Goal: Task Accomplishment & Management: Manage account settings

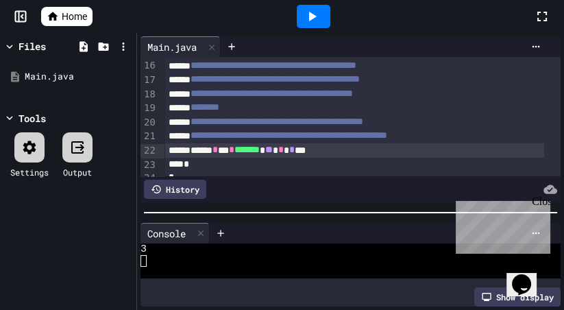
scroll to position [247, 0]
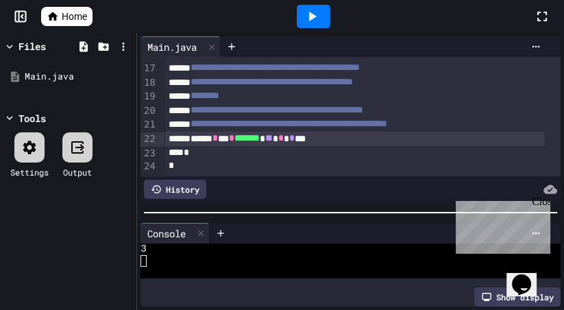
click at [122, 45] on icon at bounding box center [123, 46] width 12 height 12
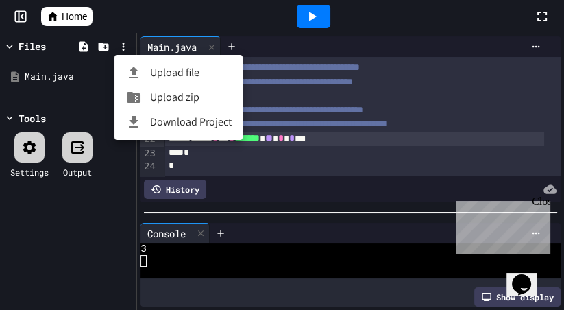
click at [128, 21] on div at bounding box center [282, 155] width 564 height 310
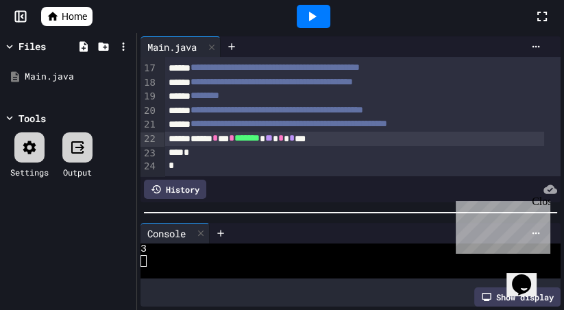
click at [103, 46] on icon at bounding box center [103, 46] width 10 height 8
click at [86, 45] on icon at bounding box center [83, 46] width 8 height 10
click at [64, 14] on span "Home" at bounding box center [74, 17] width 25 height 14
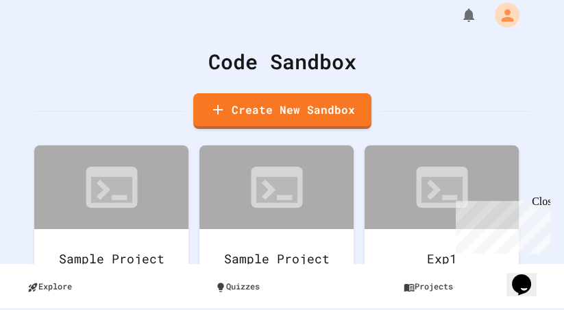
scroll to position [16, 0]
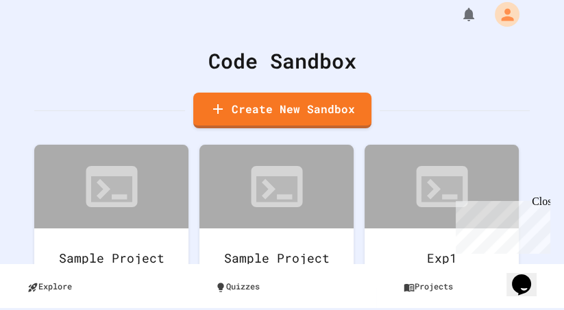
click at [543, 201] on div "Close" at bounding box center [540, 203] width 17 height 17
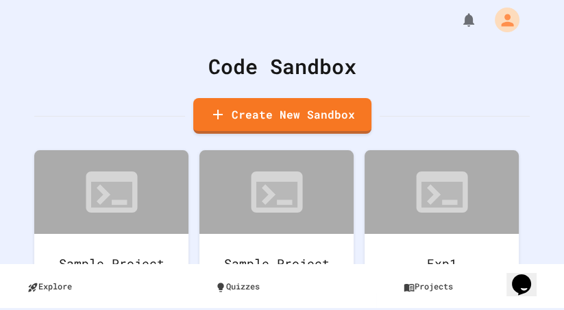
scroll to position [0, 0]
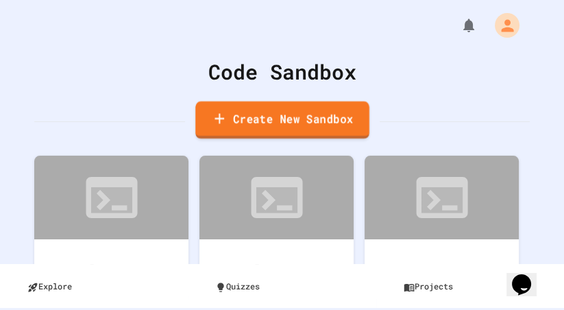
click at [285, 123] on link "Create New Sandbox" at bounding box center [282, 120] width 174 height 38
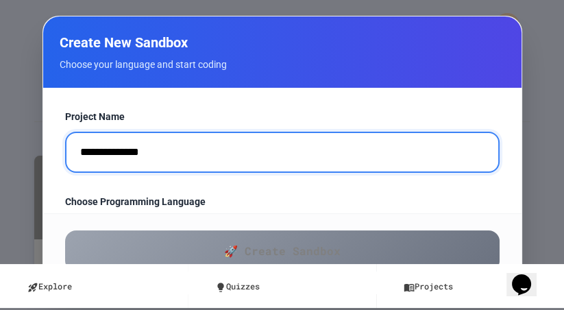
click at [187, 154] on input "**********" at bounding box center [282, 152] width 434 height 41
drag, startPoint x: 151, startPoint y: 154, endPoint x: 68, endPoint y: 143, distance: 83.6
click at [68, 143] on input "**********" at bounding box center [282, 152] width 434 height 41
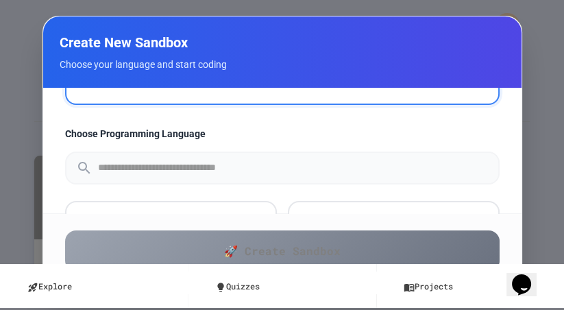
scroll to position [78, 0]
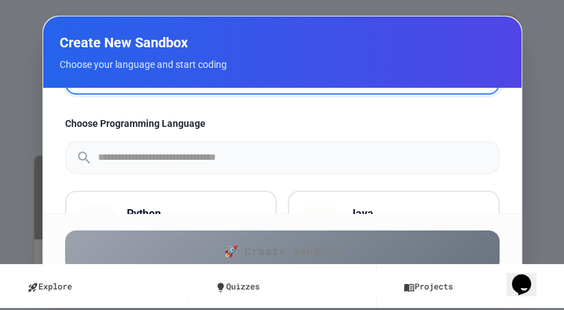
type input "**********"
click at [371, 206] on h3 "Java" at bounding box center [416, 214] width 135 height 16
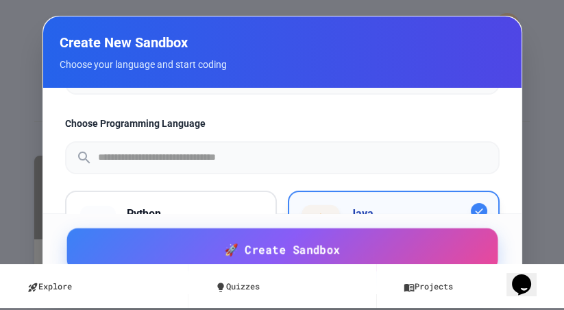
click at [393, 251] on link "🚀 Create Sandbox" at bounding box center [281, 249] width 431 height 43
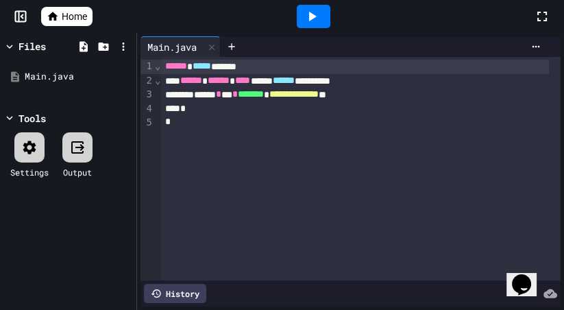
click at [317, 19] on icon at bounding box center [312, 16] width 16 height 16
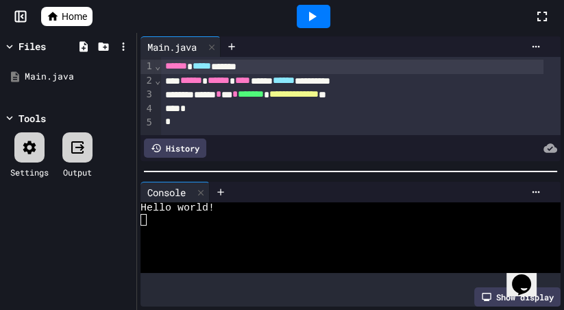
click at [60, 18] on link "Home" at bounding box center [66, 16] width 51 height 19
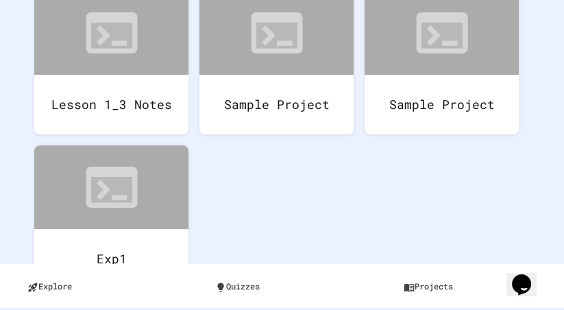
scroll to position [171, 0]
click at [176, 154] on icon at bounding box center [172, 162] width 16 height 16
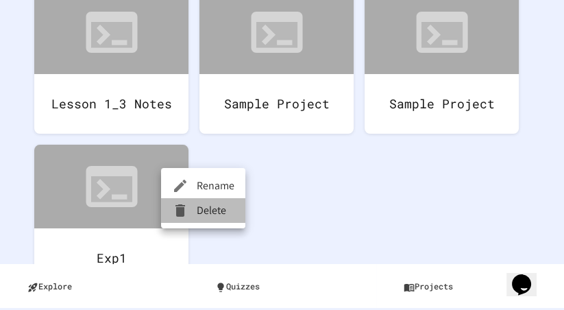
click at [212, 214] on li "Delete" at bounding box center [203, 210] width 84 height 25
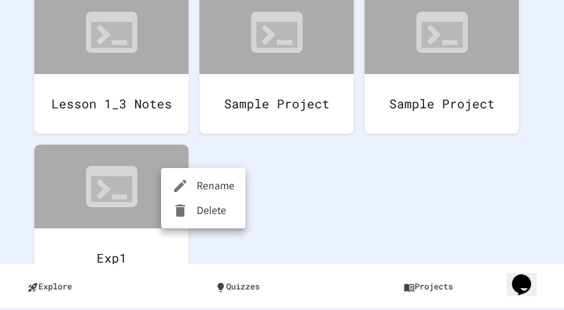
scroll to position [16, 0]
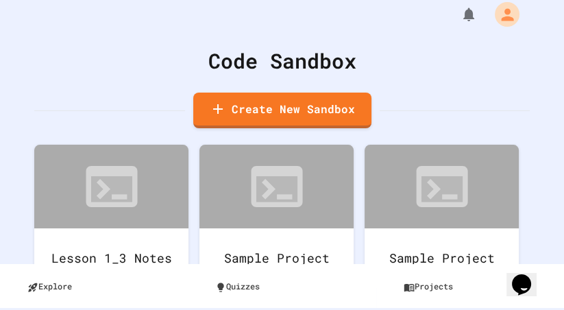
click at [339, 158] on icon at bounding box center [337, 162] width 16 height 16
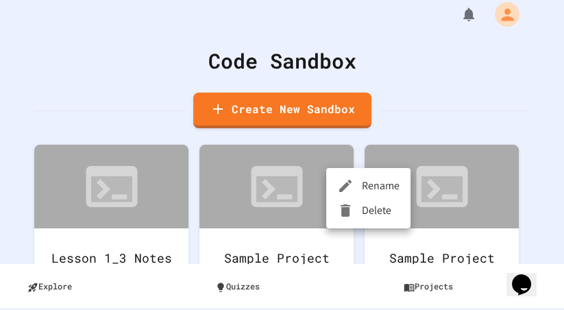
click at [369, 212] on li "Delete" at bounding box center [368, 210] width 84 height 25
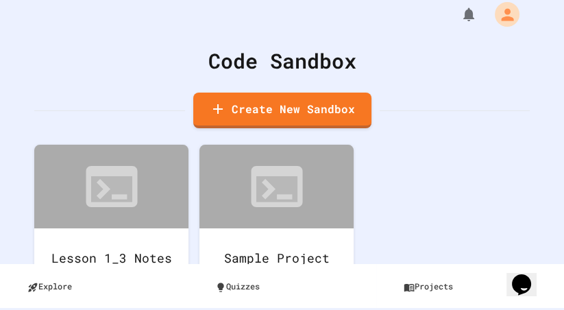
click at [337, 155] on icon at bounding box center [337, 162] width 16 height 16
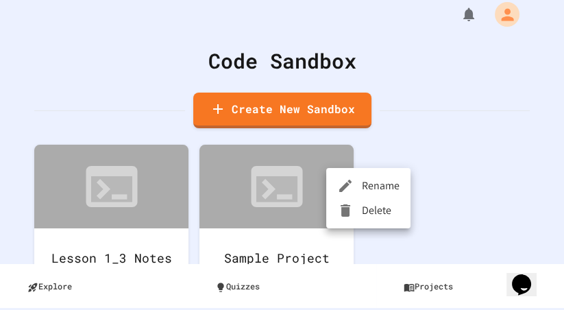
click at [367, 212] on li "Delete" at bounding box center [368, 210] width 84 height 25
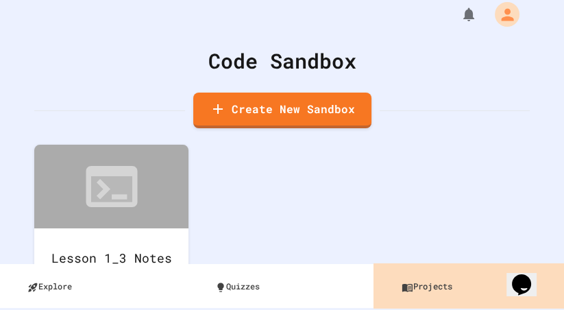
click at [414, 285] on link "Projects" at bounding box center [474, 285] width 174 height 31
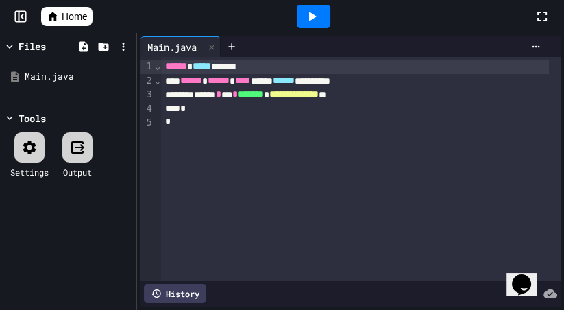
click at [67, 14] on span "Home" at bounding box center [74, 17] width 25 height 14
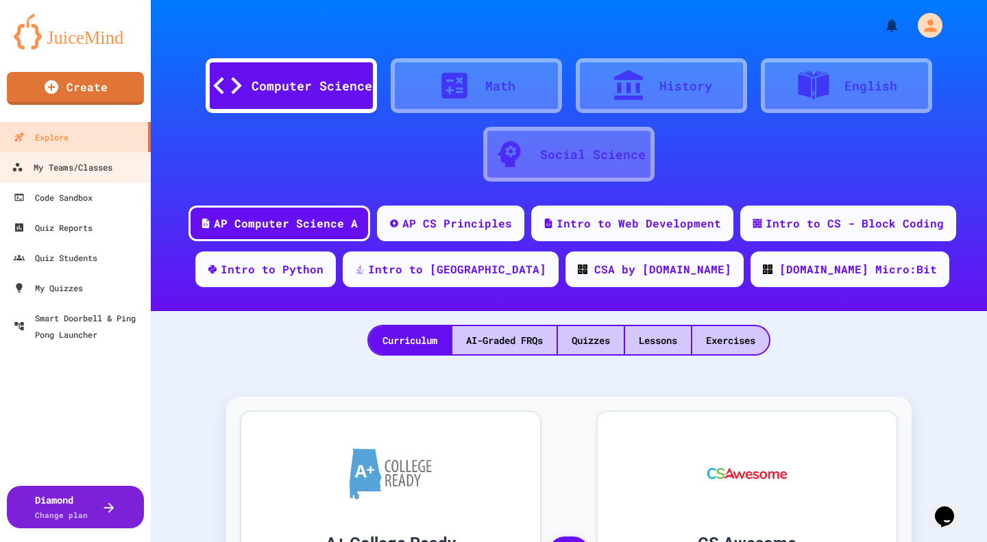
click at [76, 167] on div "My Teams/Classes" at bounding box center [62, 167] width 101 height 17
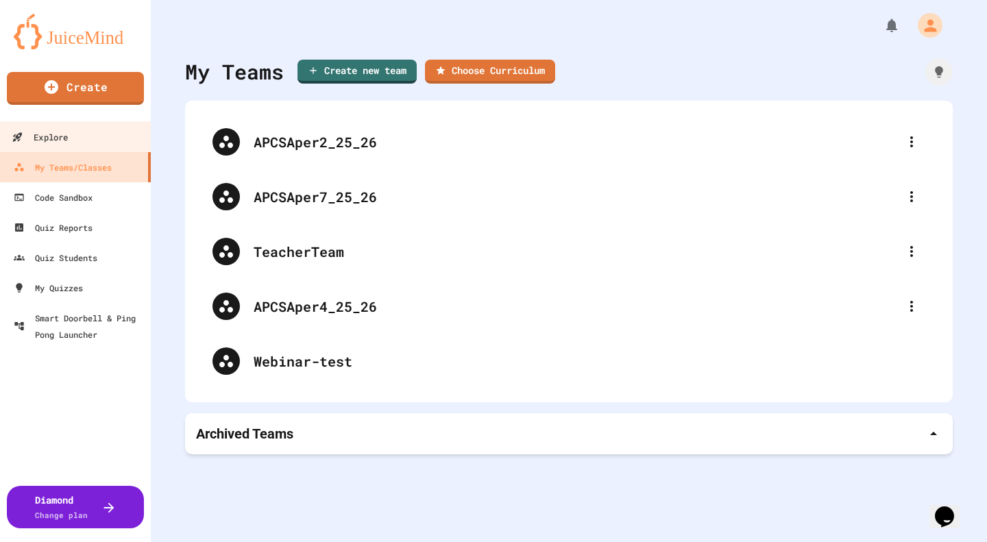
click at [55, 145] on div "Explore" at bounding box center [40, 137] width 56 height 17
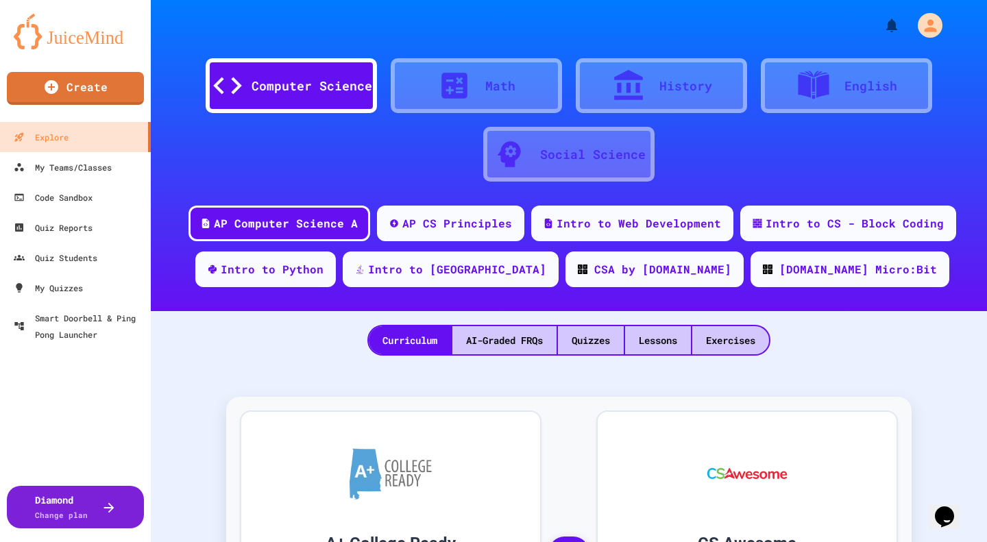
click at [563, 309] on div "Exercises" at bounding box center [730, 340] width 77 height 28
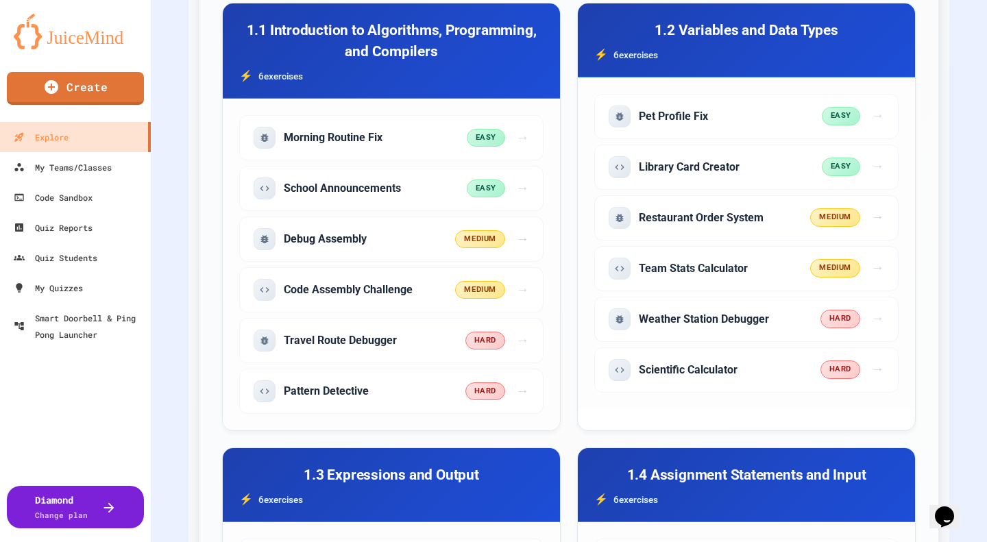
scroll to position [548, 0]
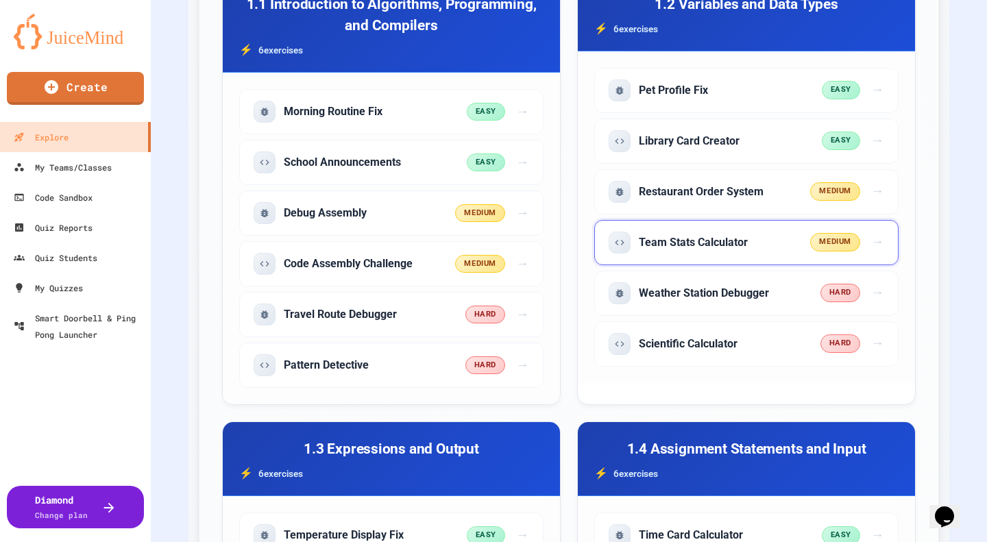
click at [563, 239] on div "Team Stats Calculator" at bounding box center [709, 243] width 201 height 22
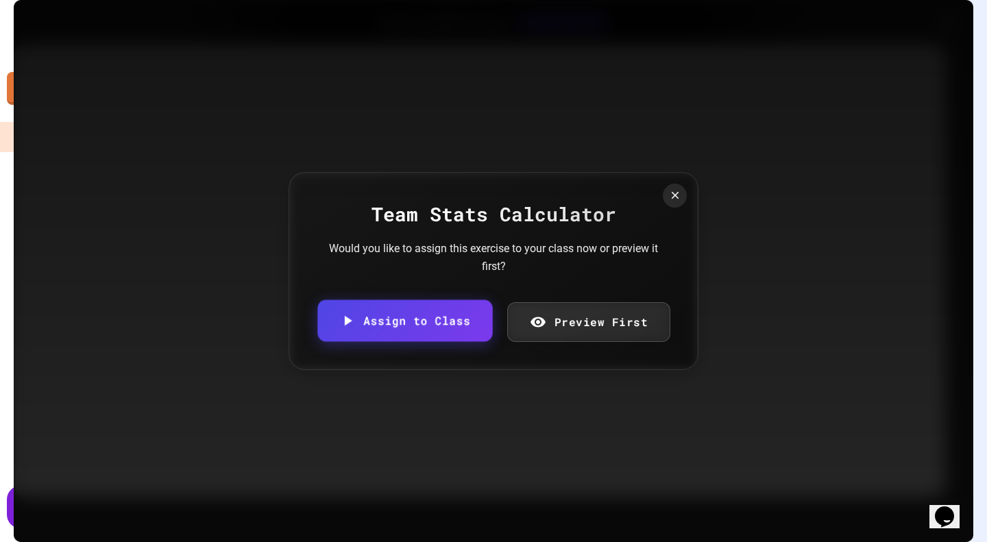
click at [408, 309] on link "Assign to Class" at bounding box center [404, 321] width 175 height 42
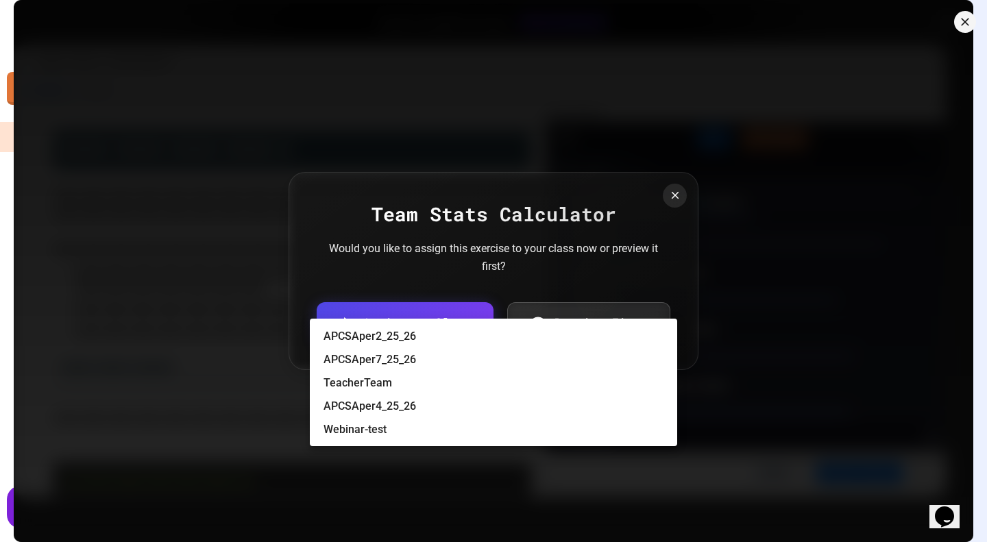
click at [444, 305] on body "We are updating our servers at 7PM EST on 3/11/2025. JuiceMind should continue …" at bounding box center [493, 271] width 987 height 542
click at [413, 309] on li "APCSAper4_25_26" at bounding box center [500, 406] width 354 height 22
type input "**********"
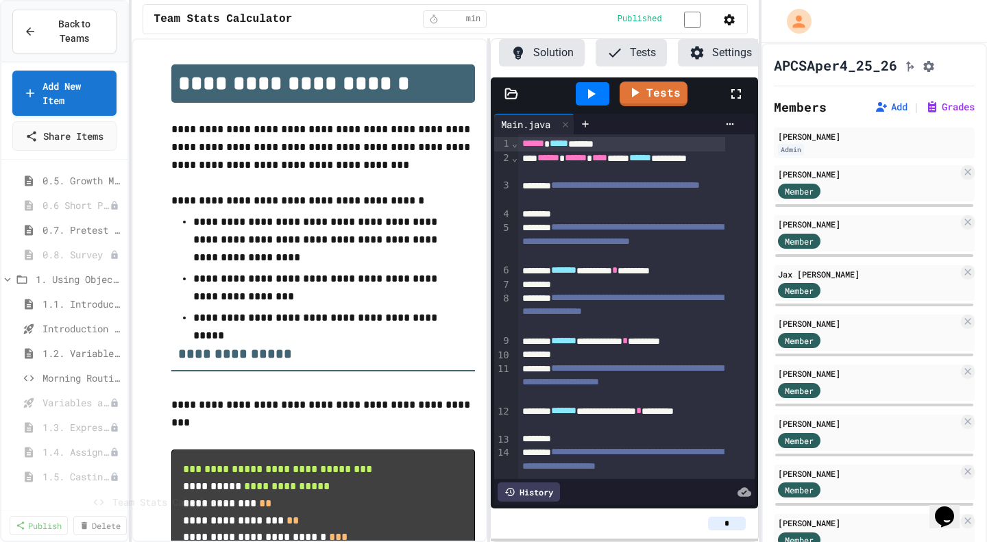
scroll to position [179, 0]
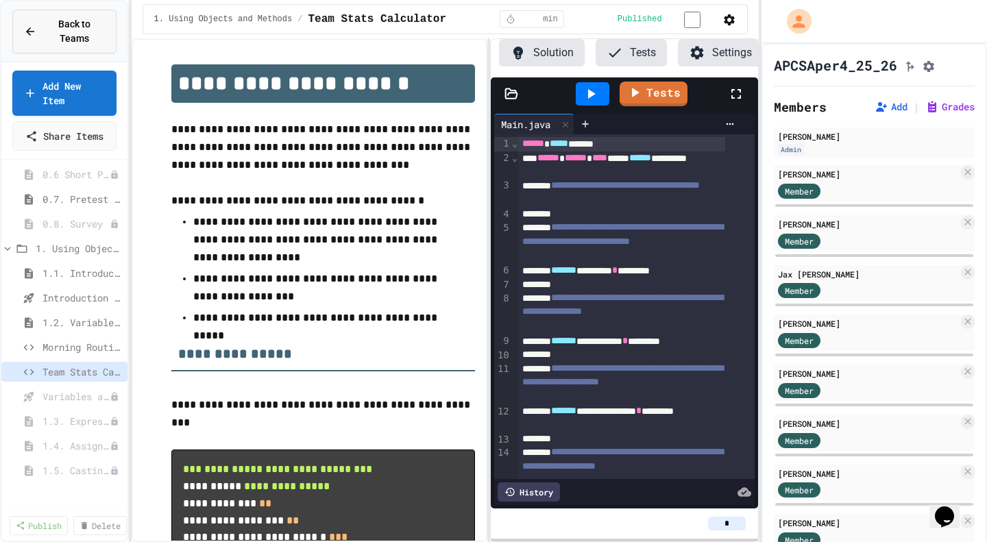
click at [65, 25] on span "Back to Teams" at bounding box center [75, 31] width 60 height 29
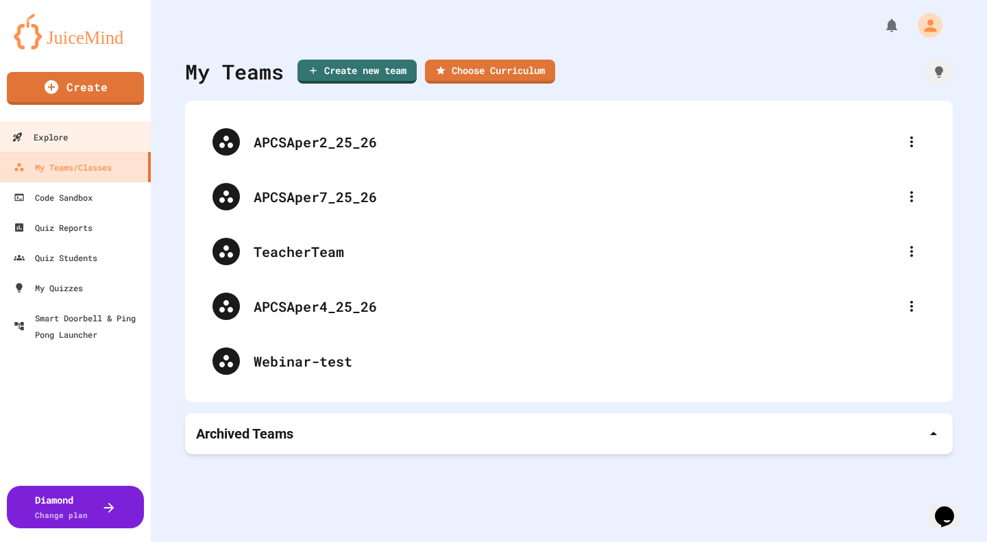
click at [70, 136] on link "Explore" at bounding box center [76, 136] width 156 height 31
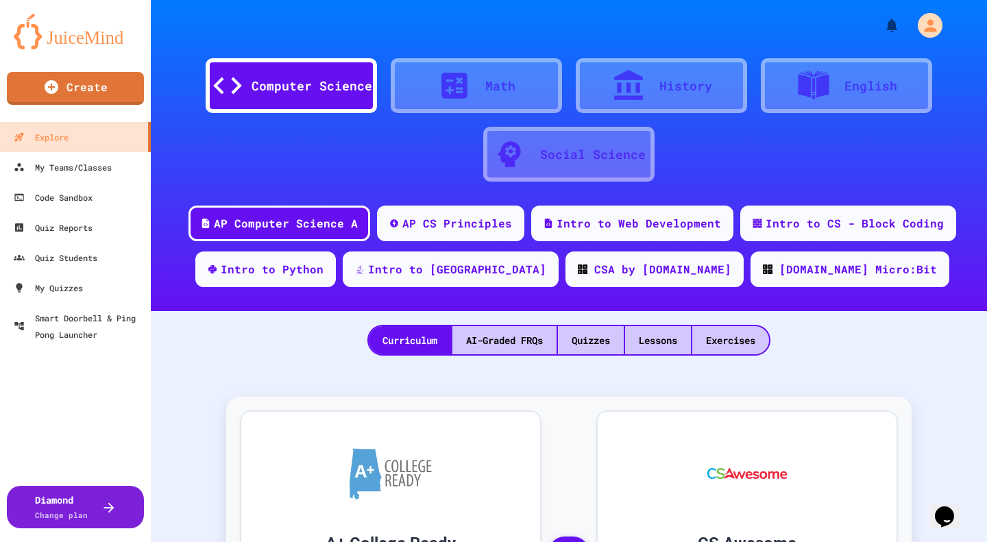
click at [563, 309] on div "Exercises" at bounding box center [730, 340] width 77 height 28
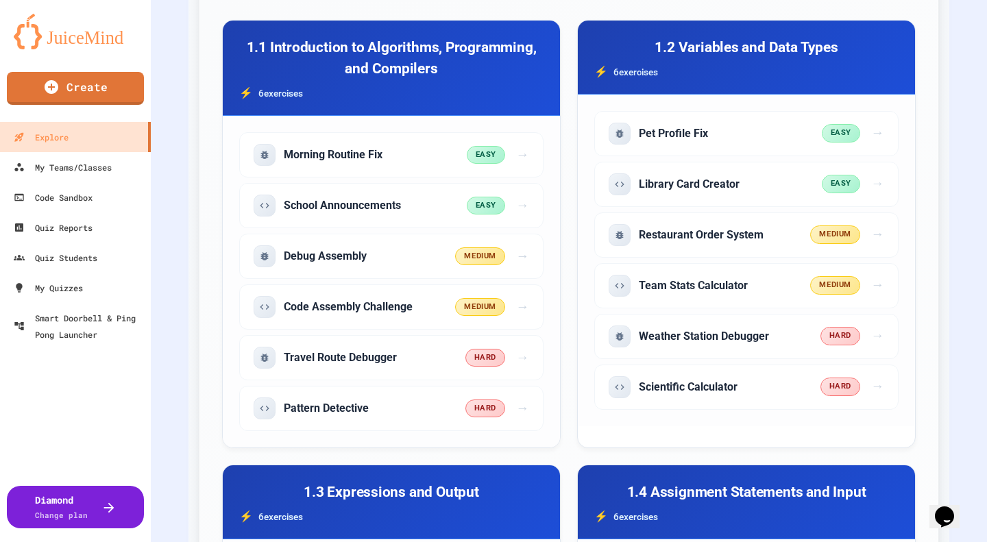
scroll to position [548, 0]
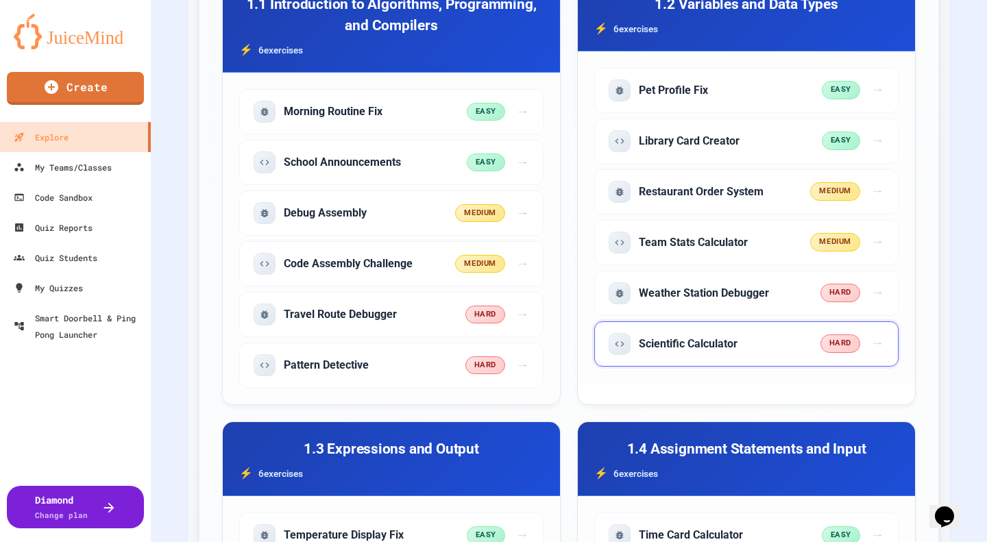
click at [563, 309] on div "Scientific Calculator" at bounding box center [715, 344] width 212 height 22
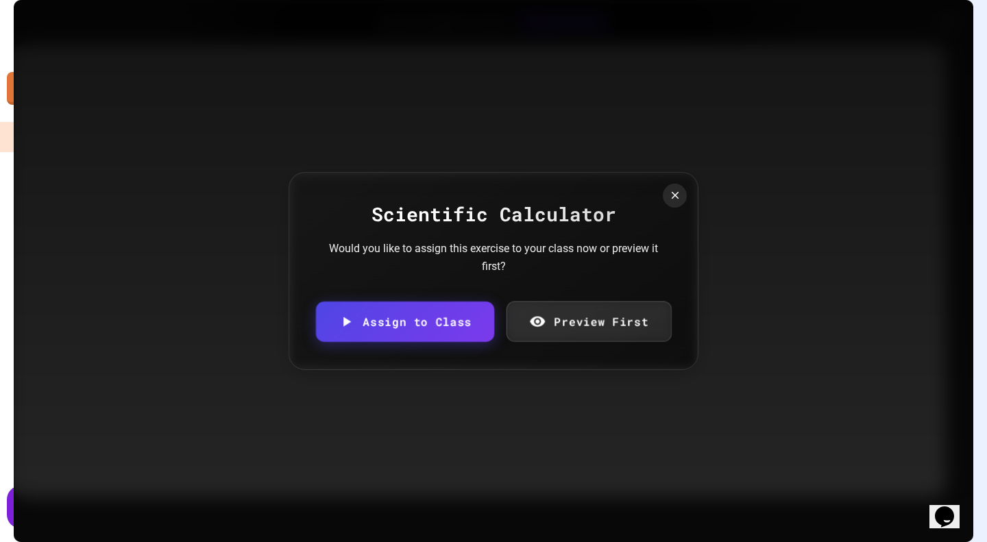
click at [432, 309] on link "Assign to Class" at bounding box center [405, 322] width 178 height 40
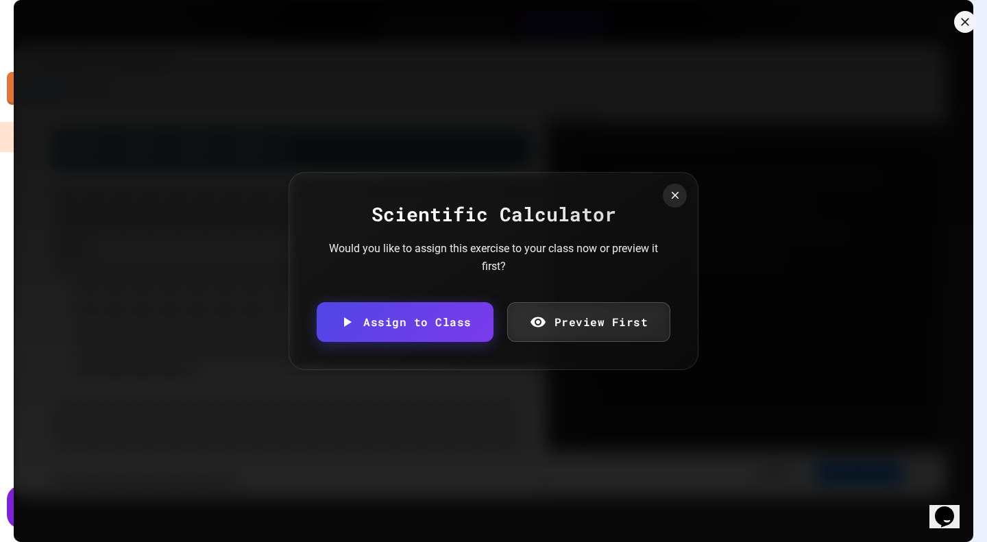
click at [486, 301] on body "We are updating our servers at 7PM EST on 3/11/2025. JuiceMind should continue …" at bounding box center [493, 271] width 987 height 542
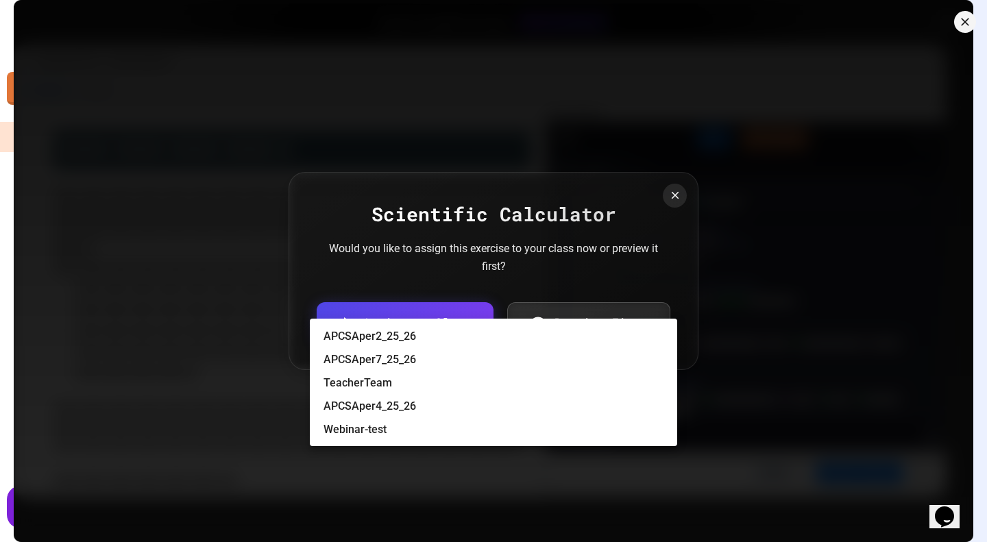
click at [397, 309] on li "APCSAper4_25_26" at bounding box center [500, 406] width 354 height 22
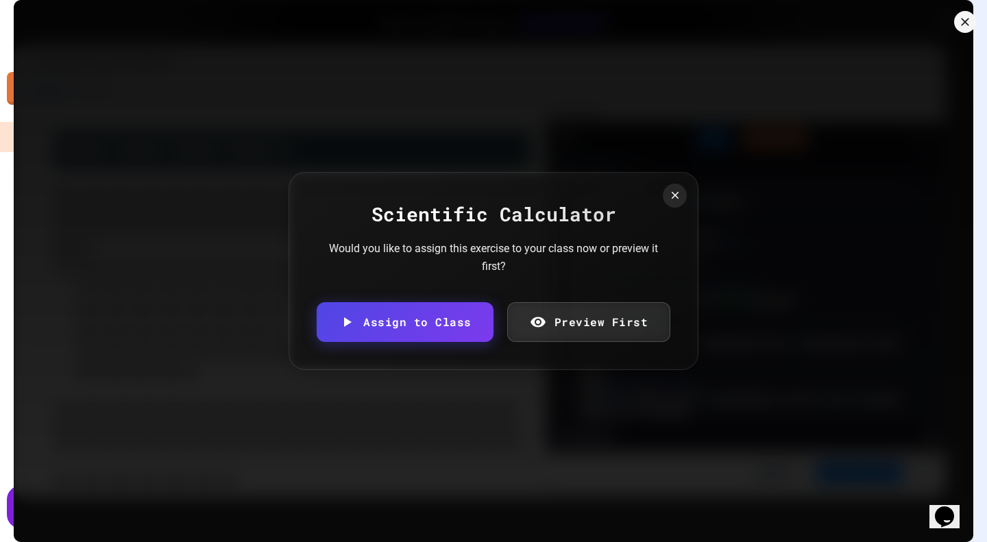
type input "**********"
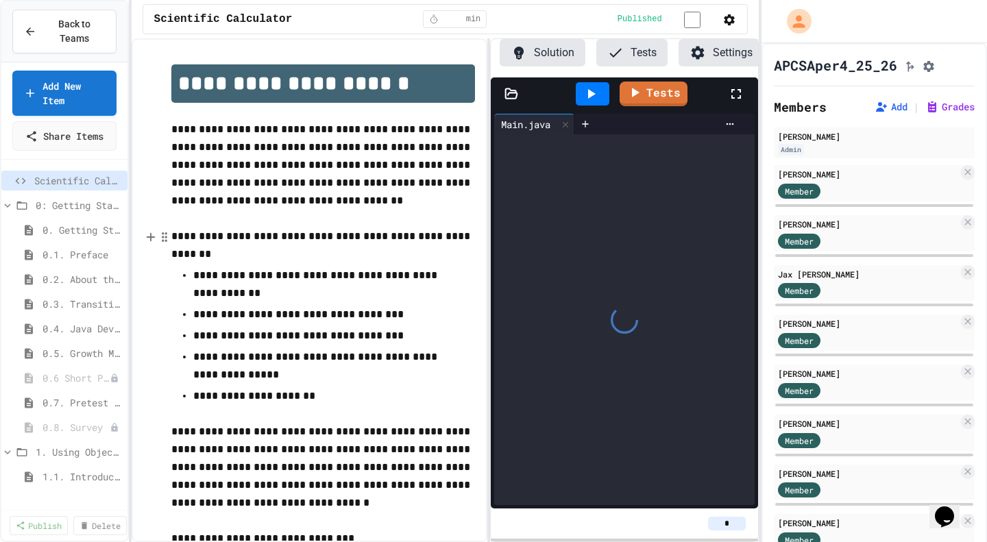
scroll to position [0, 75]
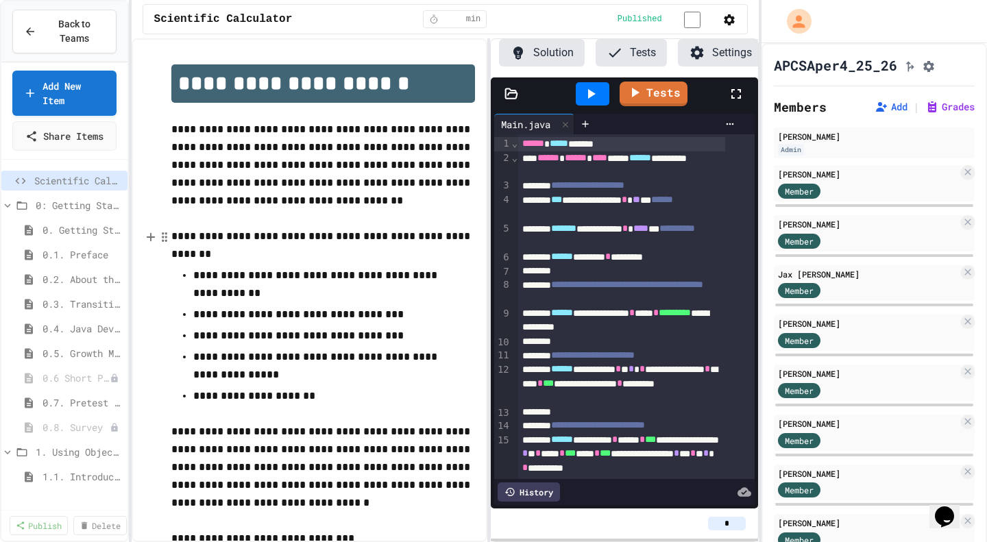
click at [9, 212] on icon at bounding box center [7, 205] width 12 height 12
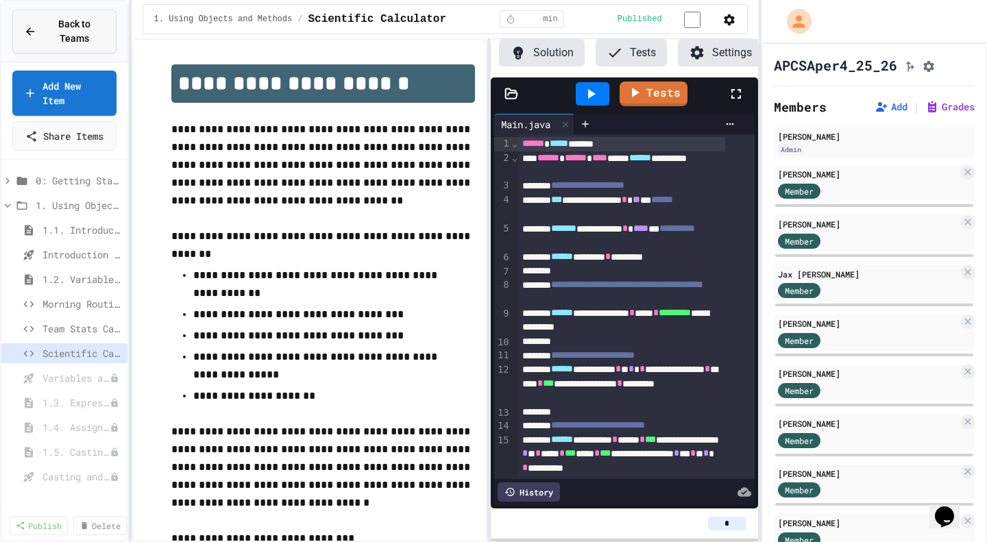
click at [77, 23] on span "Back to Teams" at bounding box center [75, 31] width 60 height 29
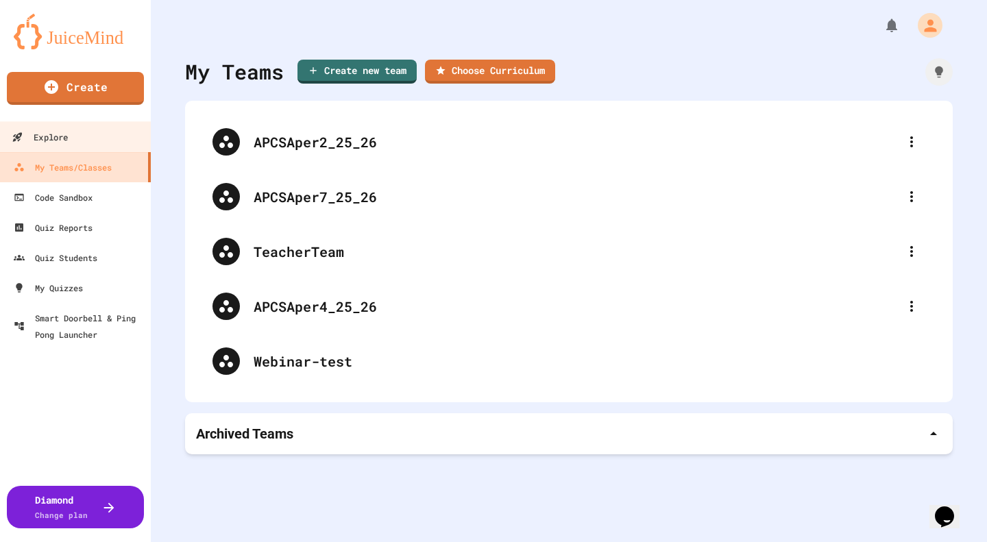
click at [67, 132] on div "Explore" at bounding box center [40, 137] width 56 height 17
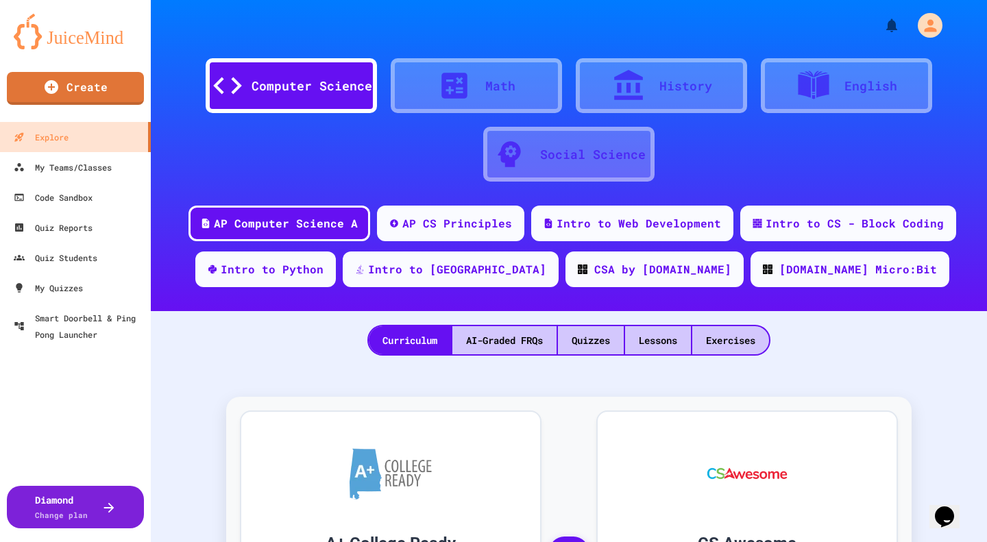
click at [563, 309] on div "Exercises" at bounding box center [730, 340] width 77 height 28
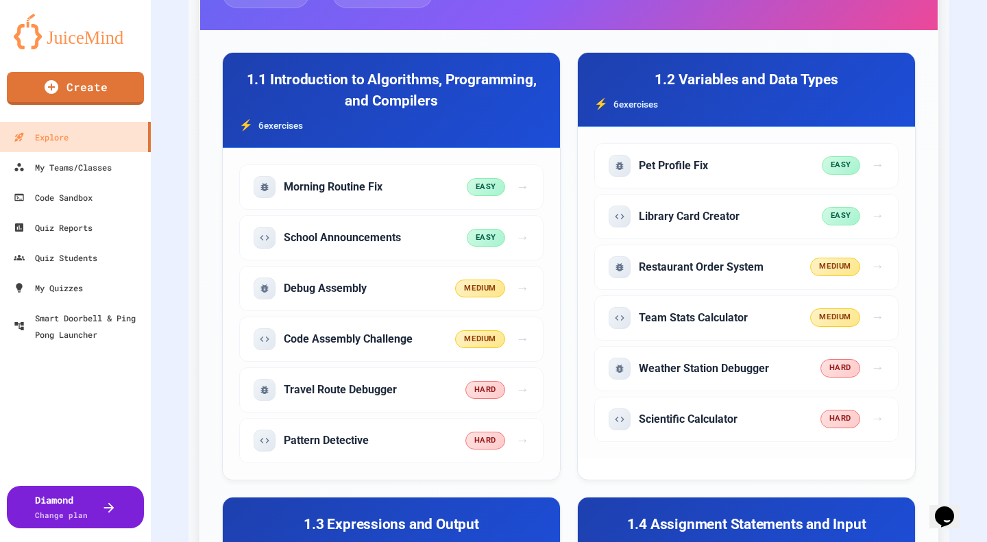
scroll to position [548, 0]
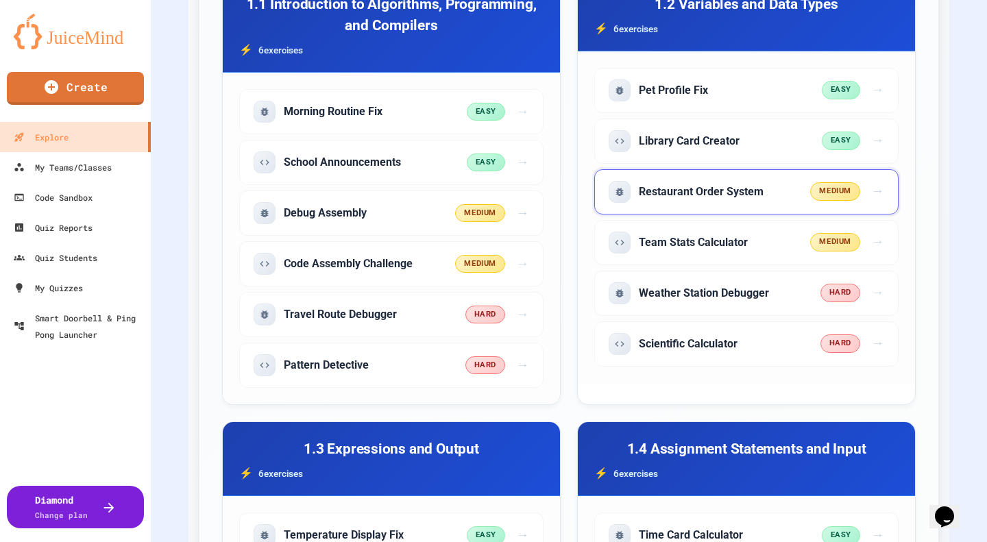
click at [563, 186] on h5 "Restaurant Order System" at bounding box center [701, 191] width 125 height 15
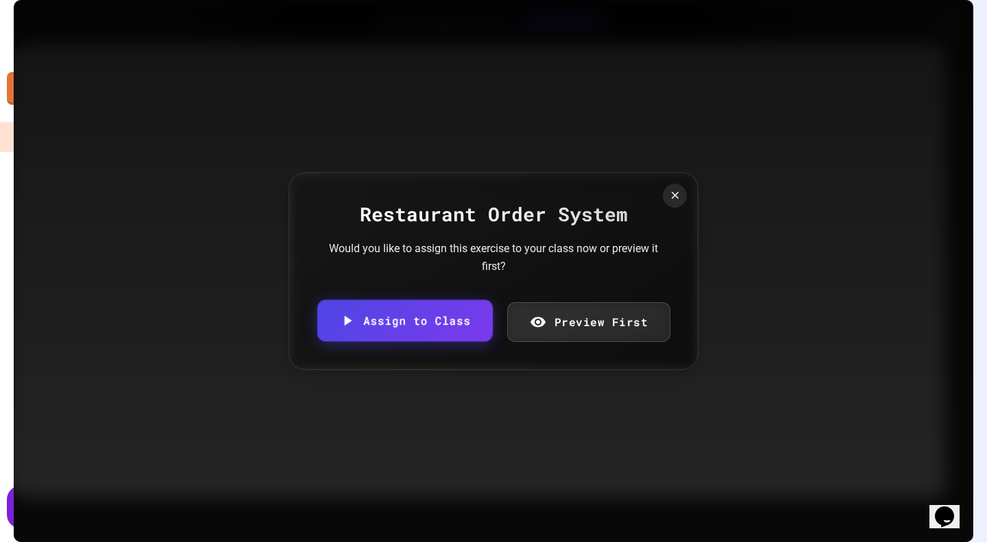
click at [440, 309] on link "Assign to Class" at bounding box center [404, 321] width 175 height 42
click at [447, 295] on body "We are updating our servers at 7PM EST on 3/11/2025. JuiceMind should continue …" at bounding box center [493, 271] width 987 height 542
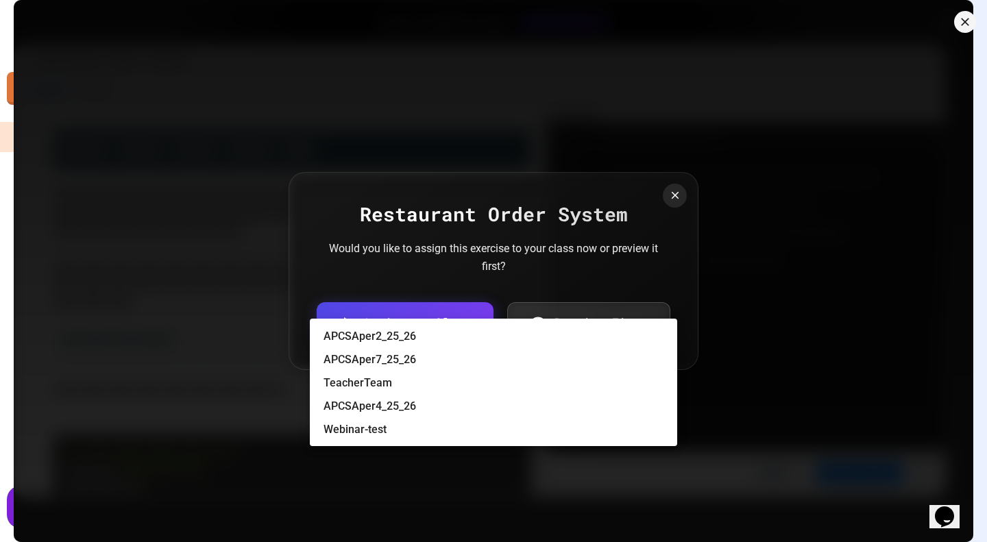
click at [435, 309] on li "APCSAper7_25_26" at bounding box center [500, 360] width 354 height 22
type input "**********"
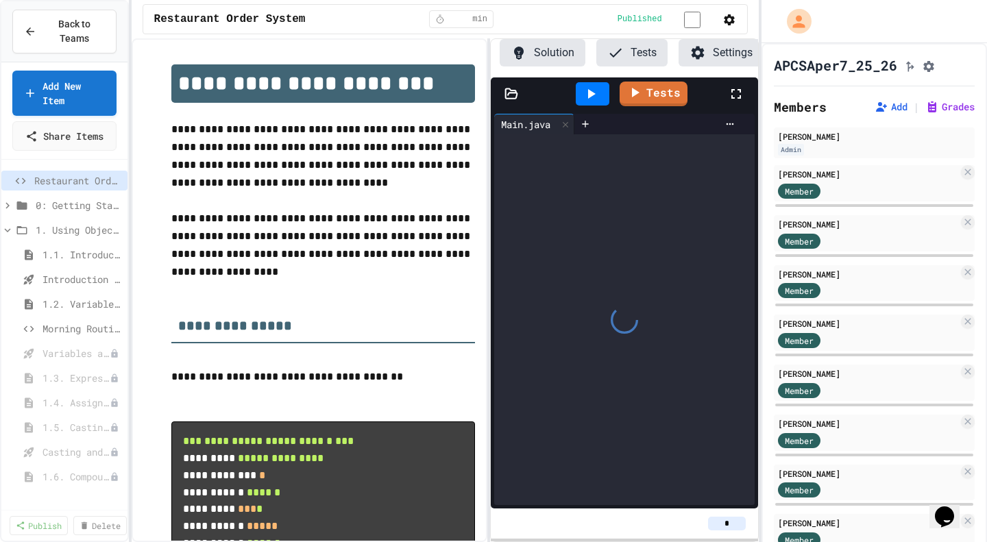
scroll to position [0, 75]
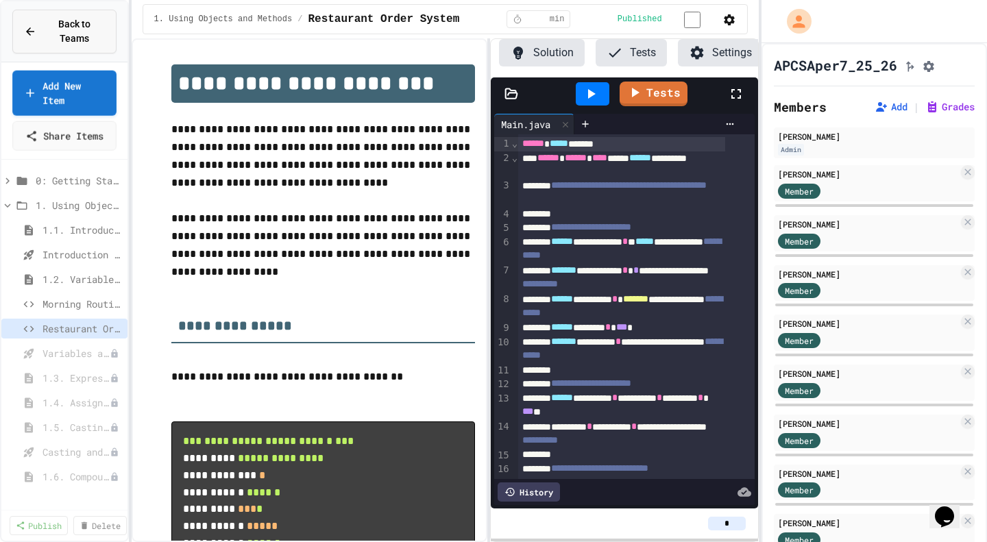
click at [66, 28] on span "Back to Teams" at bounding box center [75, 31] width 60 height 29
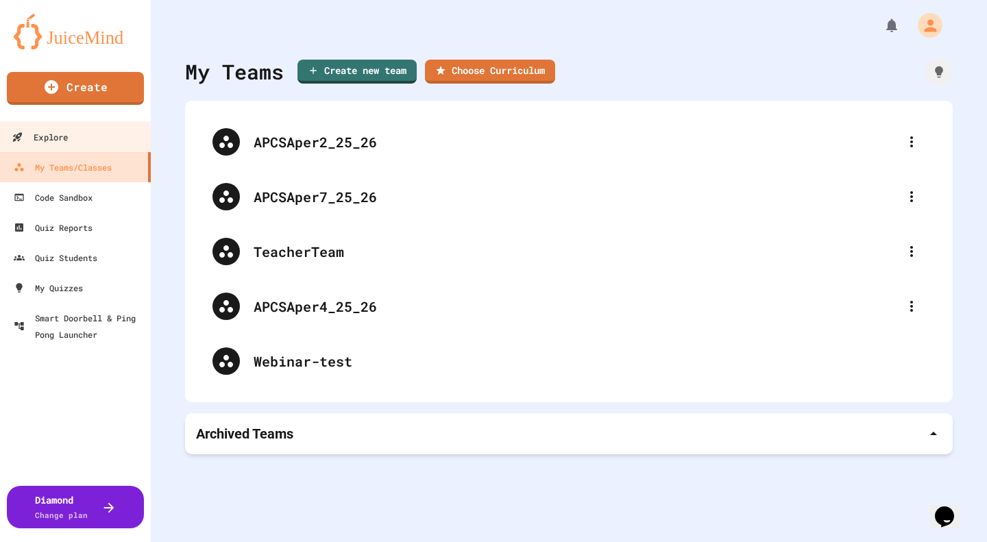
click at [68, 142] on div "Explore" at bounding box center [40, 137] width 56 height 17
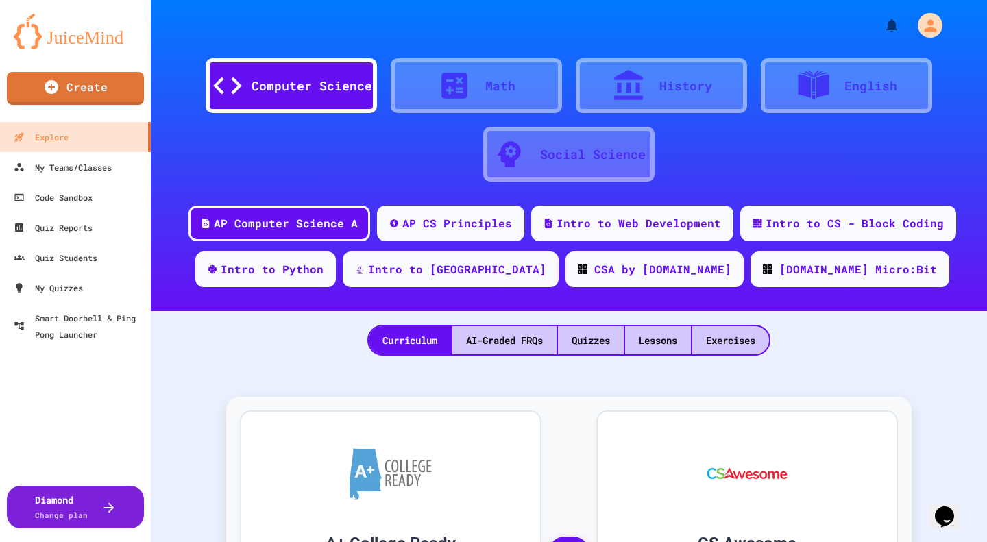
click at [563, 309] on div "Exercises" at bounding box center [730, 340] width 77 height 28
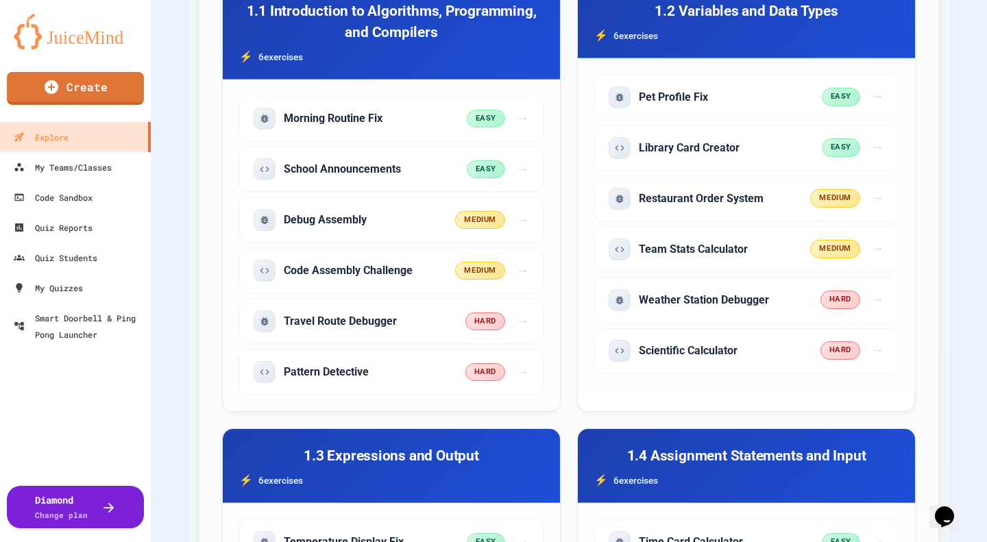
scroll to position [548, 0]
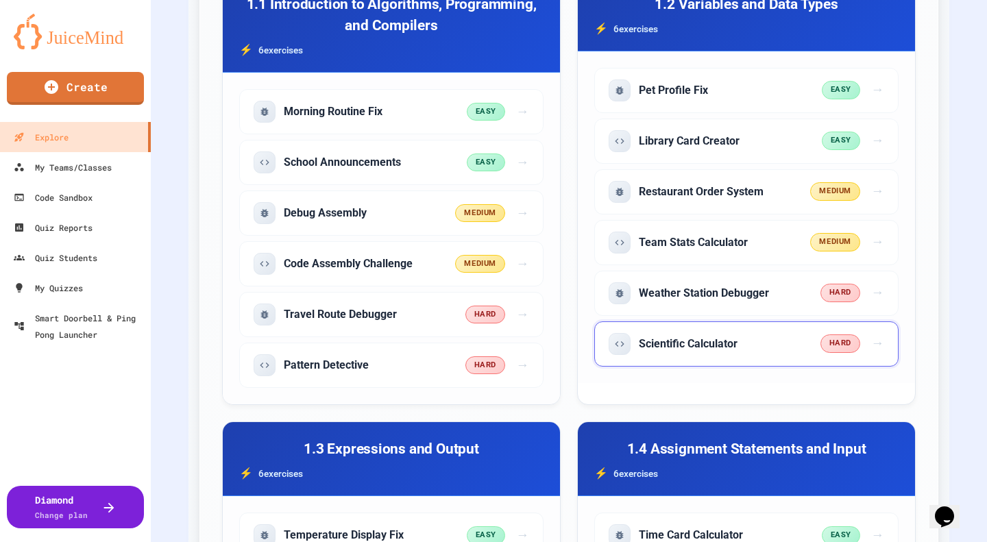
click at [563, 309] on div "Scientific Calculator" at bounding box center [715, 344] width 212 height 22
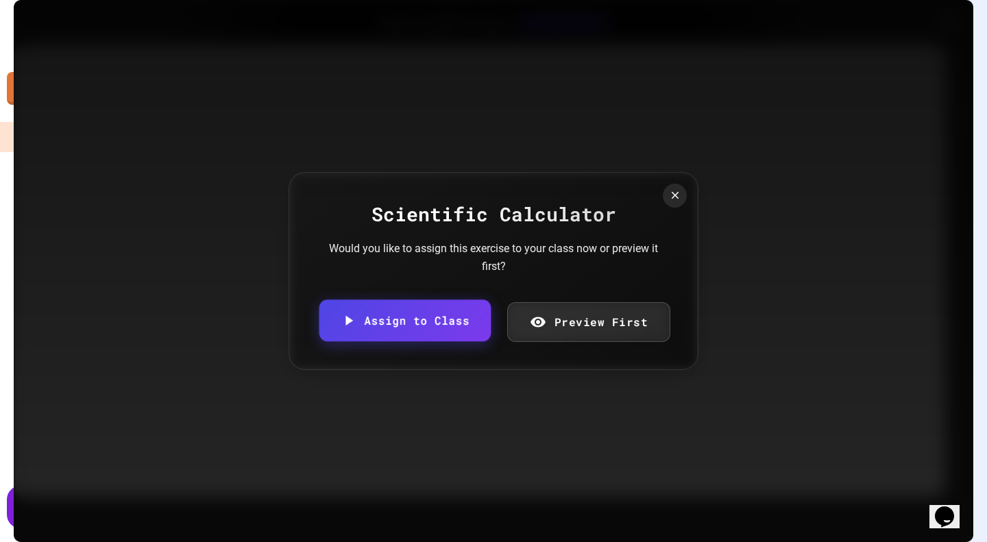
click at [407, 309] on link "Assign to Class" at bounding box center [404, 320] width 171 height 42
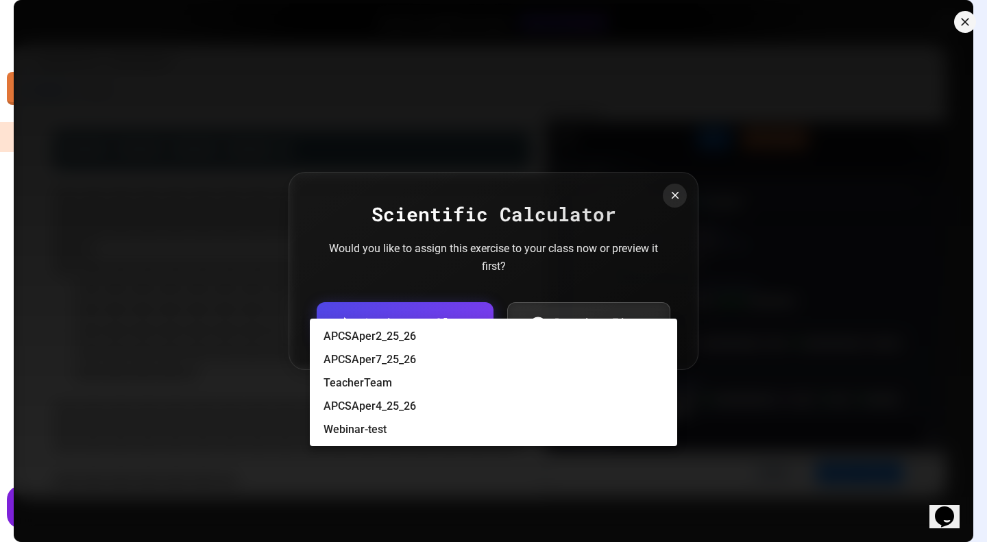
click at [456, 309] on body "We are updating our servers at 7PM EST on 3/11/2025. JuiceMind should continue …" at bounding box center [493, 271] width 987 height 542
click at [421, 309] on li "APCSAper7_25_26" at bounding box center [500, 360] width 354 height 22
type input "**********"
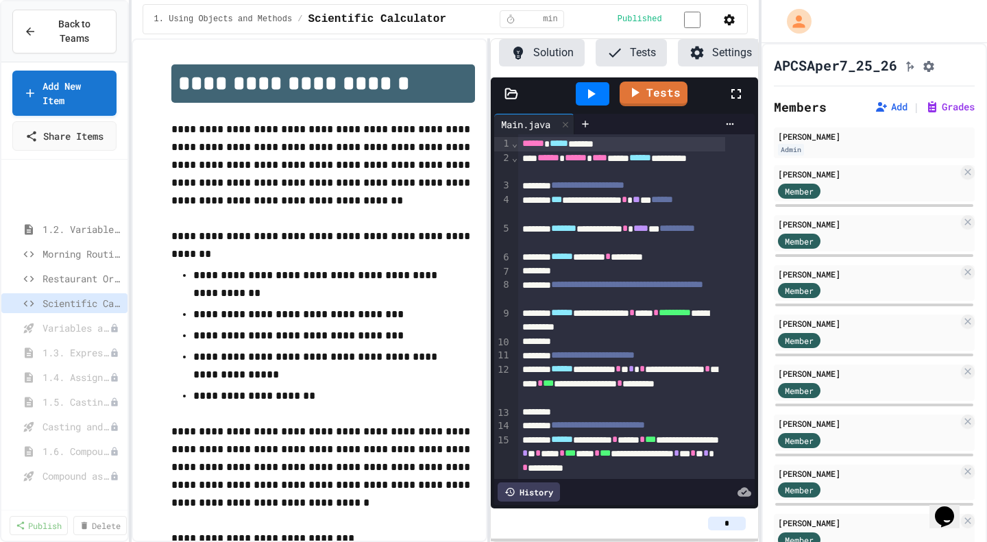
scroll to position [137, 0]
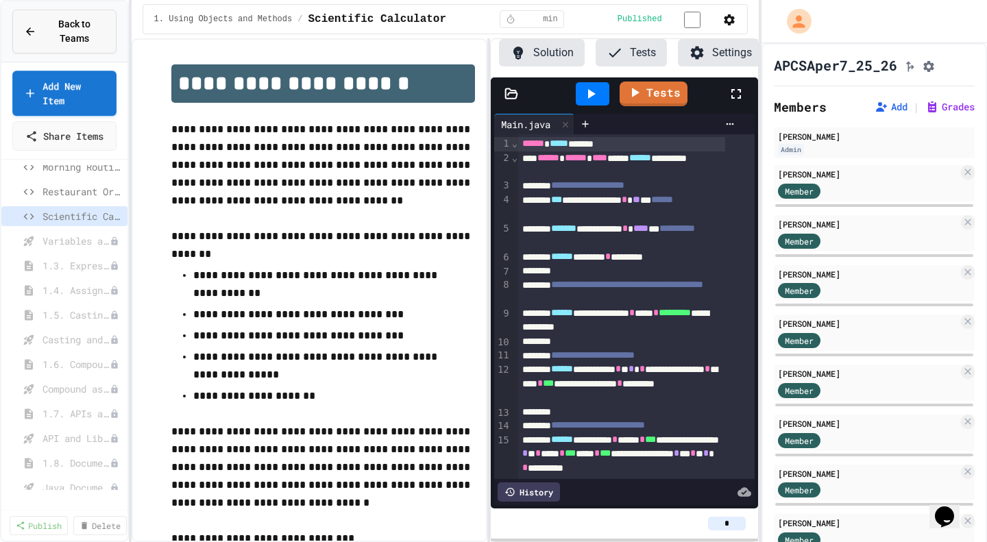
click at [60, 32] on span "Back to Teams" at bounding box center [75, 31] width 60 height 29
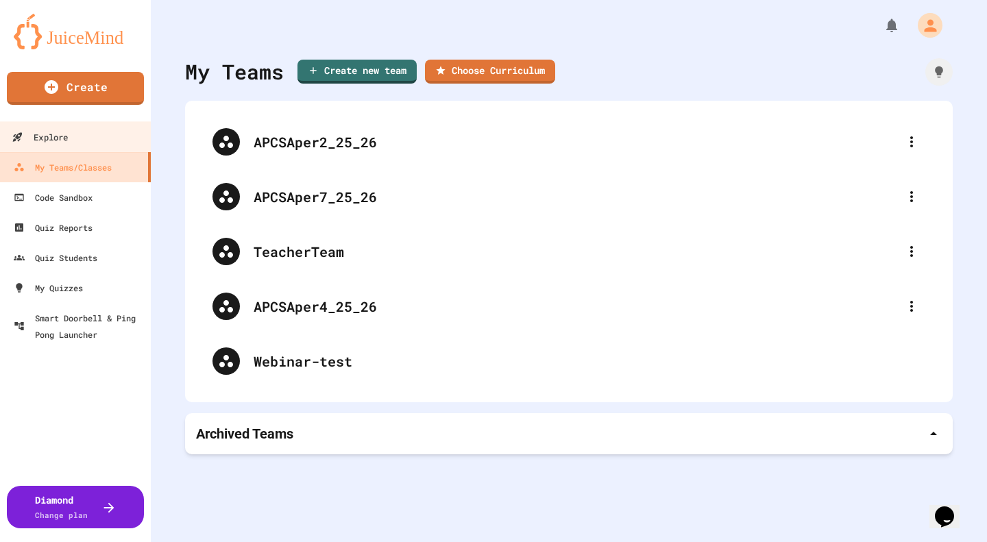
click at [46, 130] on div "Explore" at bounding box center [40, 137] width 56 height 17
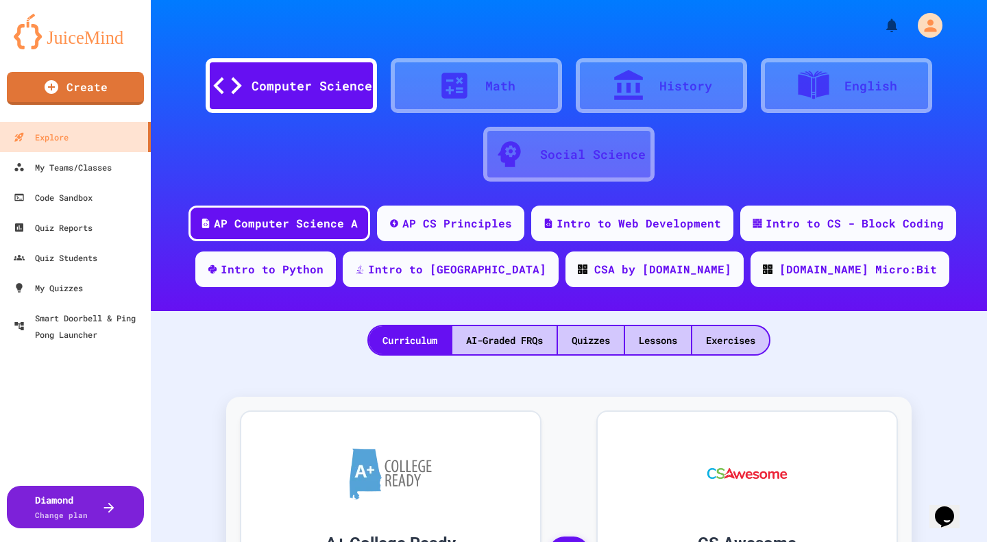
click at [563, 309] on div "Exercises" at bounding box center [730, 340] width 77 height 28
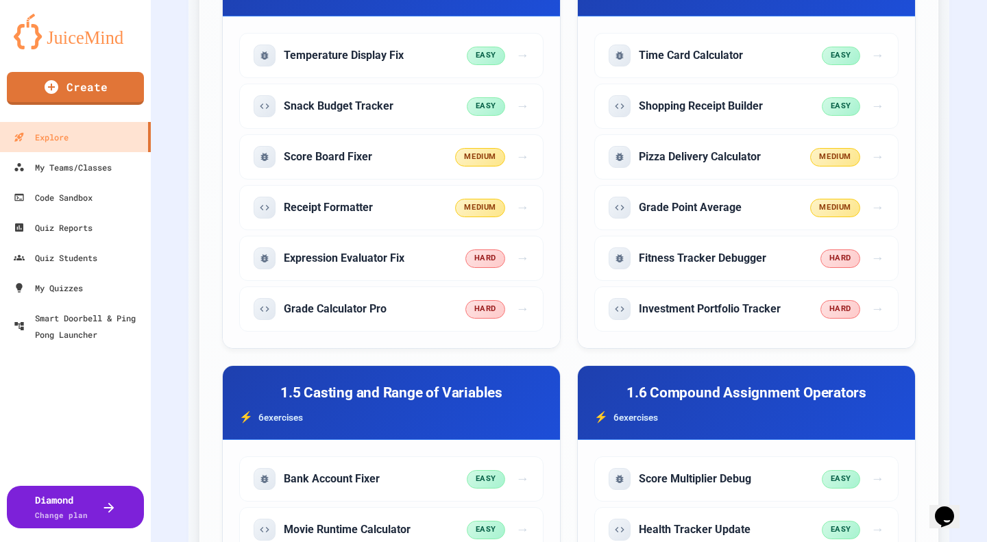
scroll to position [891, 0]
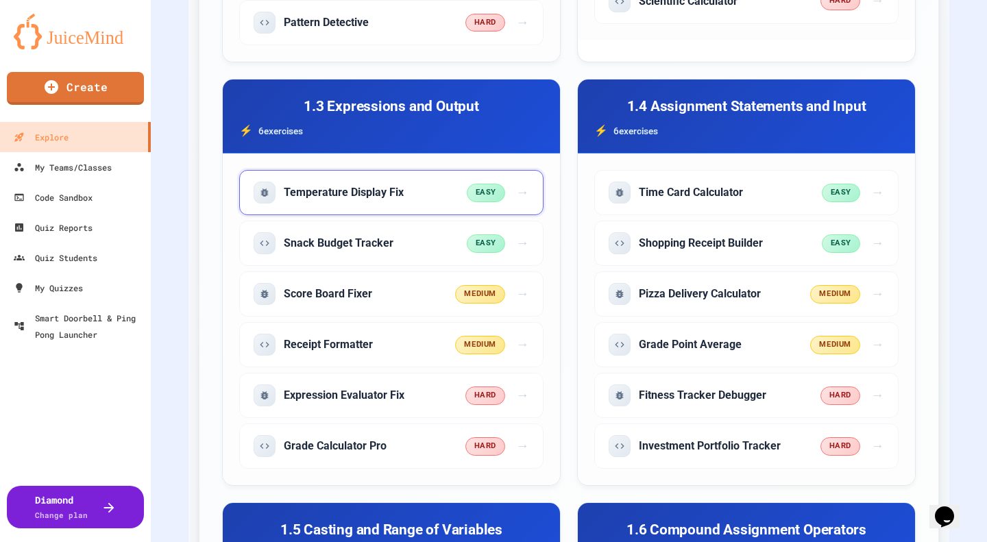
click at [516, 186] on span "→" at bounding box center [522, 193] width 13 height 20
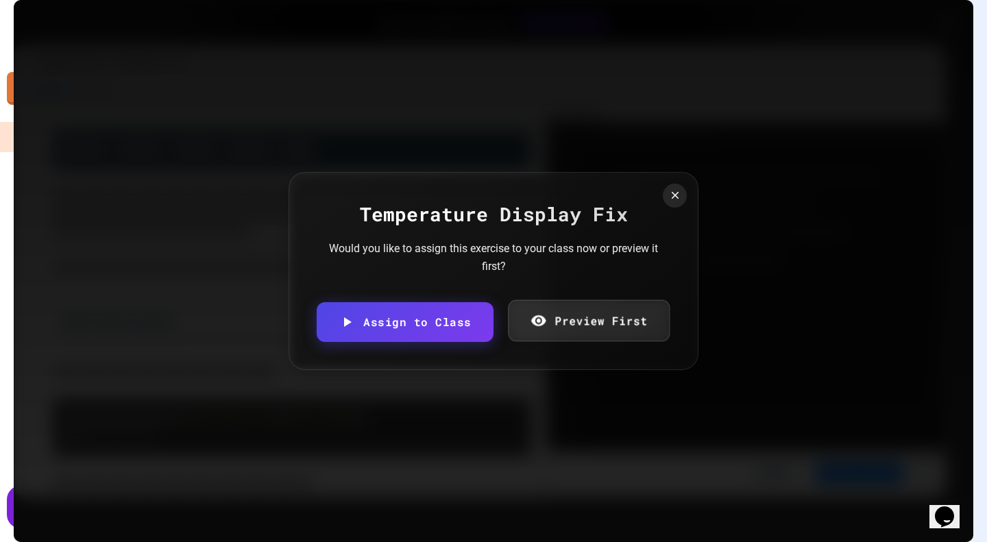
click at [563, 309] on link "Preview First" at bounding box center [589, 321] width 162 height 42
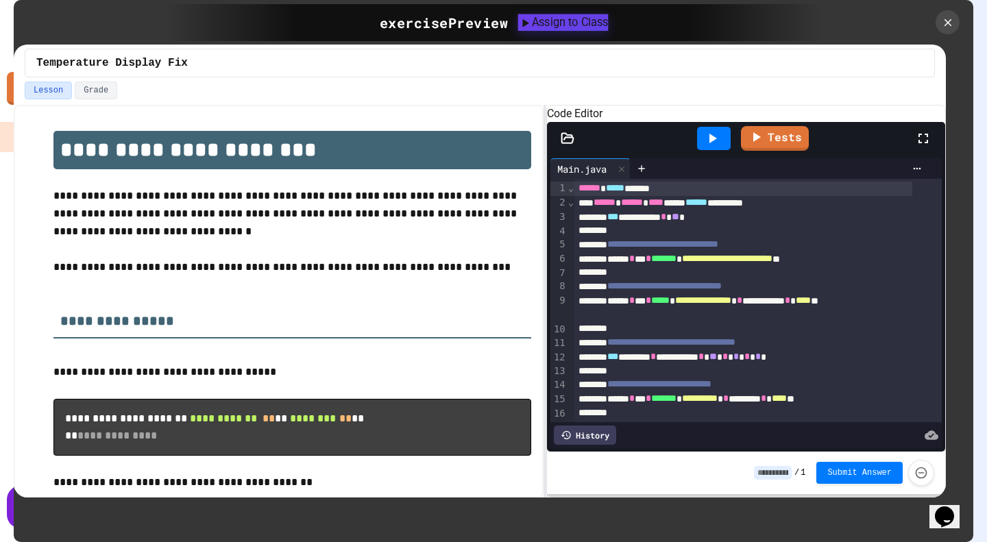
click at [563, 23] on div "Assign to Class" at bounding box center [563, 22] width 90 height 16
click at [469, 302] on body "We are updating our servers at 7PM EST on 3/11/2025. JuiceMind should continue …" at bounding box center [493, 271] width 987 height 542
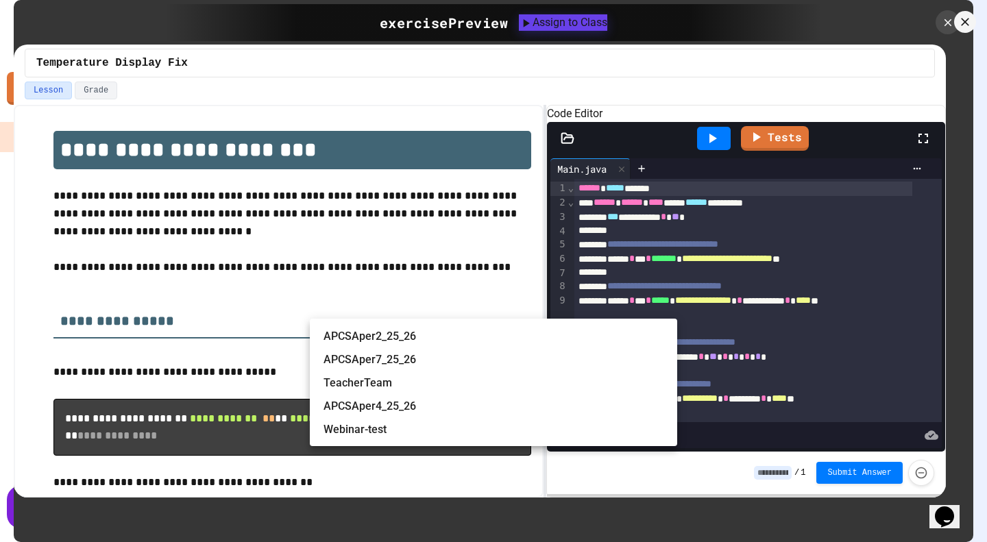
click at [397, 309] on li "APCSAper2_25_26" at bounding box center [500, 337] width 354 height 22
click at [563, 294] on body "We are updating our servers at 7PM EST on 3/11/2025. JuiceMind should continue …" at bounding box center [493, 271] width 987 height 542
click at [405, 309] on li "APCSAper4_25_26" at bounding box center [500, 406] width 354 height 22
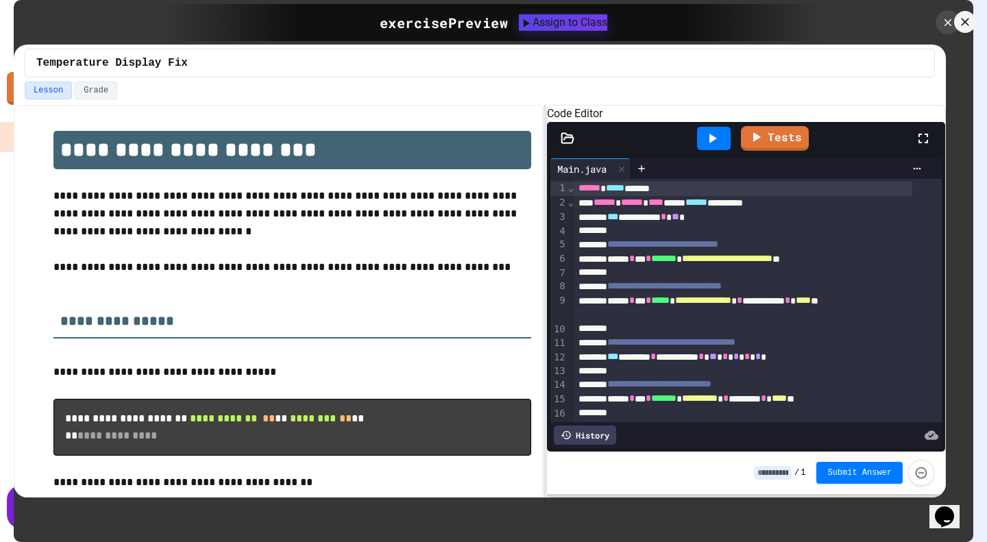
click at [461, 295] on body "We are updating our servers at 7PM EST on 3/11/2025. JuiceMind should continue …" at bounding box center [493, 271] width 987 height 542
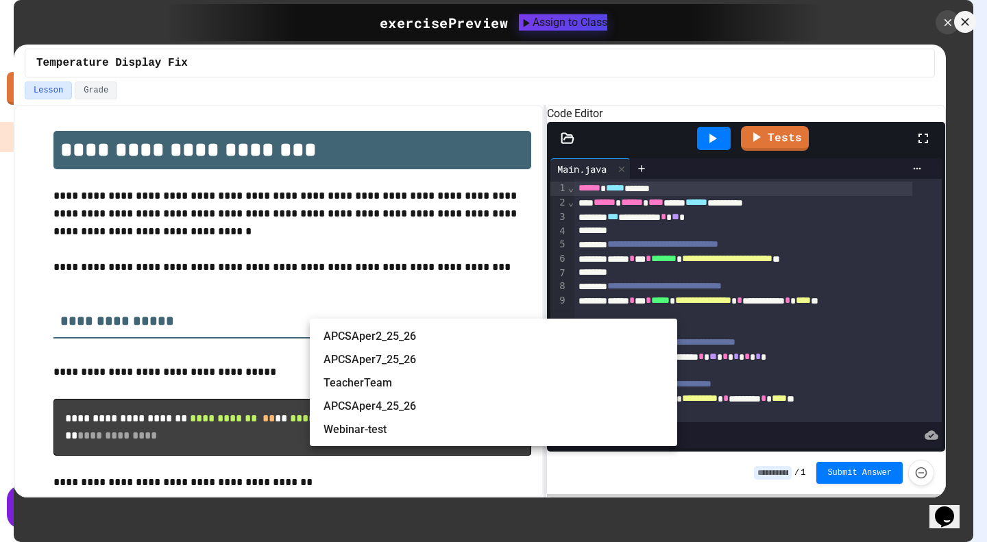
click at [431, 309] on li "APCSAper2_25_26" at bounding box center [500, 337] width 354 height 22
type input "**********"
click at [446, 299] on body "We are updating our servers at 7PM EST on 3/11/2025. JuiceMind should continue …" at bounding box center [493, 271] width 987 height 542
click at [404, 309] on li "APCSAper4_25_26" at bounding box center [500, 406] width 354 height 22
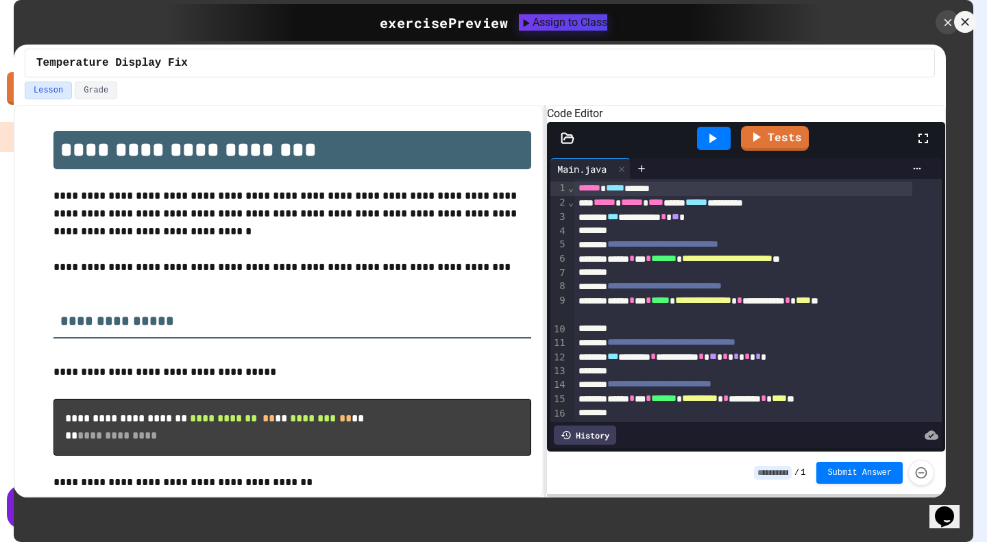
click at [452, 299] on body "We are updating our servers at 7PM EST on 3/11/2025. JuiceMind should continue …" at bounding box center [493, 271] width 987 height 542
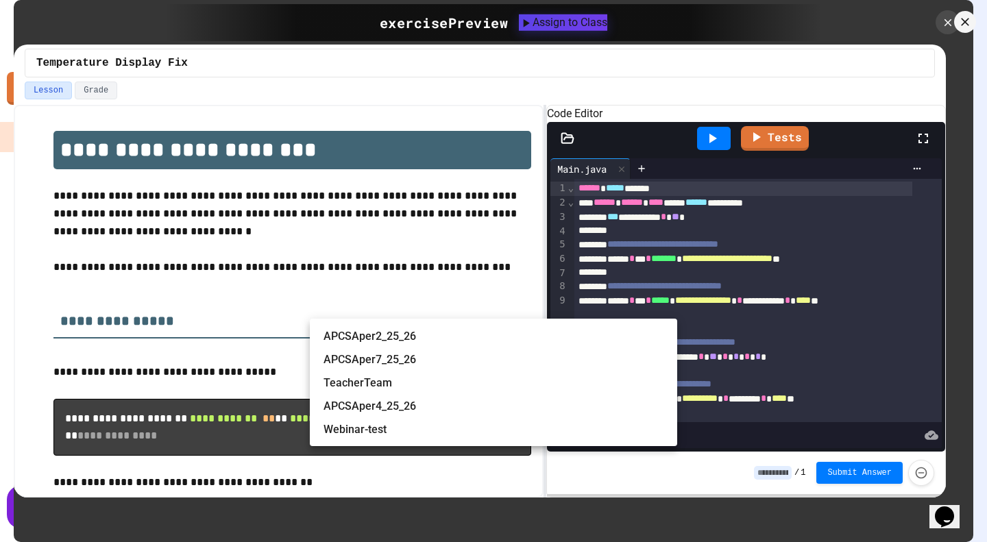
click at [432, 309] on li "APCSAper2_25_26" at bounding box center [500, 337] width 354 height 22
type input "**********"
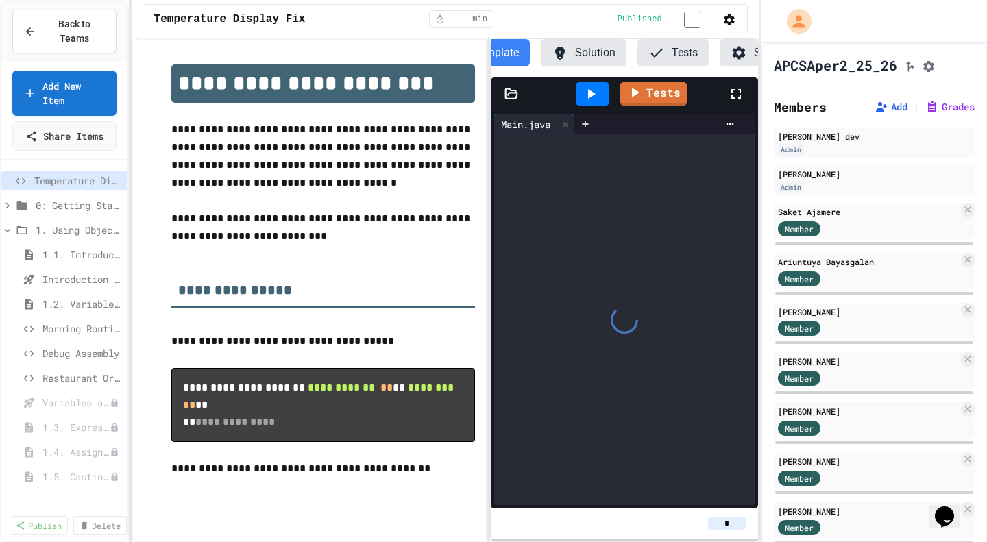
scroll to position [0, 75]
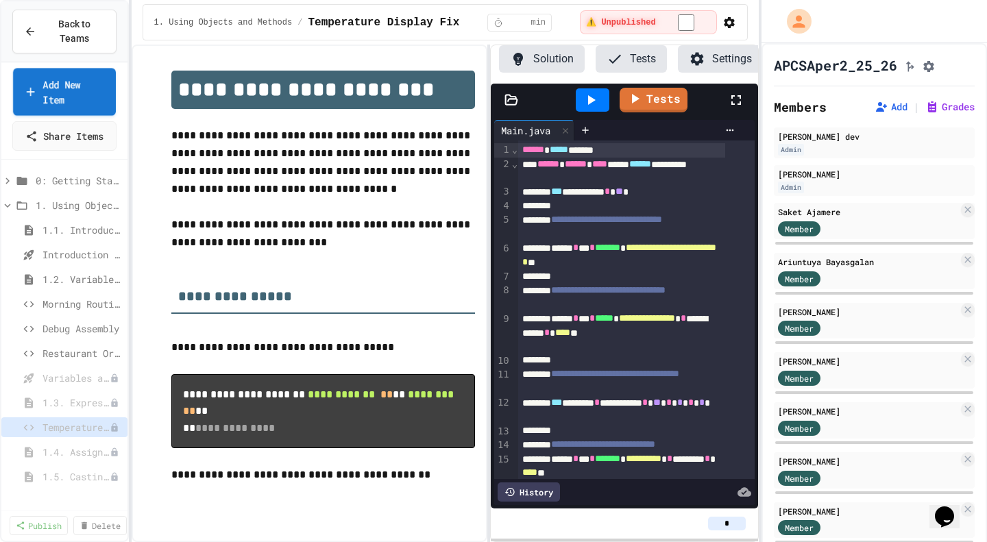
click at [69, 93] on link "Add New Item" at bounding box center [64, 91] width 103 height 47
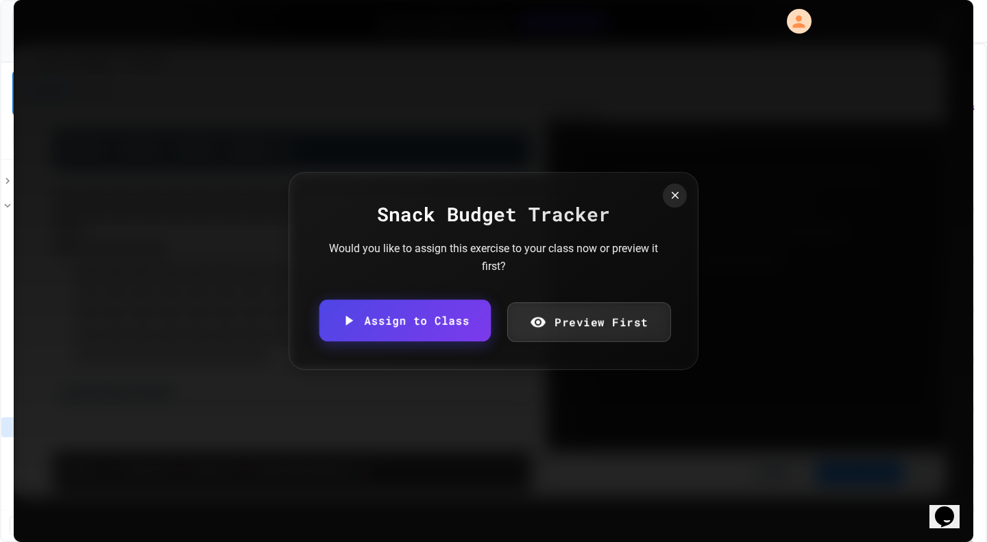
click at [417, 309] on link "Assign to Class" at bounding box center [404, 320] width 171 height 42
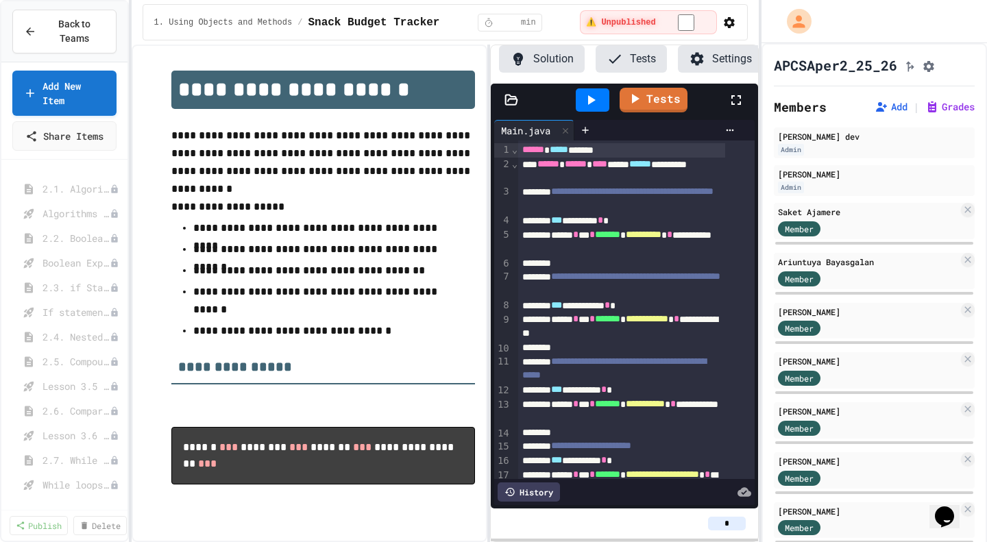
scroll to position [977, 0]
click at [8, 197] on icon at bounding box center [7, 191] width 12 height 12
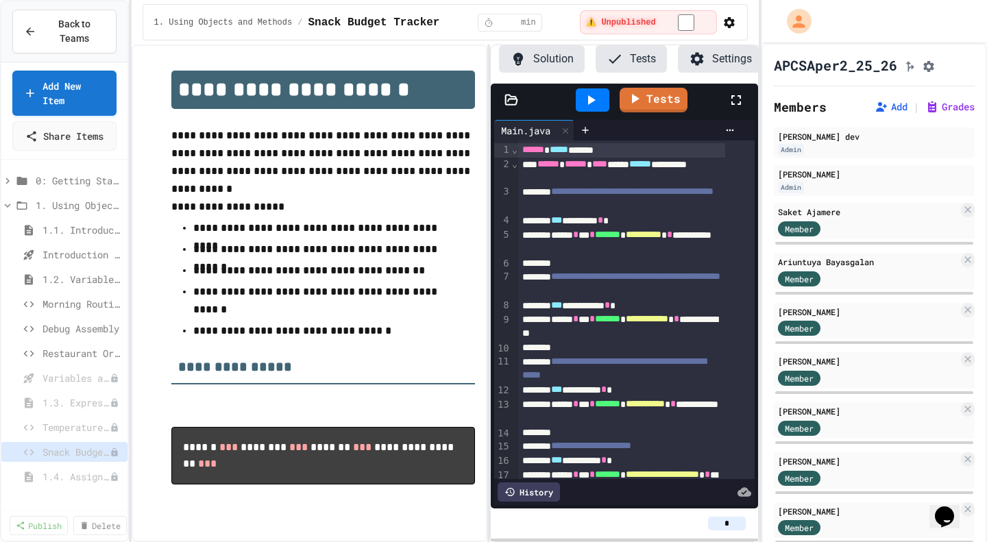
scroll to position [137, 0]
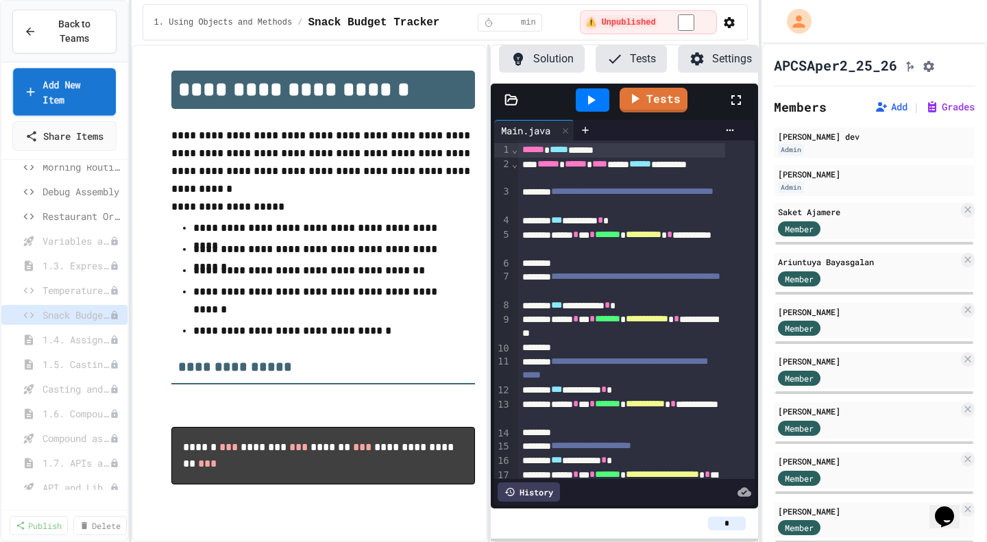
click at [70, 90] on link "Add New Item" at bounding box center [64, 91] width 103 height 47
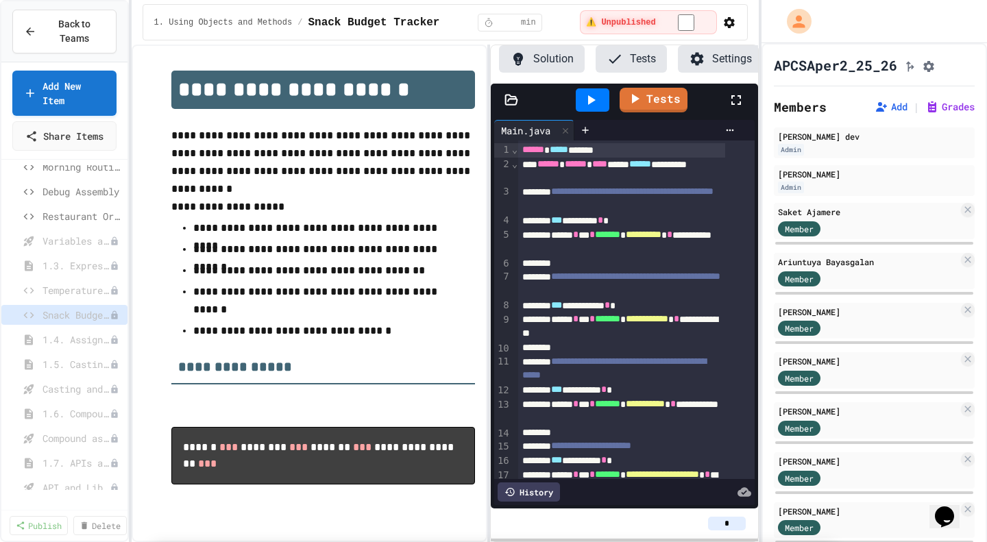
scroll to position [891, 0]
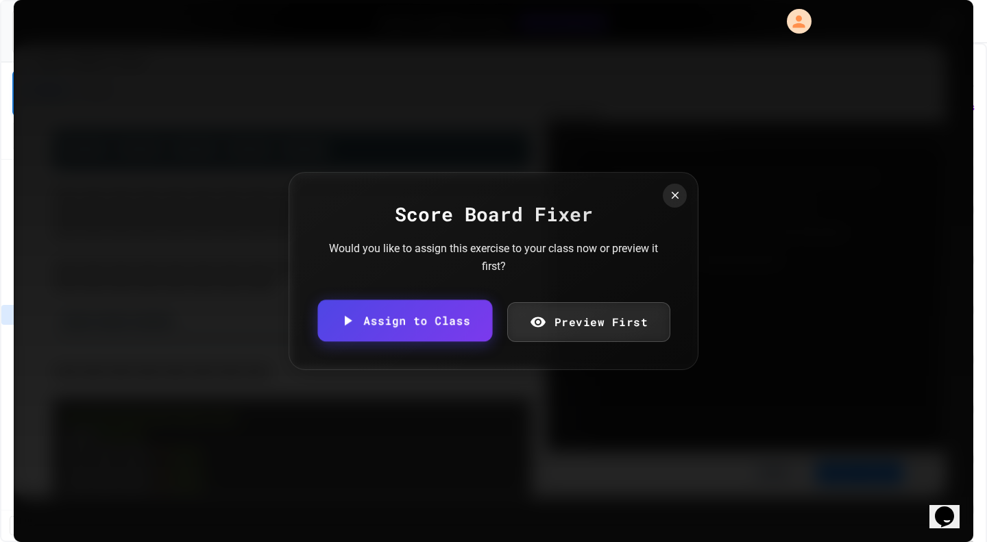
click at [410, 309] on link "Assign to Class" at bounding box center [404, 321] width 175 height 42
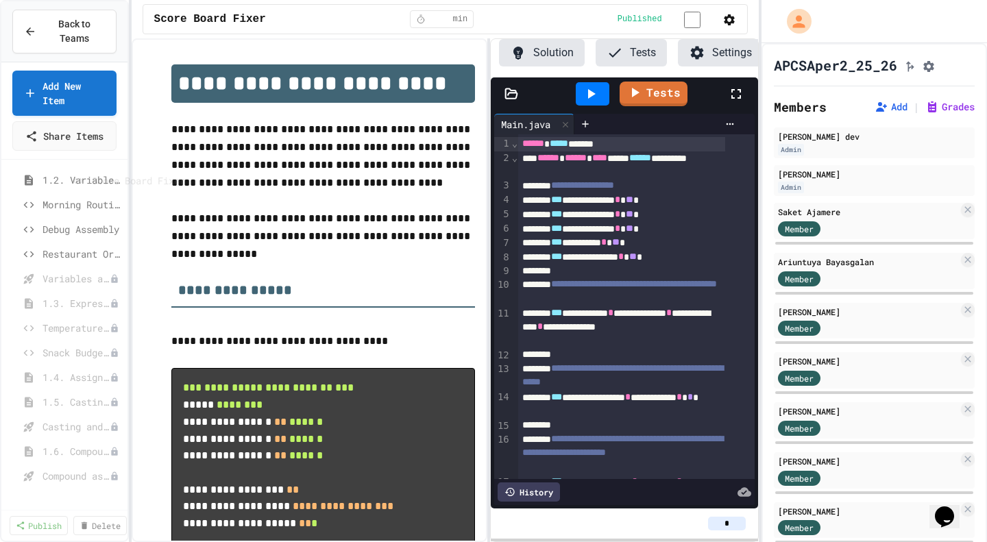
scroll to position [69, 0]
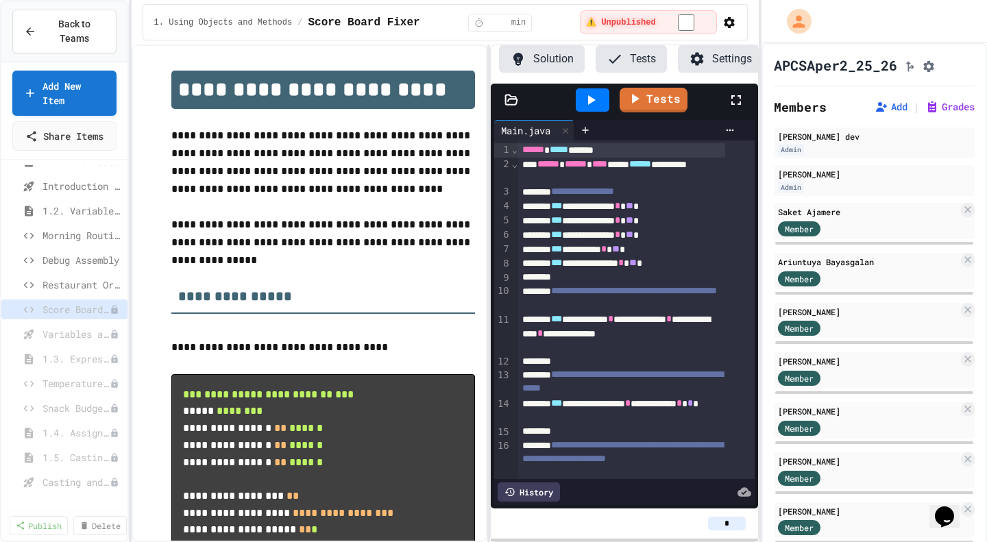
click at [77, 292] on span "Restaurant Order System" at bounding box center [81, 285] width 79 height 14
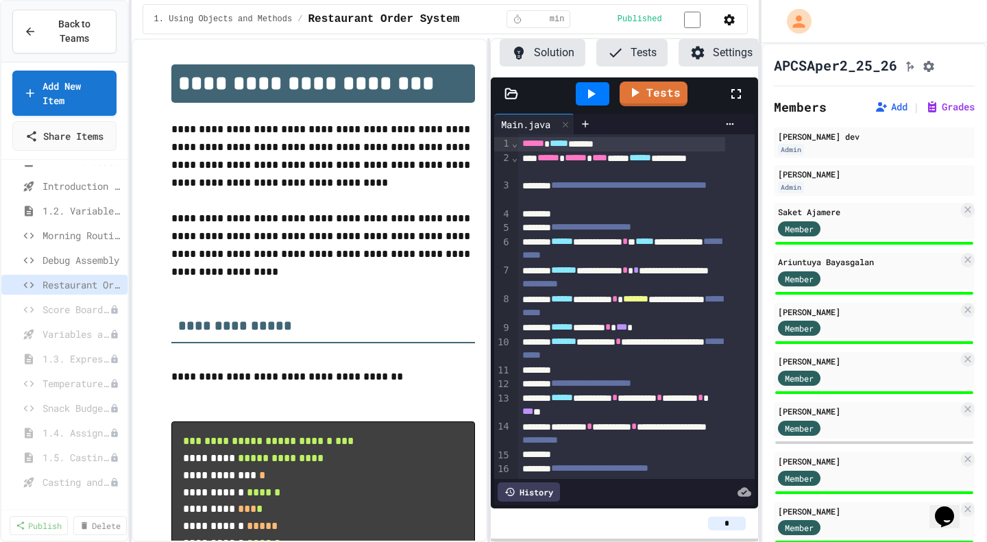
scroll to position [0, 75]
click at [61, 309] on span "Score Board Fixer" at bounding box center [75, 408] width 67 height 14
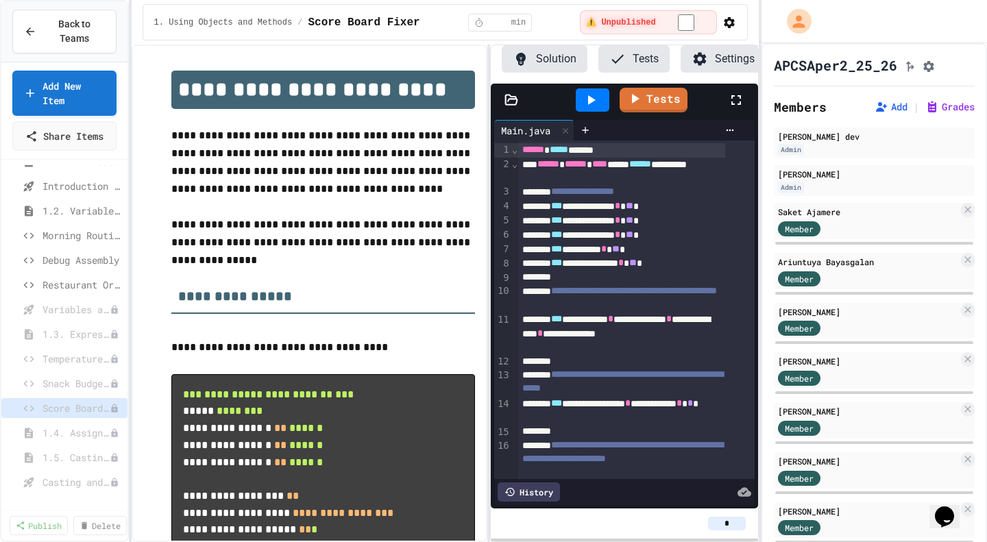
scroll to position [0, 75]
click at [62, 309] on div "Snack Budget Tracker" at bounding box center [64, 383] width 126 height 20
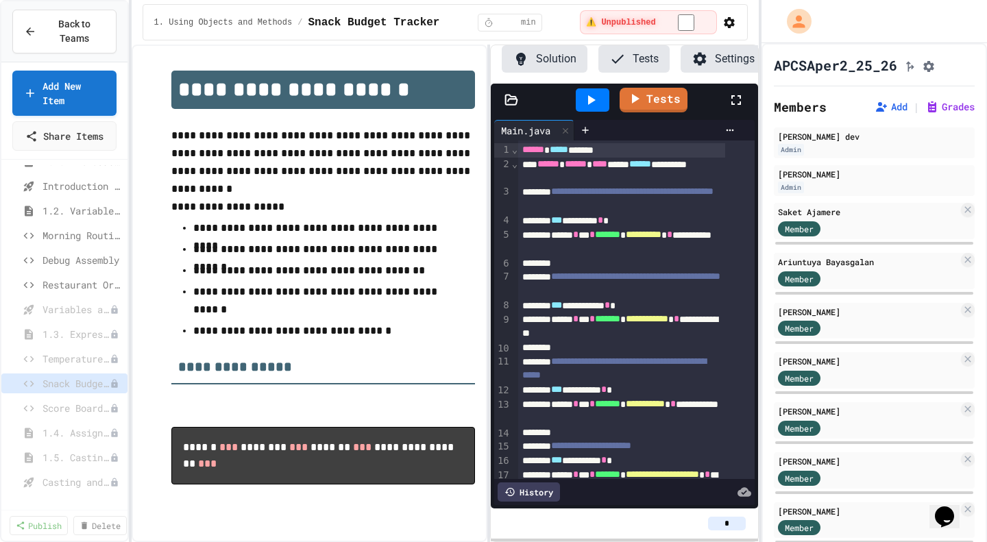
scroll to position [0, 75]
click at [64, 309] on span "Temperature Display Fix" at bounding box center [75, 359] width 67 height 14
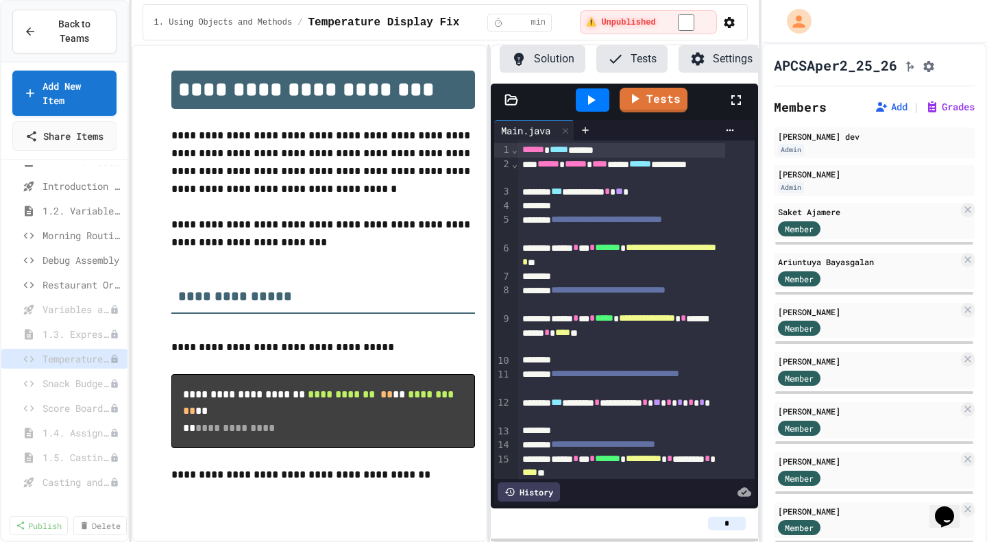
scroll to position [0, 75]
click at [68, 90] on link "Add New Item" at bounding box center [64, 91] width 103 height 47
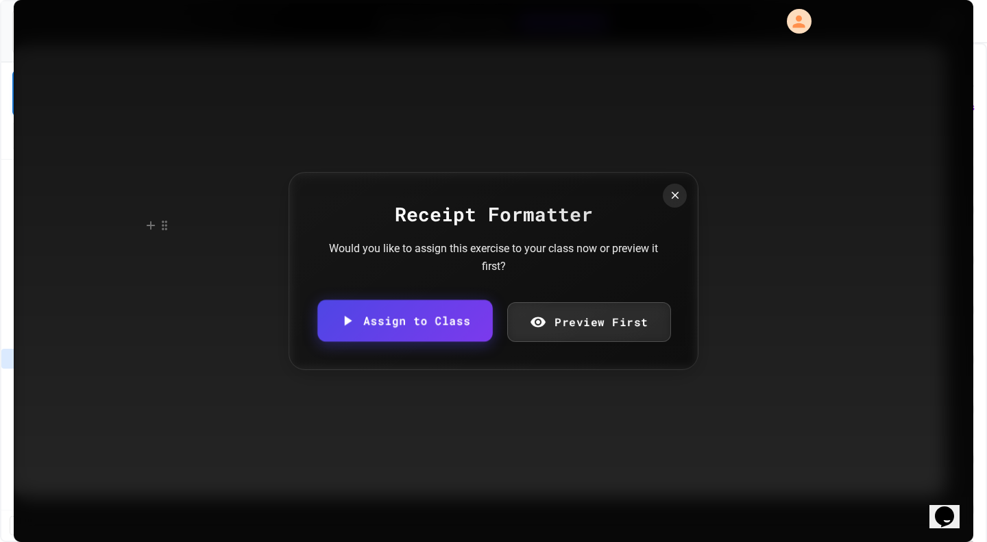
click at [450, 309] on link "Assign to Class" at bounding box center [404, 321] width 175 height 42
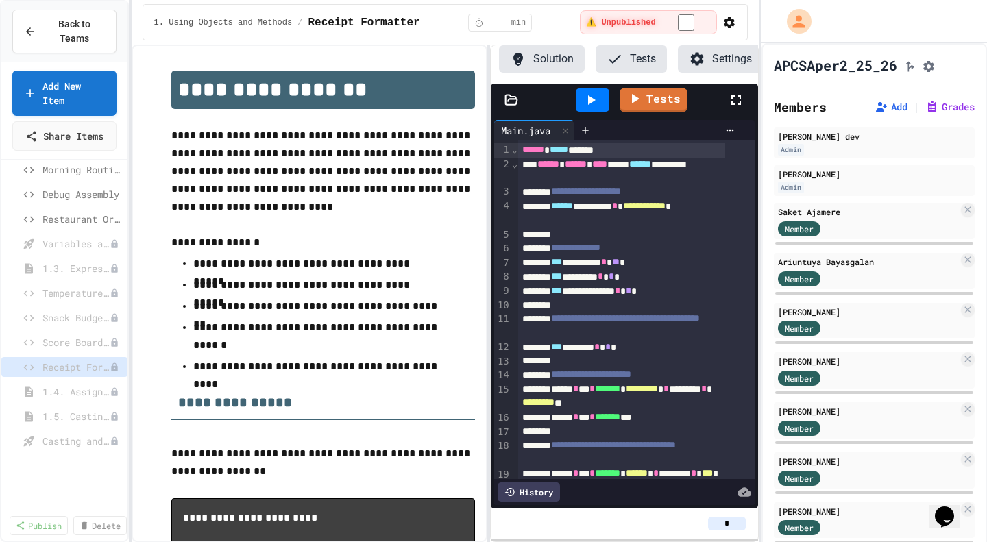
scroll to position [137, 0]
click at [62, 86] on link "Add New Item" at bounding box center [64, 91] width 102 height 47
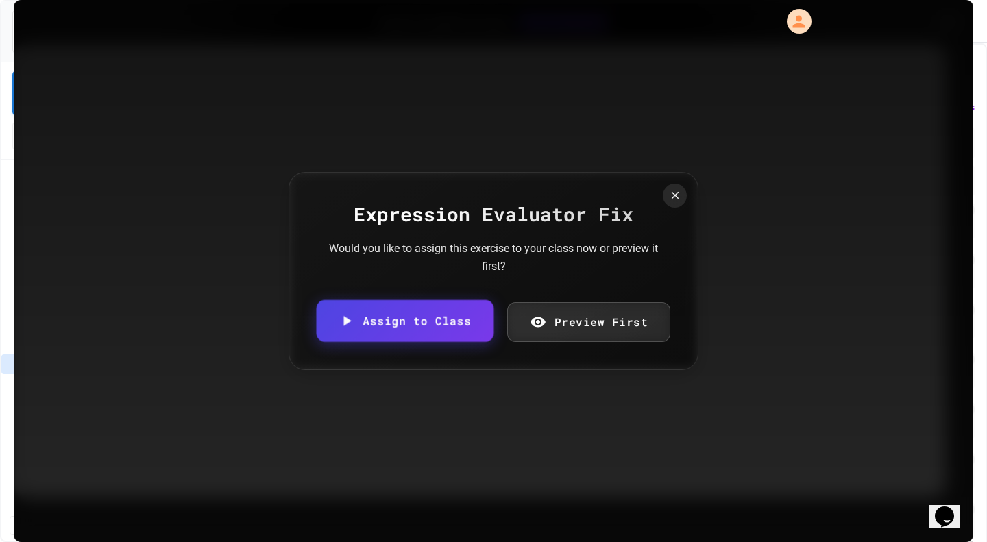
click at [441, 309] on link "Assign to Class" at bounding box center [404, 321] width 177 height 42
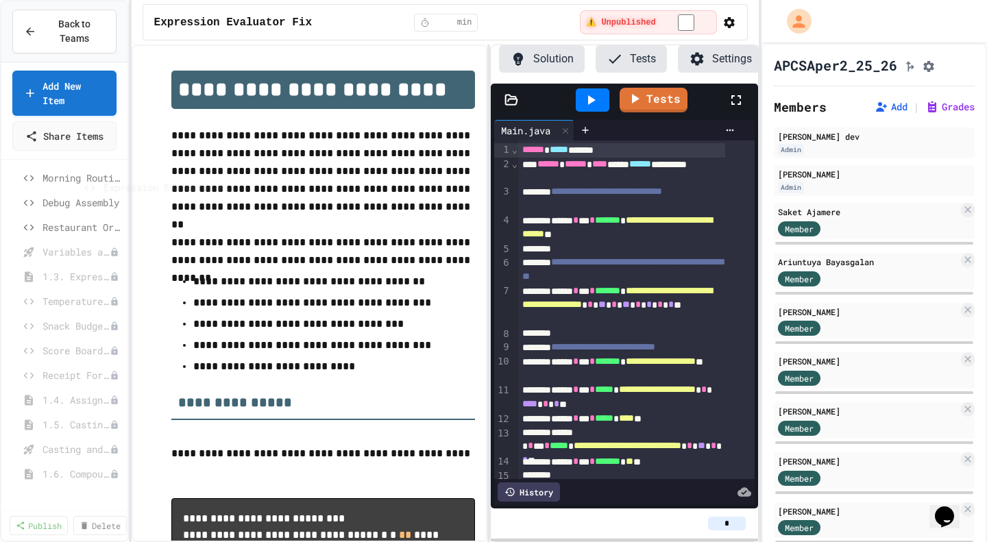
scroll to position [104, 0]
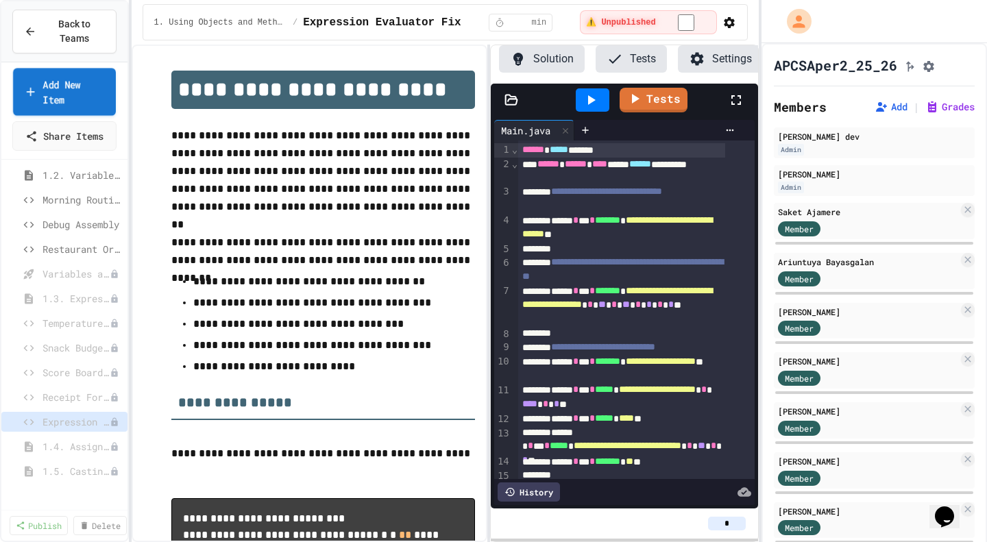
click at [62, 84] on link "Add New Item" at bounding box center [64, 91] width 103 height 47
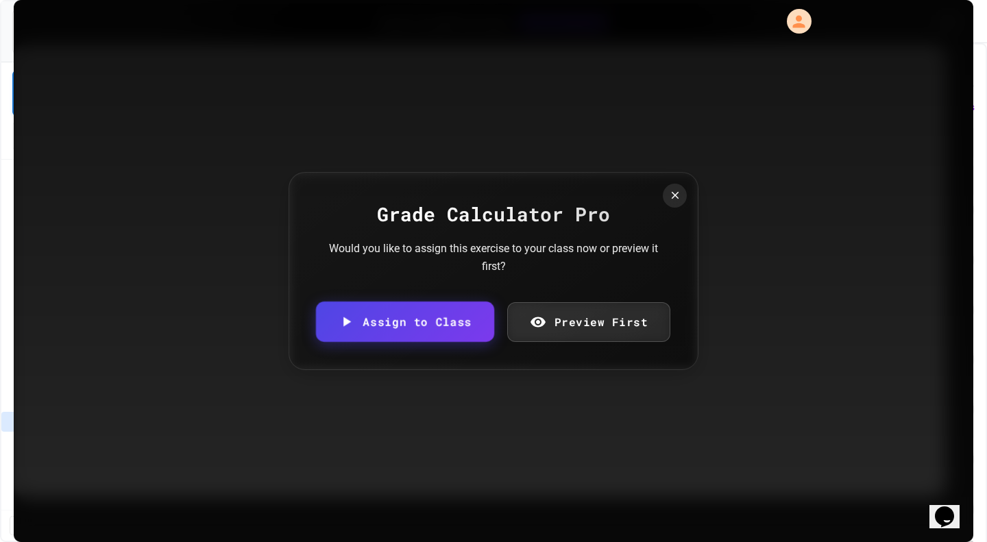
click at [415, 309] on link "Assign to Class" at bounding box center [405, 322] width 178 height 40
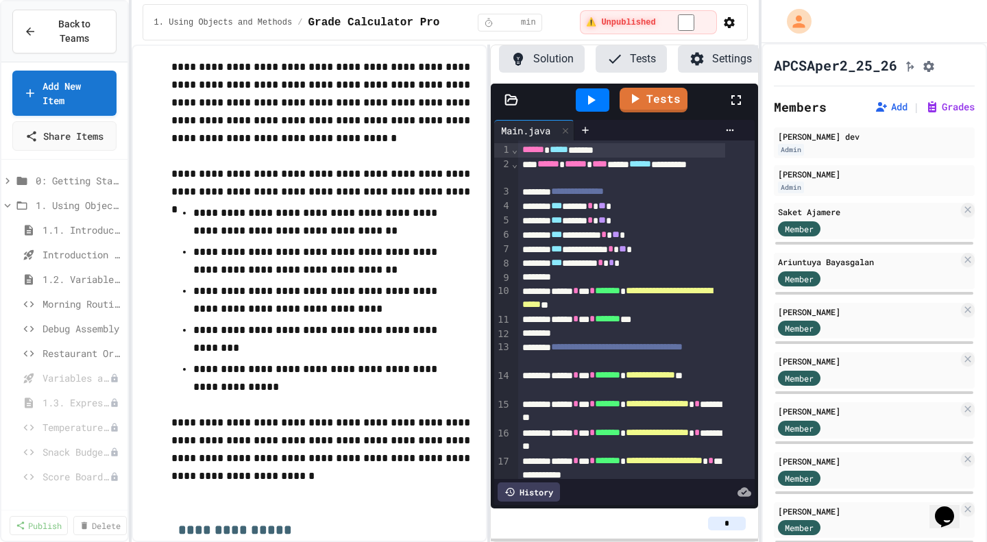
click at [83, 309] on span "Morning Routine Fix" at bounding box center [81, 304] width 79 height 14
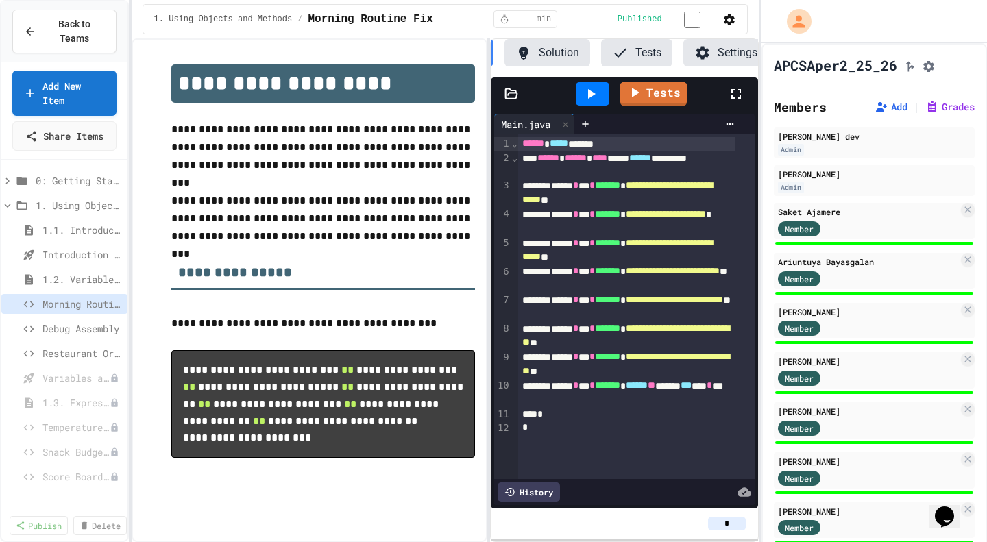
scroll to position [0, 75]
click at [71, 26] on span "Back to Teams" at bounding box center [75, 31] width 60 height 29
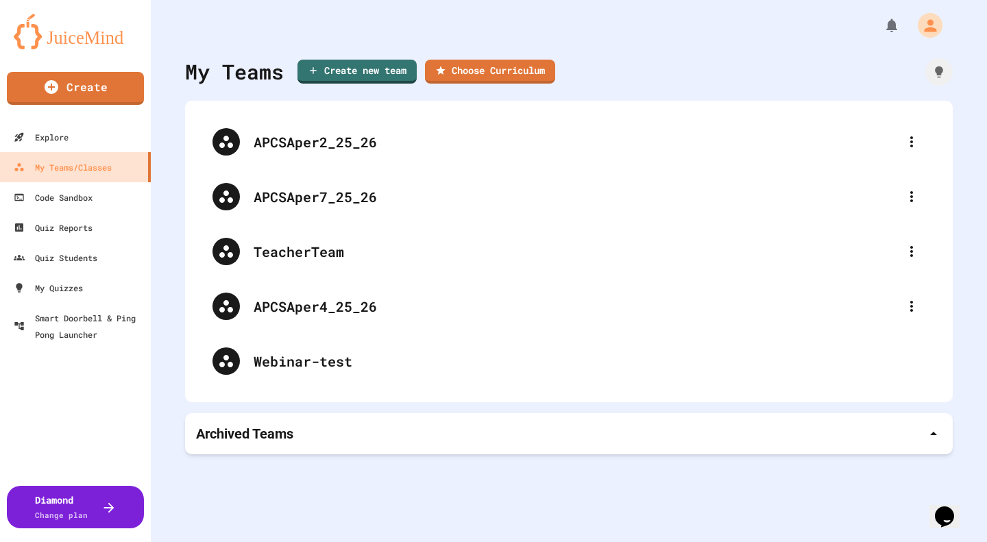
click at [308, 302] on div "APCSAper4_25_26" at bounding box center [576, 306] width 644 height 21
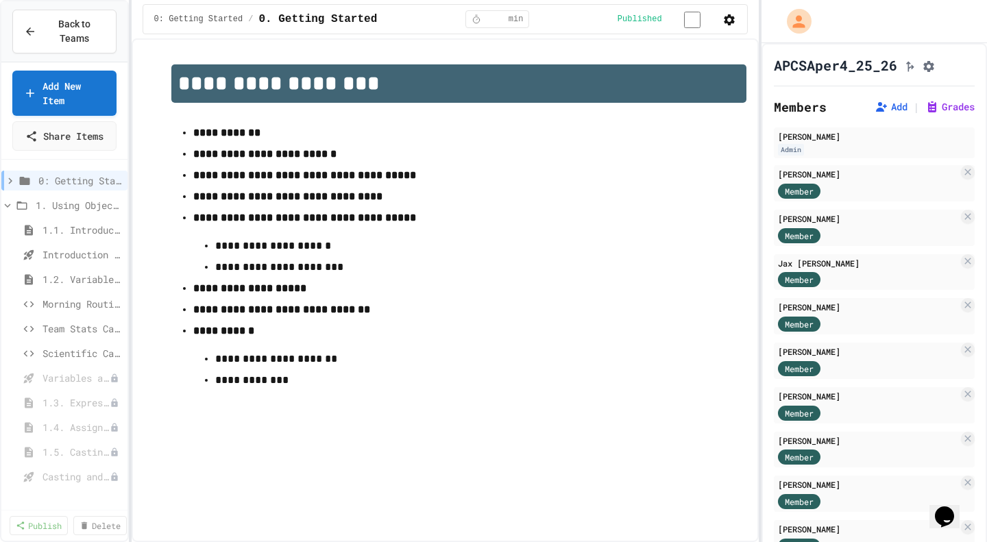
click at [63, 309] on span "Morning Routine Fix" at bounding box center [81, 304] width 79 height 14
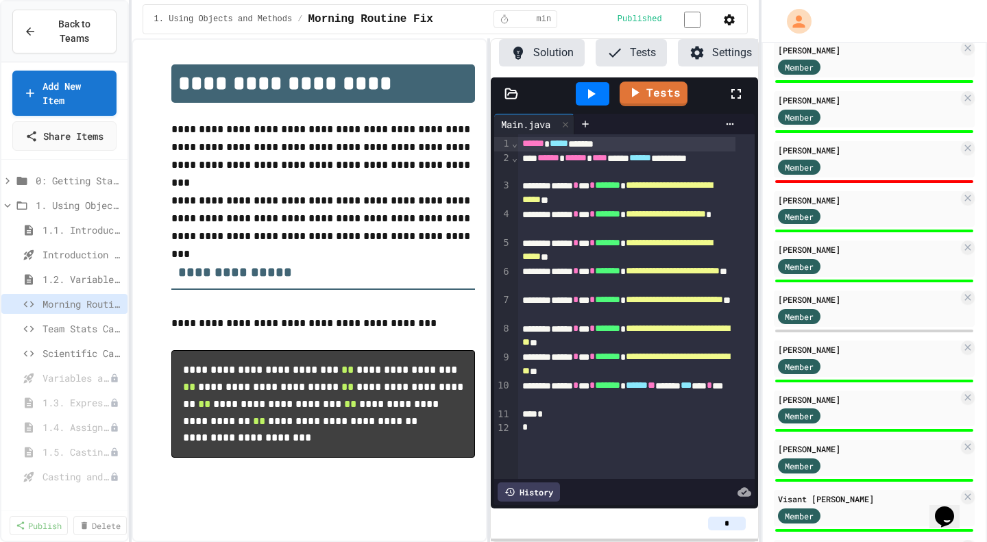
scroll to position [274, 0]
click at [50, 309] on span "Team Stats Calculator" at bounding box center [81, 328] width 79 height 14
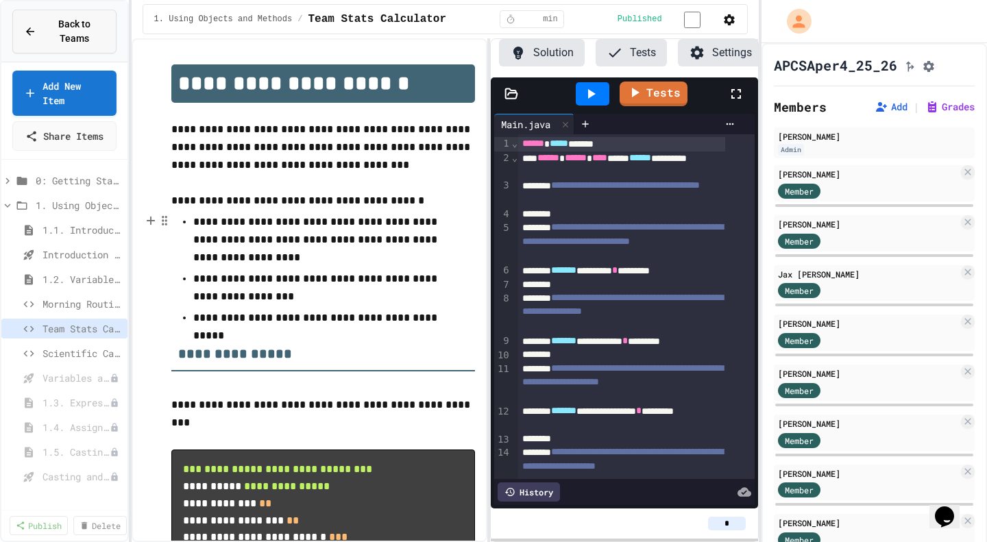
click at [71, 34] on span "Back to Teams" at bounding box center [75, 31] width 60 height 29
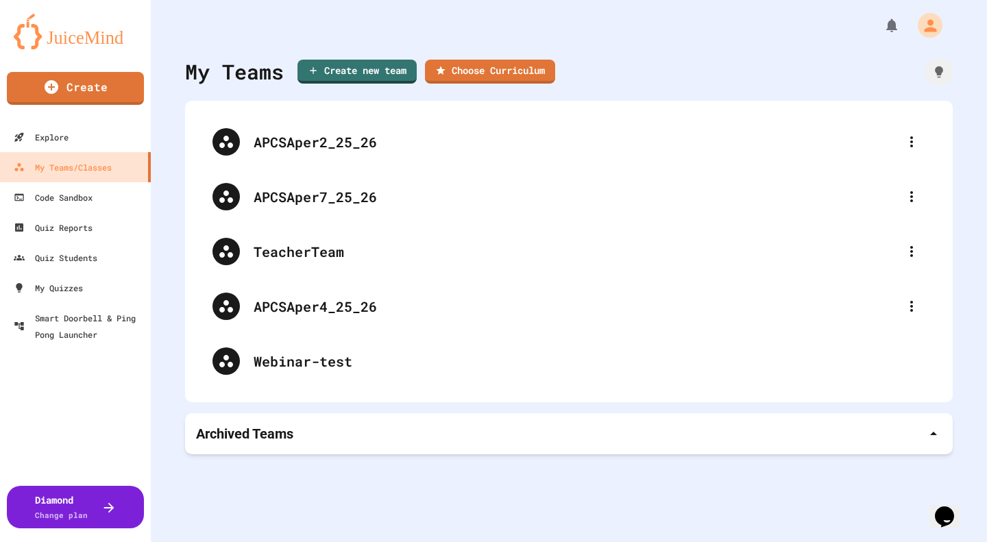
click at [349, 306] on div "APCSAper4_25_26" at bounding box center [576, 306] width 644 height 21
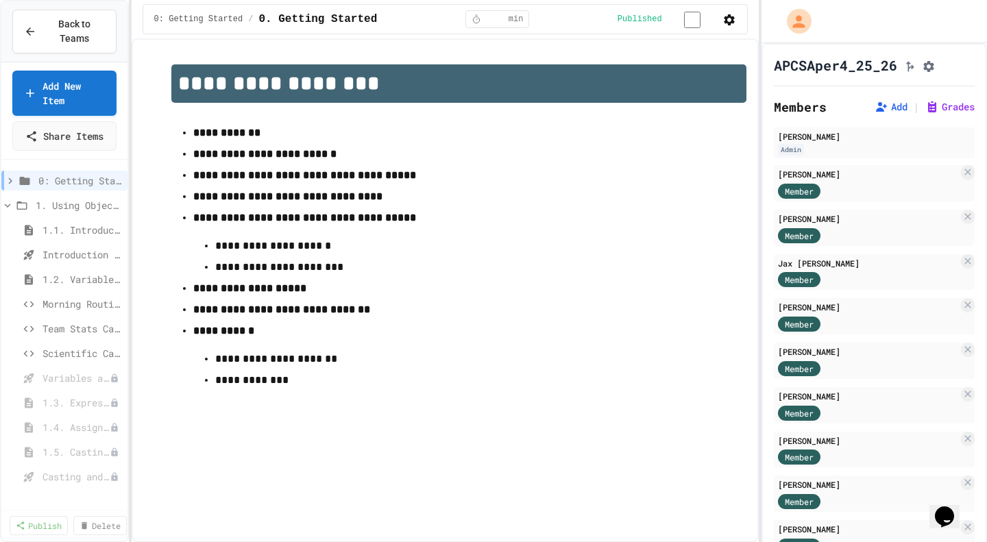
click at [68, 286] on span "1.2. Variables and Data Types" at bounding box center [81, 279] width 79 height 14
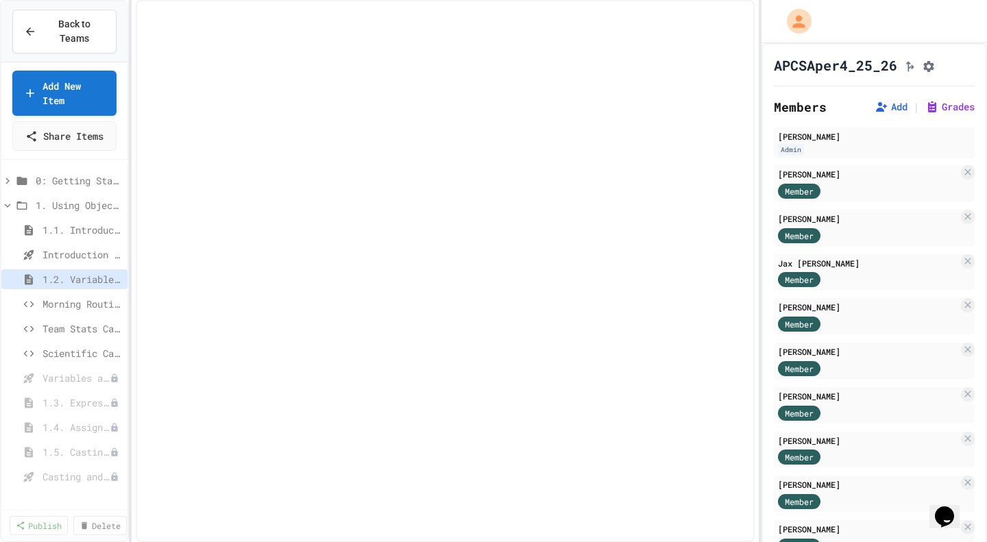
select select "***"
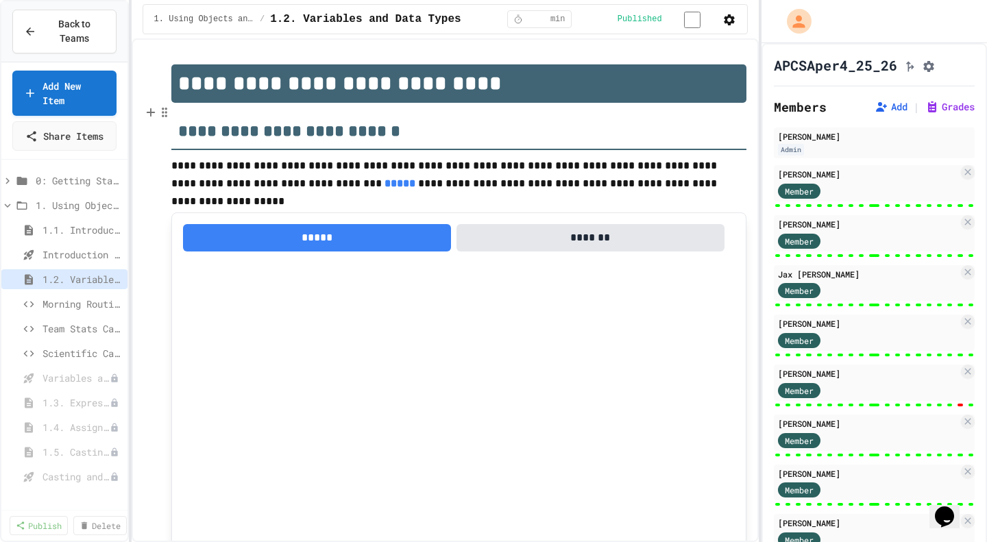
click at [563, 131] on h2 "**********" at bounding box center [458, 126] width 575 height 47
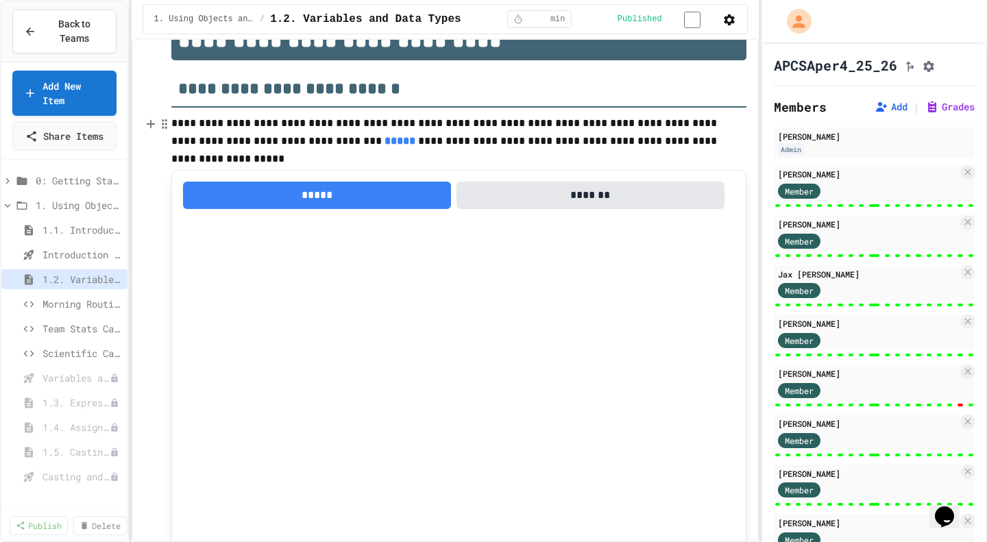
scroll to position [69, 0]
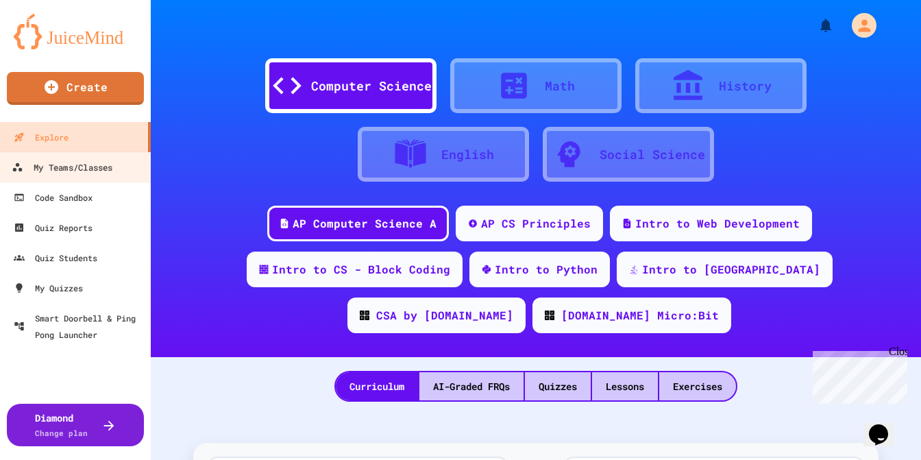
click at [79, 173] on div "My Teams/Classes" at bounding box center [62, 167] width 101 height 17
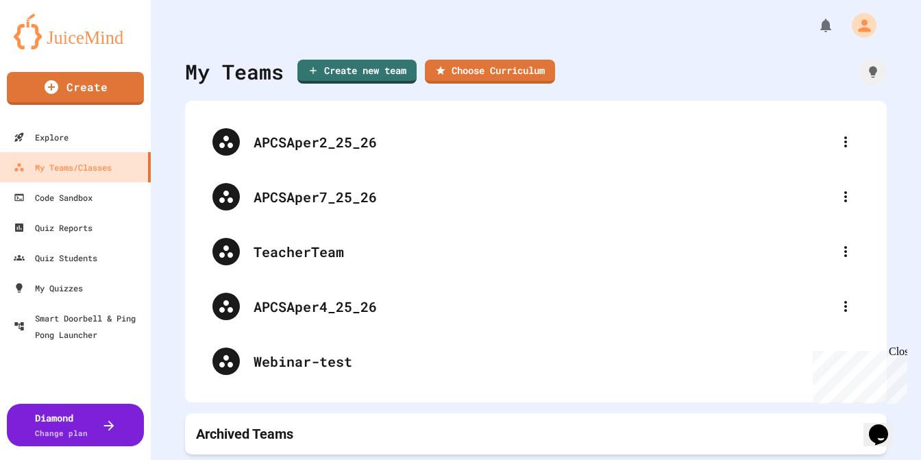
click at [309, 306] on div "APCSAper4_25_26" at bounding box center [543, 306] width 578 height 21
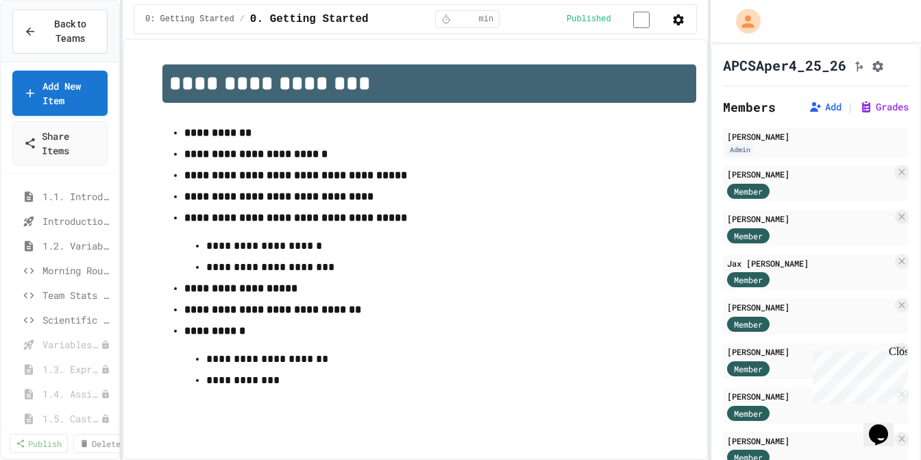
scroll to position [69, 0]
click at [55, 248] on span "Morning Routine Fix" at bounding box center [77, 250] width 71 height 14
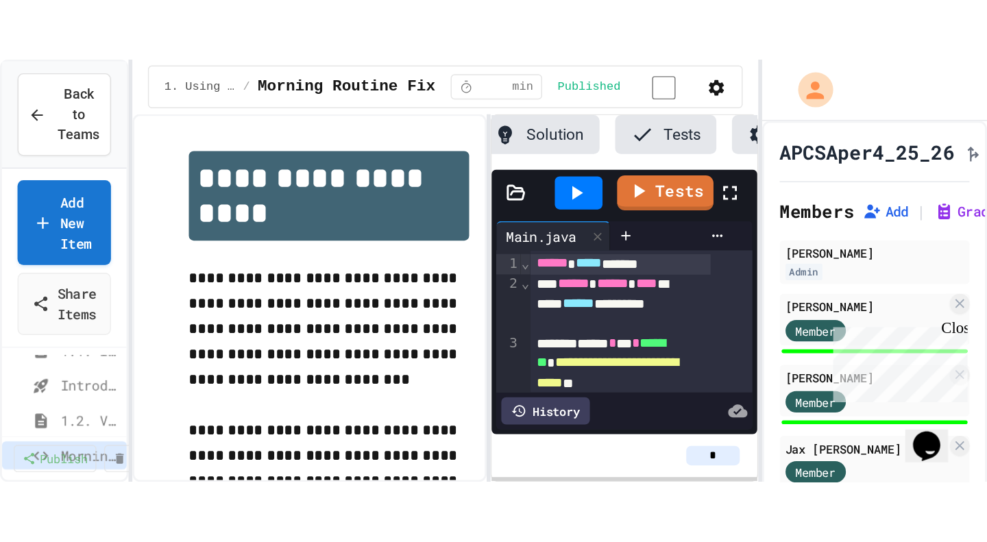
scroll to position [0, 75]
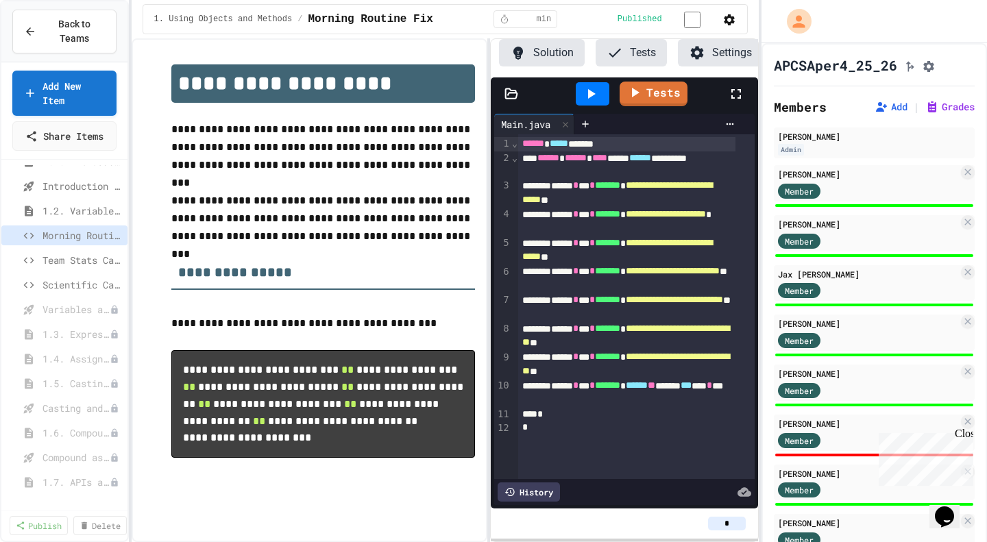
click at [863, 186] on div "Zihe Chen Member" at bounding box center [874, 183] width 201 height 36
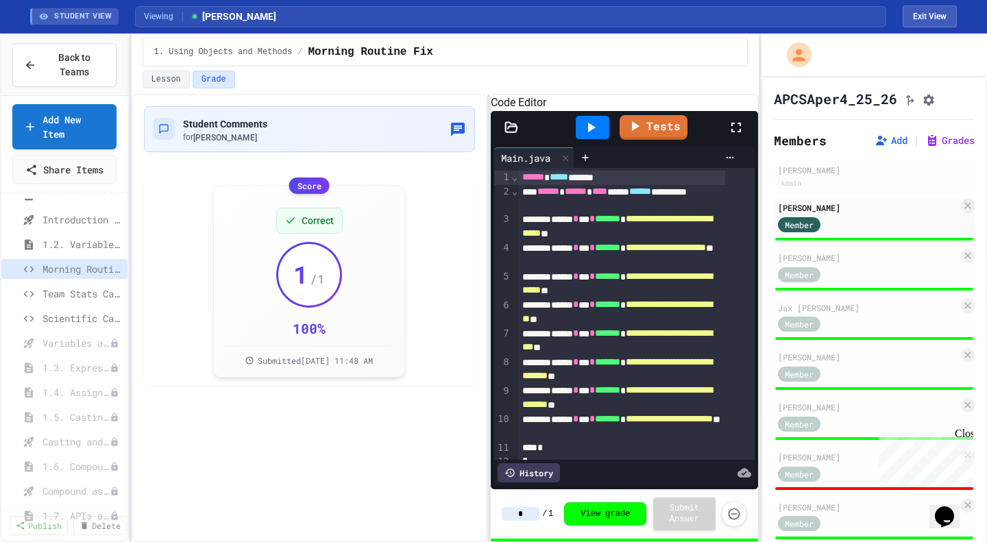
click at [45, 251] on span "1.2. Variables and Data Types" at bounding box center [81, 244] width 79 height 14
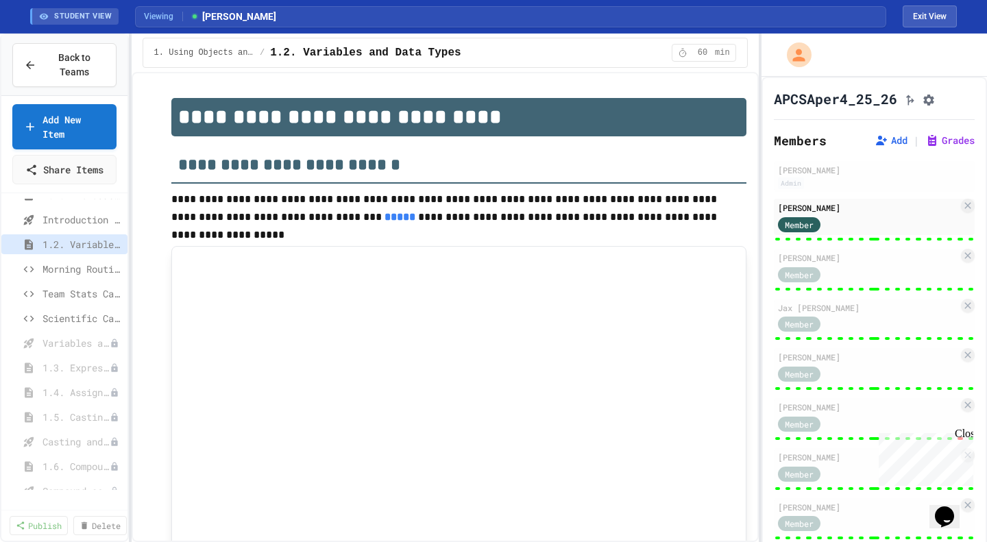
type input "***"
type input "*"
type input "******"
type input "***"
type input "********"
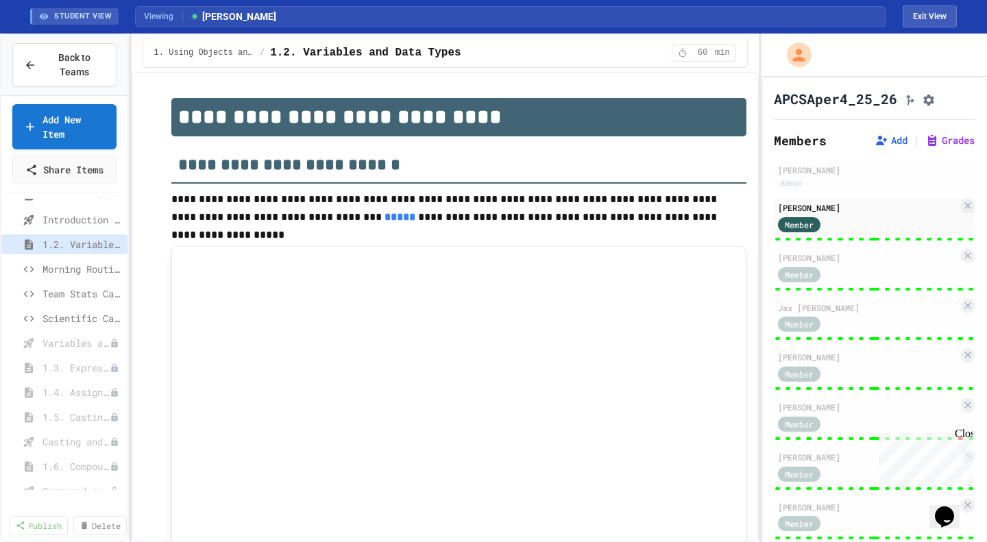
type input "********"
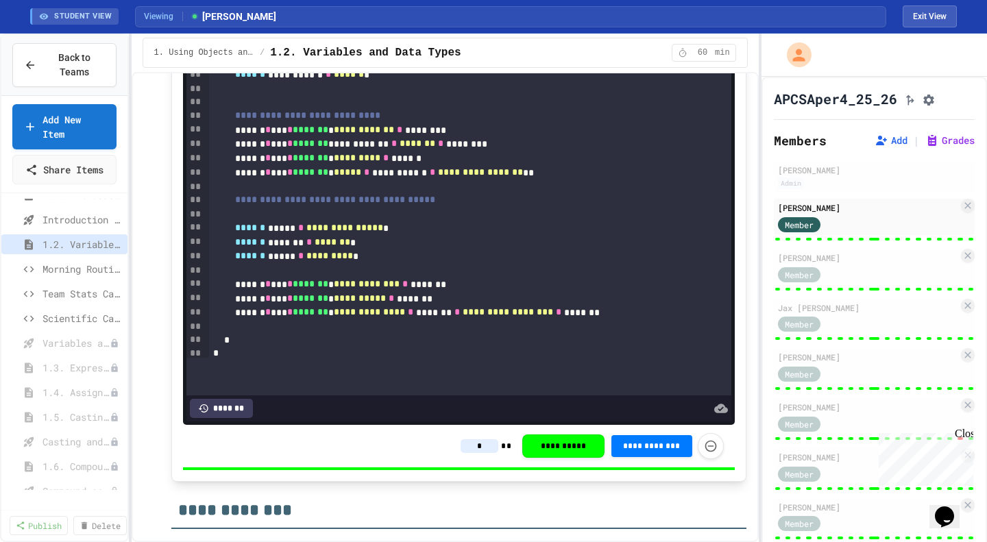
scroll to position [15, 0]
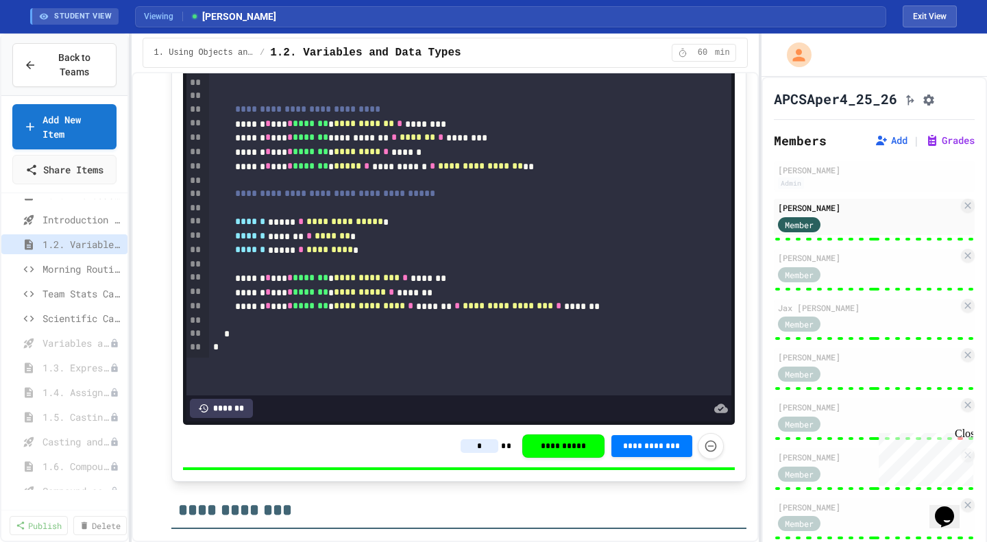
click at [859, 282] on div "Member" at bounding box center [868, 273] width 180 height 17
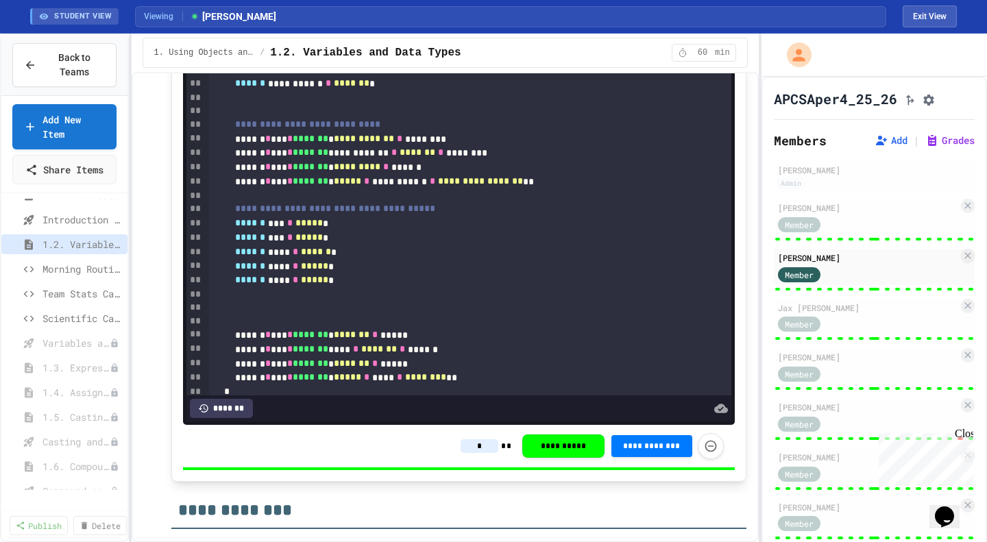
scroll to position [58, 0]
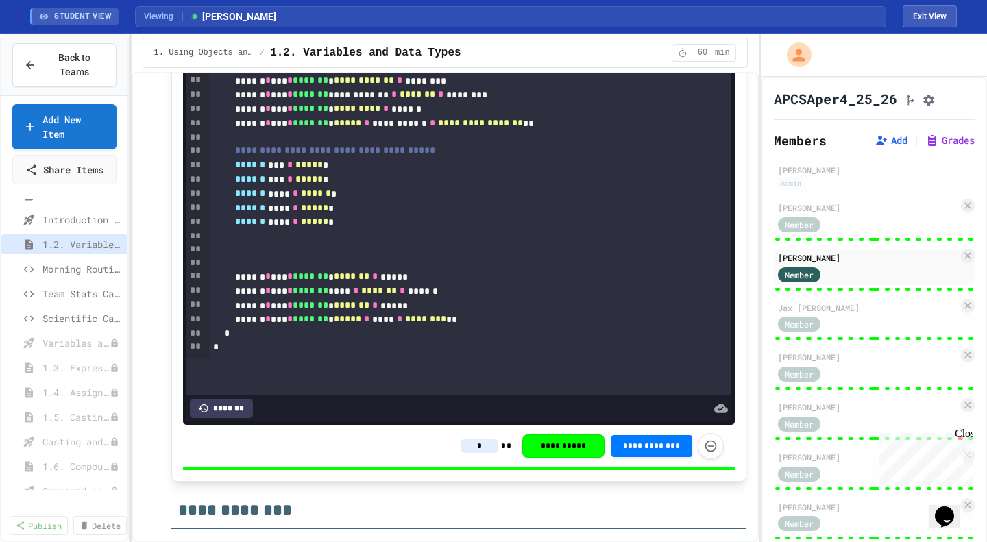
click at [871, 328] on div "Member" at bounding box center [868, 323] width 180 height 17
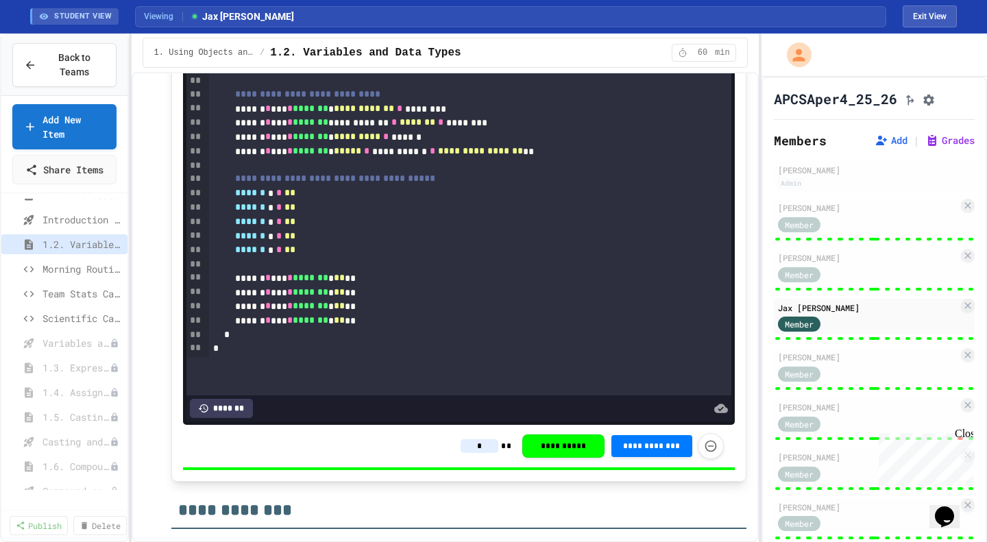
scroll to position [4, 0]
click at [851, 379] on div "Member" at bounding box center [868, 373] width 180 height 17
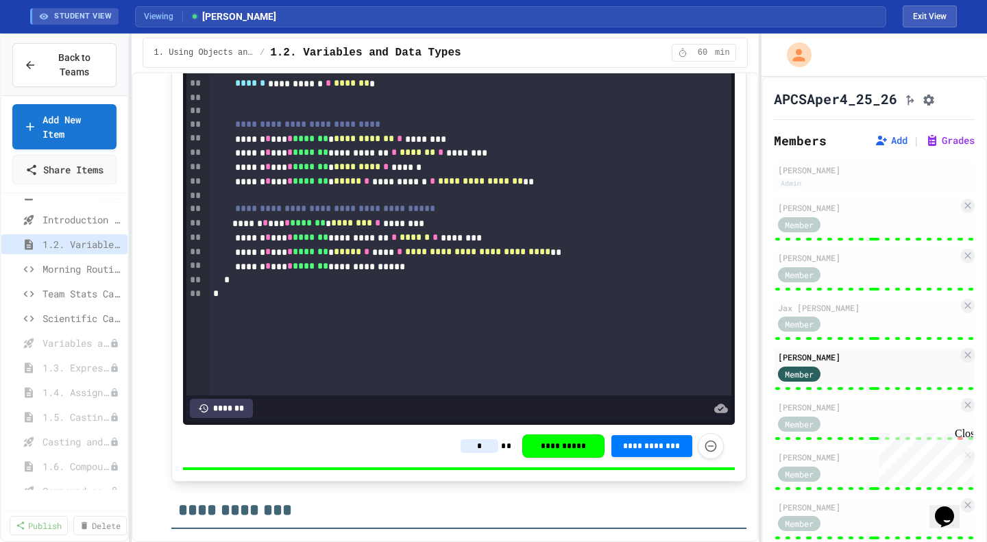
click at [840, 413] on div "Jessica Gou" at bounding box center [868, 407] width 180 height 12
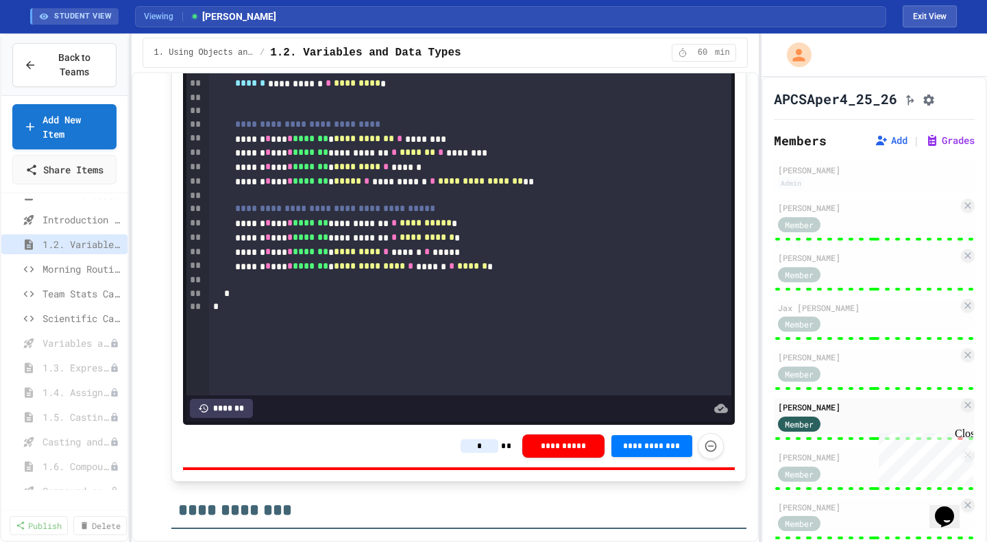
click at [466, 453] on input "*" at bounding box center [480, 446] width 38 height 14
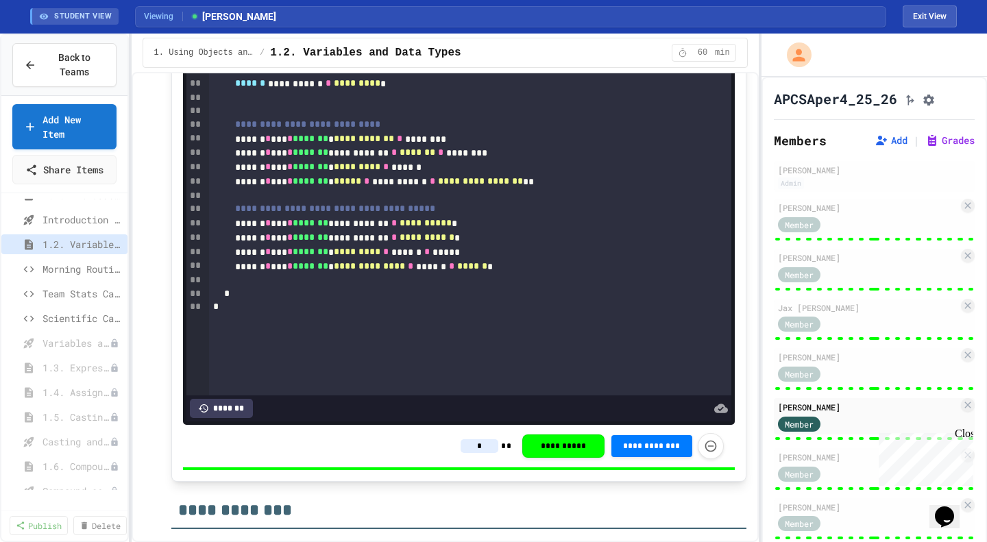
type input "*"
click at [920, 436] on div "Close" at bounding box center [963, 436] width 17 height 17
click at [845, 459] on div "Dylan Jalal Member" at bounding box center [874, 466] width 201 height 36
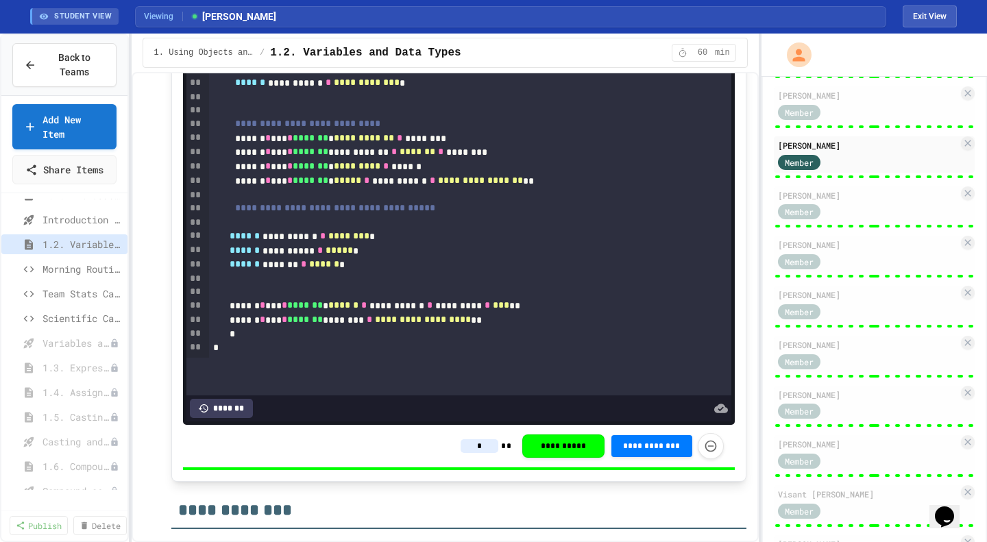
scroll to position [343, 0]
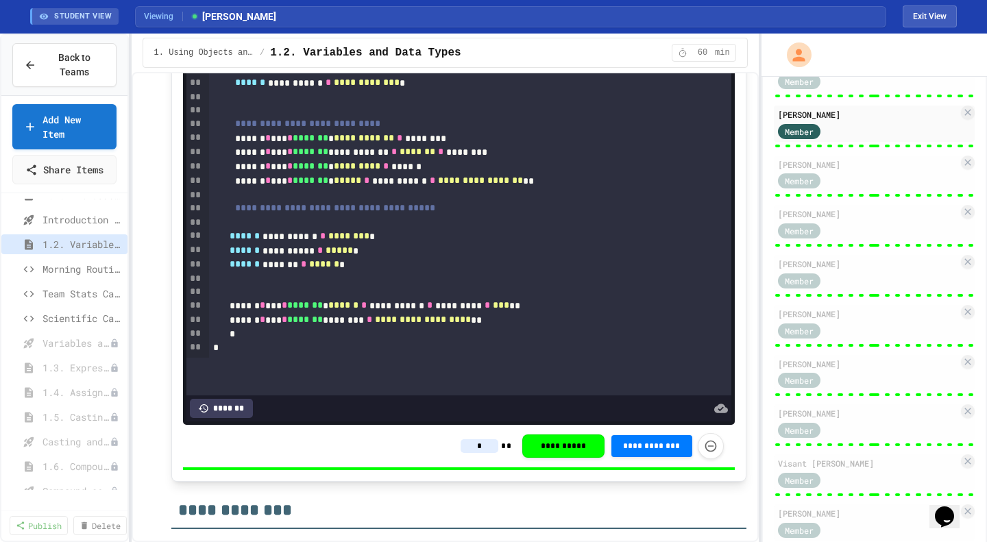
click at [844, 179] on div "Member" at bounding box center [812, 180] width 69 height 17
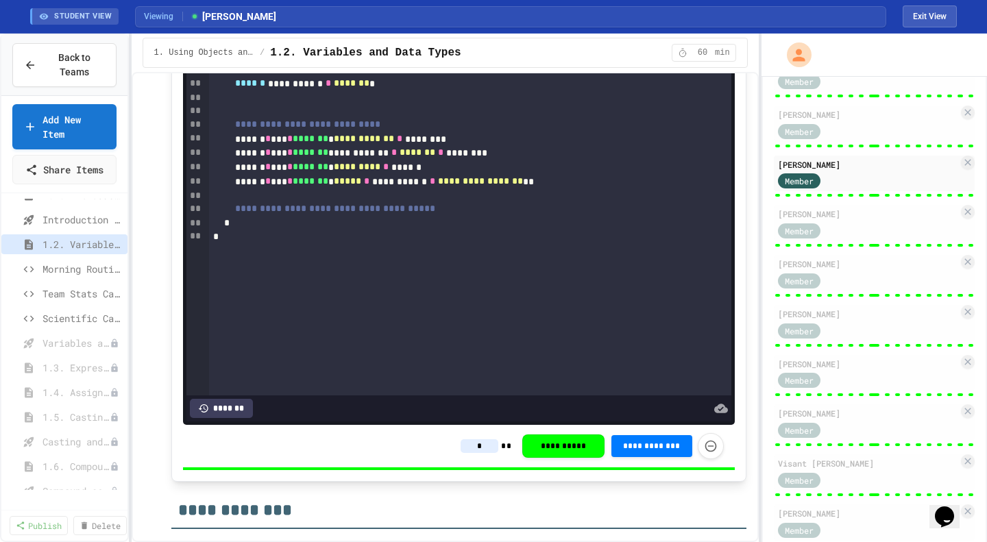
click at [866, 227] on div "Member" at bounding box center [868, 229] width 180 height 17
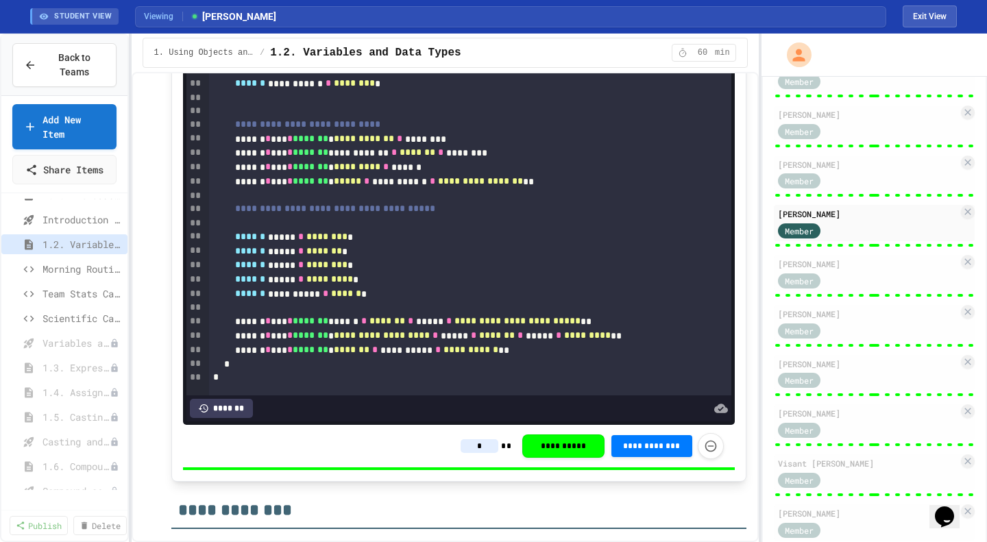
scroll to position [30, 0]
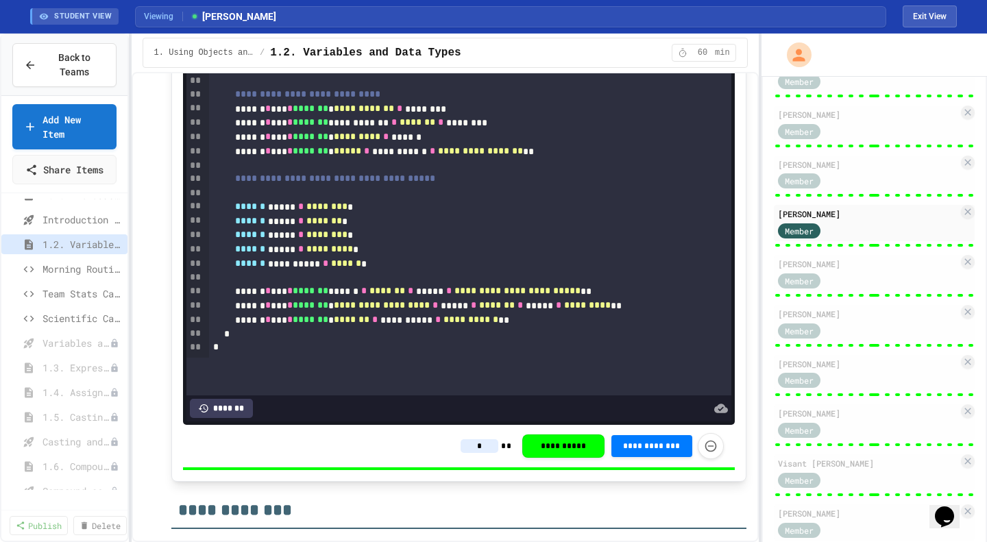
click at [898, 282] on div "Member" at bounding box center [868, 279] width 180 height 17
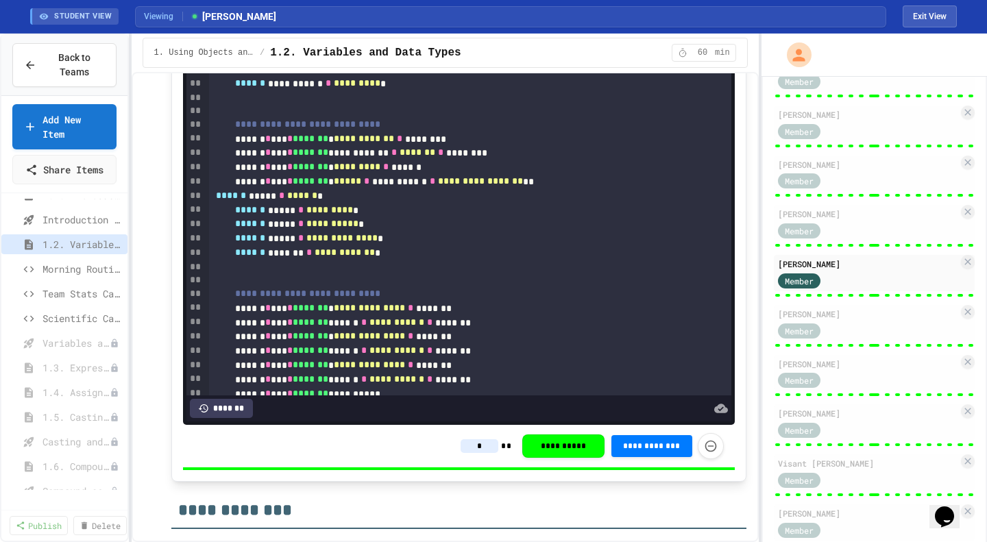
scroll to position [129, 0]
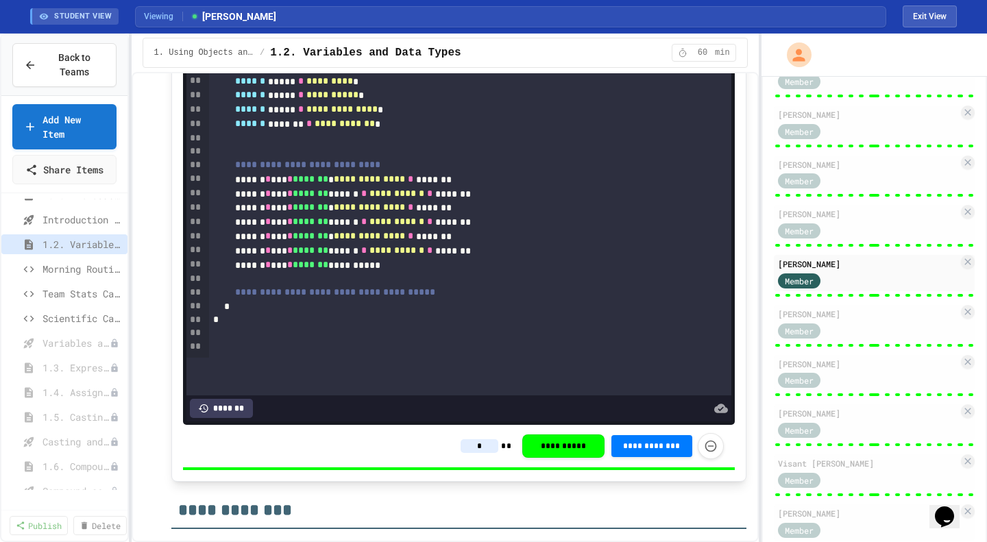
click at [868, 335] on div "Member" at bounding box center [868, 329] width 180 height 17
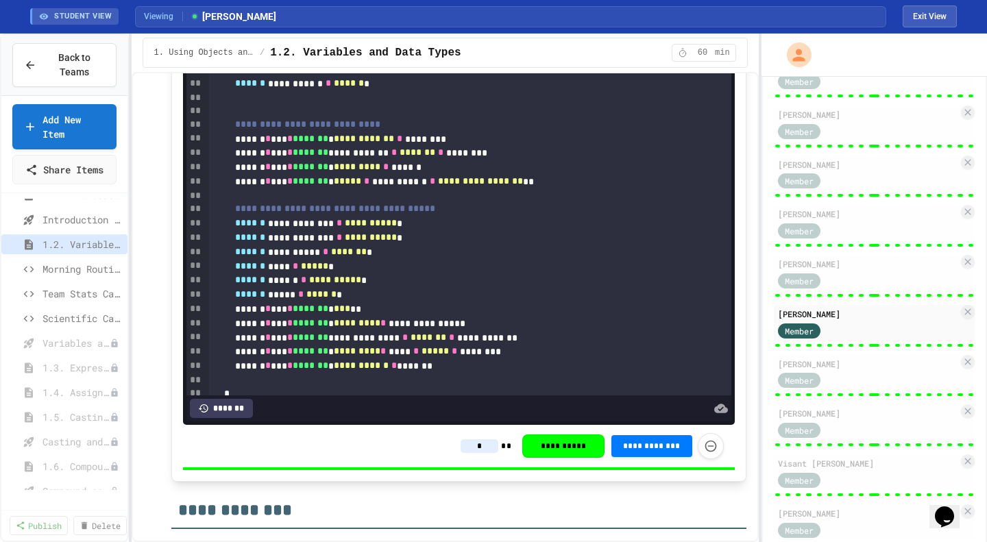
click at [867, 369] on div "Shraddha Mullangi" at bounding box center [868, 364] width 180 height 12
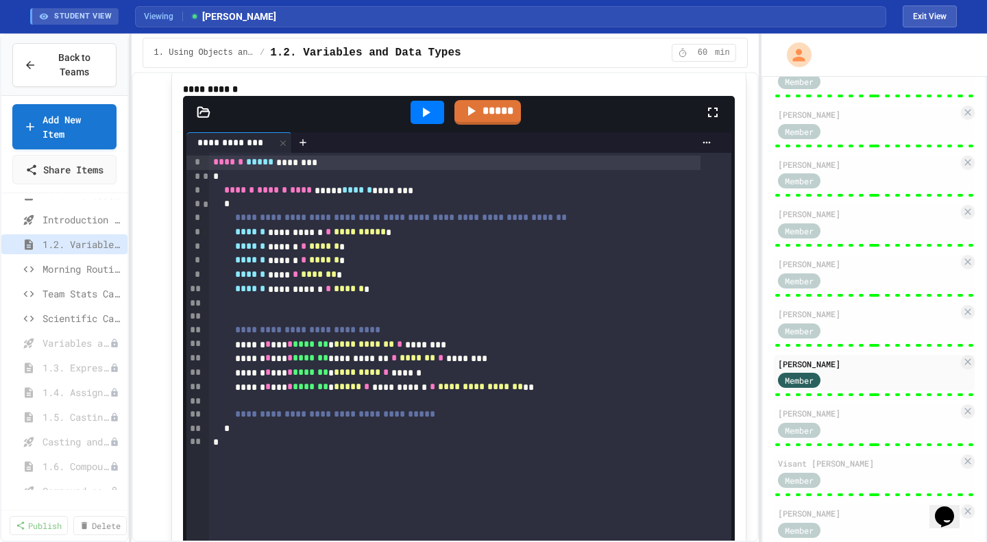
scroll to position [10124, 0]
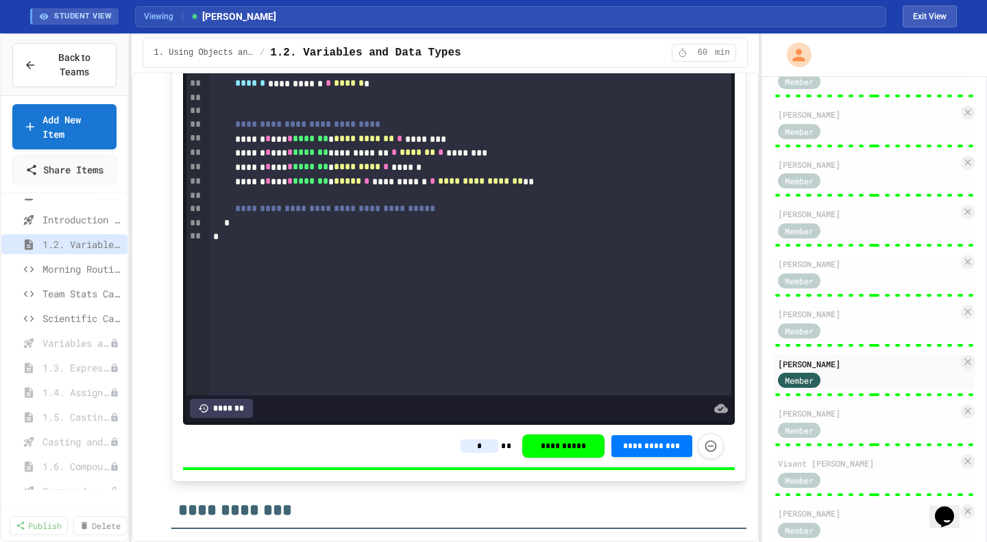
click at [889, 419] on div "Aarnav Reddy" at bounding box center [868, 413] width 180 height 12
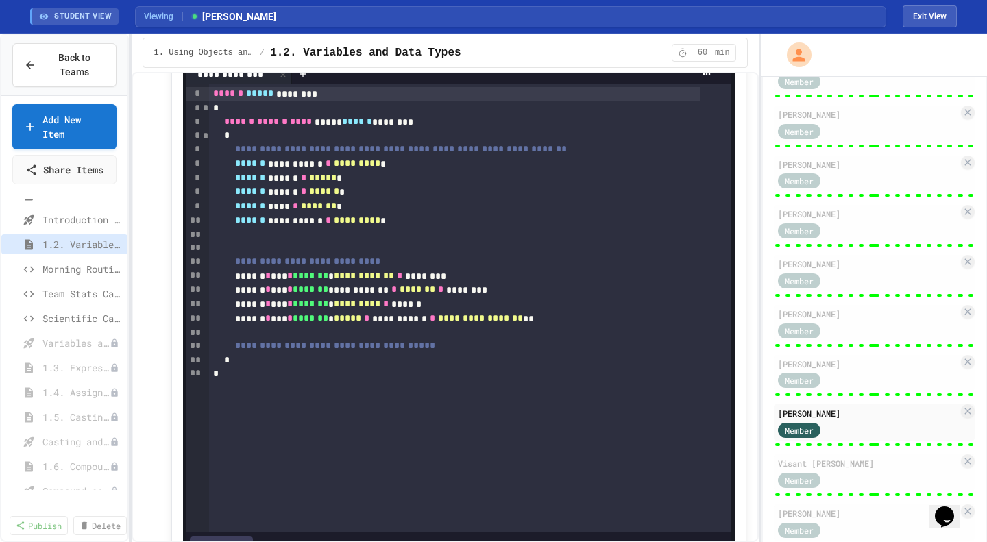
click at [862, 459] on div "Visant Prajan Sankaranarayanan" at bounding box center [868, 463] width 180 height 12
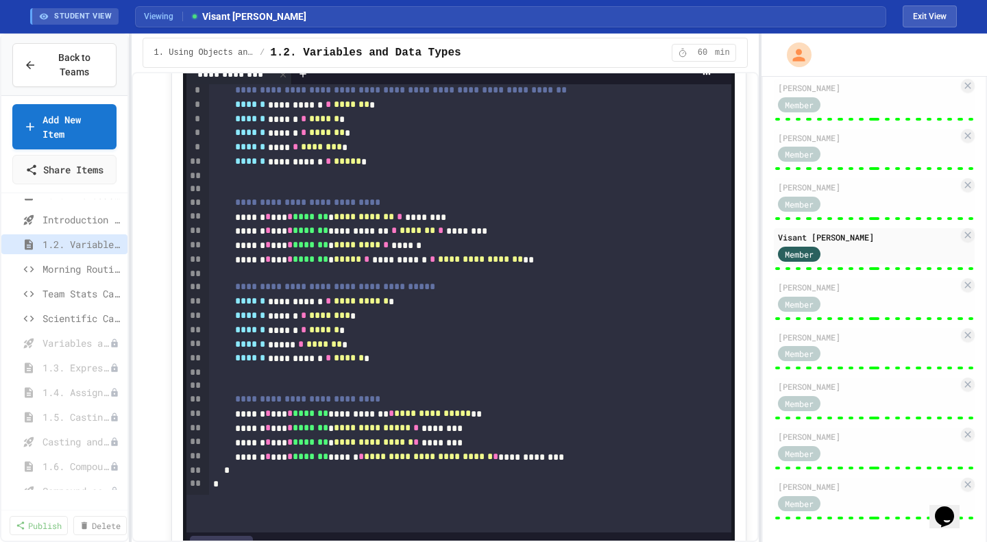
scroll to position [582, 0]
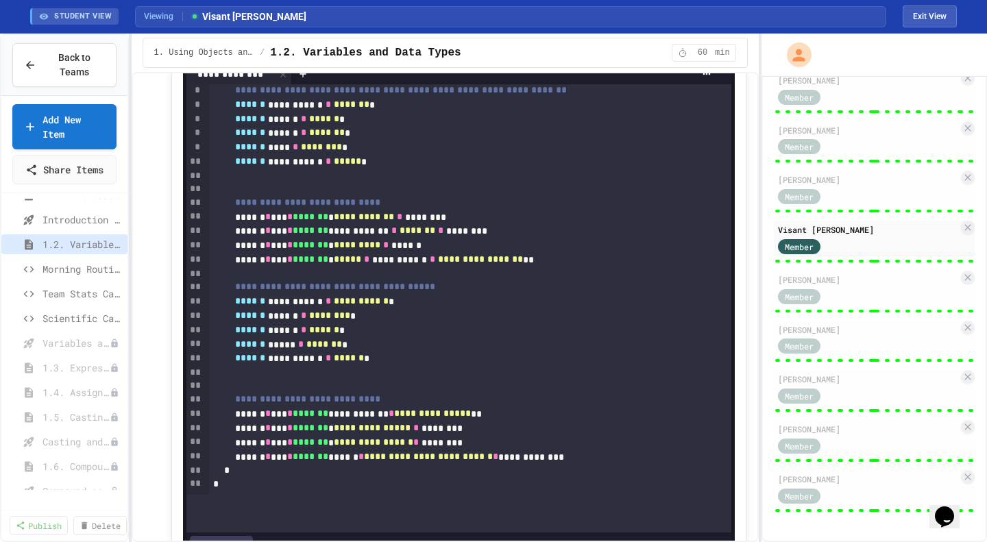
click at [842, 297] on div "Member" at bounding box center [812, 295] width 69 height 17
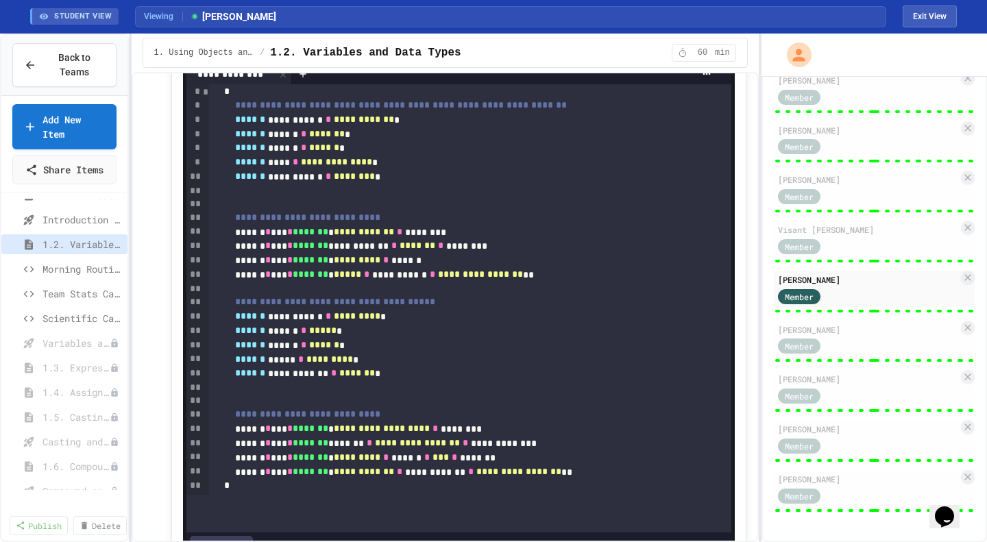
scroll to position [59, 0]
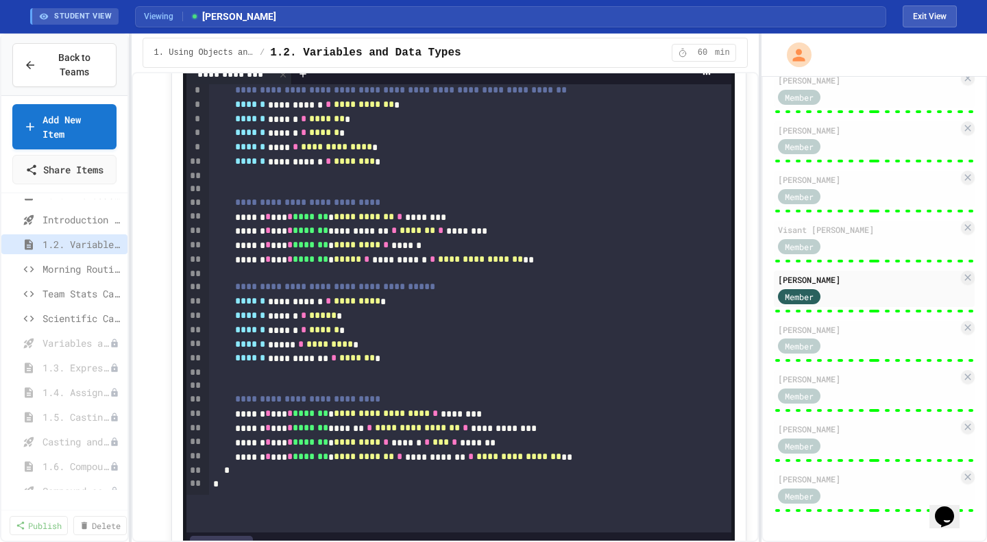
click at [838, 343] on div "Member" at bounding box center [812, 345] width 69 height 17
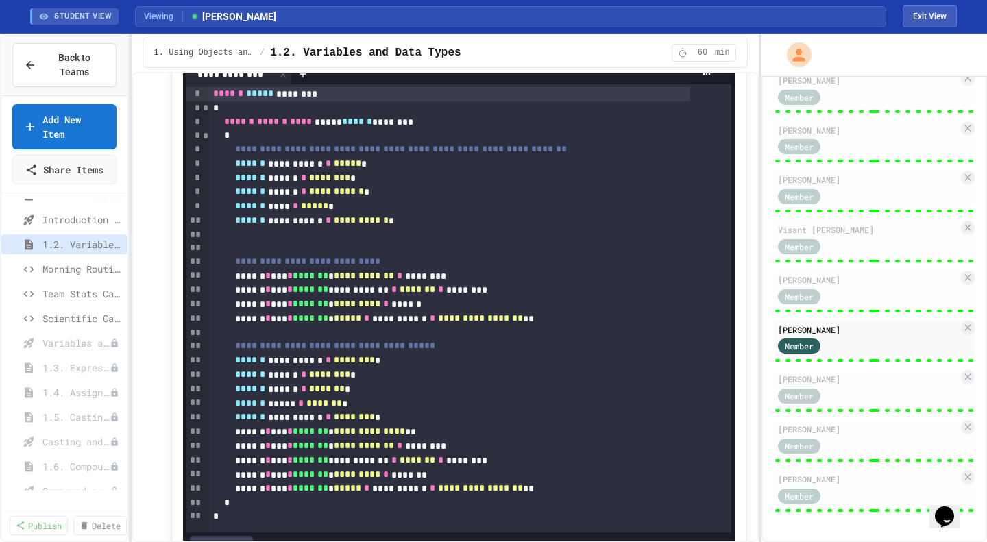
scroll to position [32, 0]
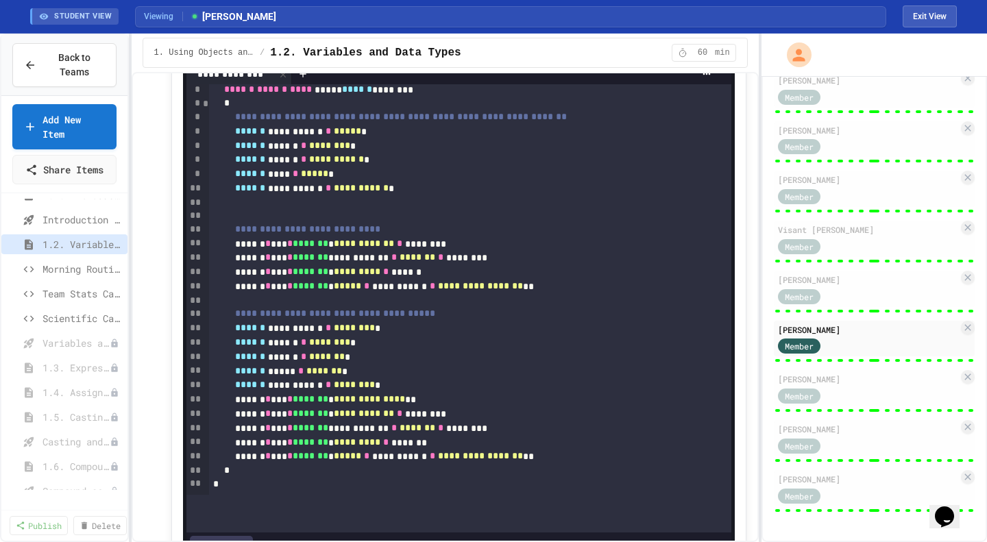
click at [889, 394] on div "Member" at bounding box center [868, 394] width 180 height 17
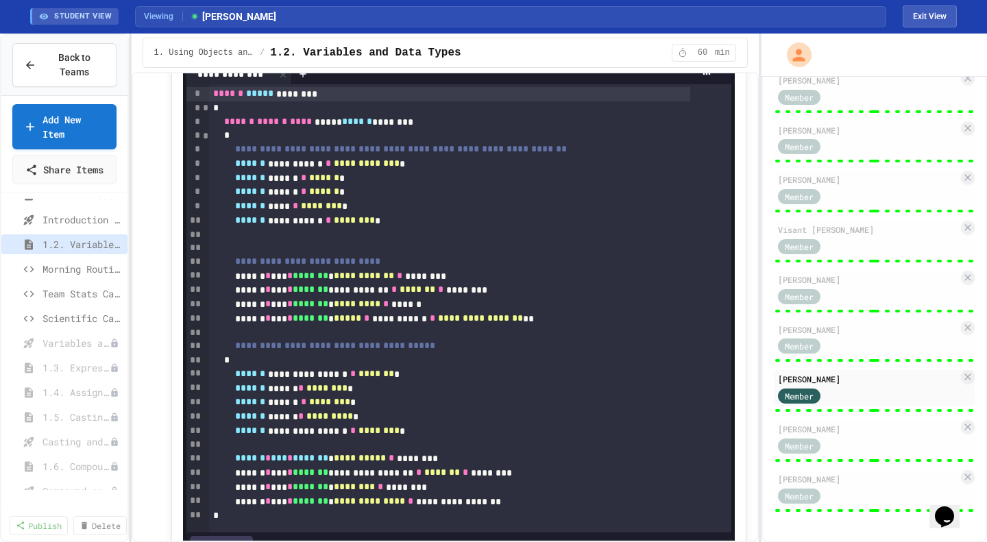
scroll to position [31, 0]
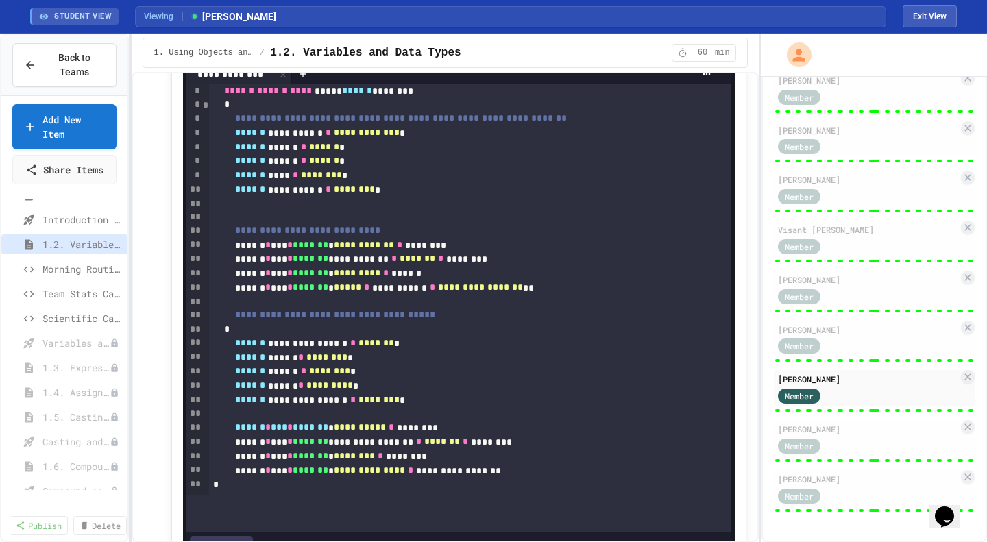
click at [874, 439] on div "Member" at bounding box center [868, 445] width 180 height 17
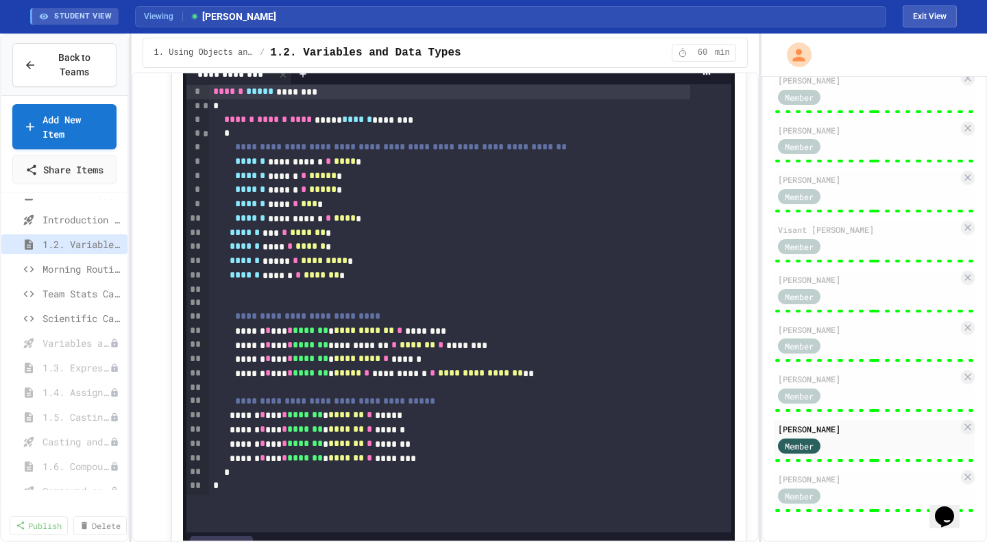
scroll to position [3, 0]
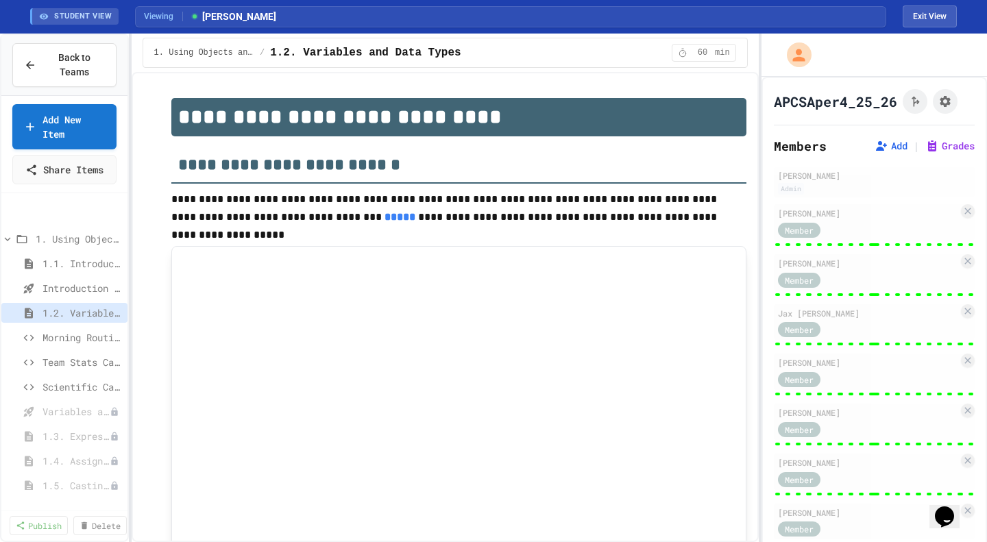
scroll to position [582, 0]
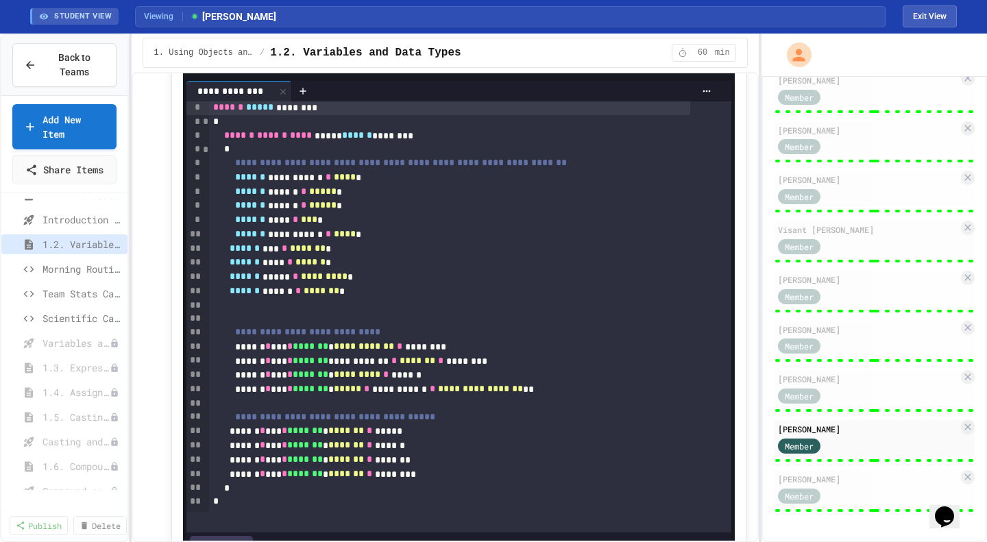
click at [876, 479] on div "[PERSON_NAME]" at bounding box center [868, 479] width 180 height 12
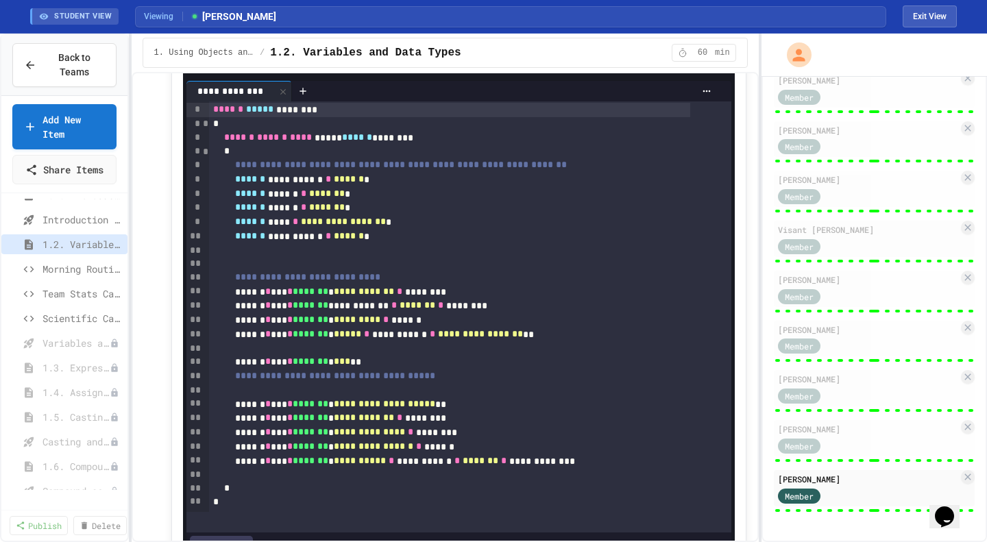
scroll to position [1, 0]
click at [877, 137] on div "Shraddha Mullangi Member" at bounding box center [874, 139] width 201 height 36
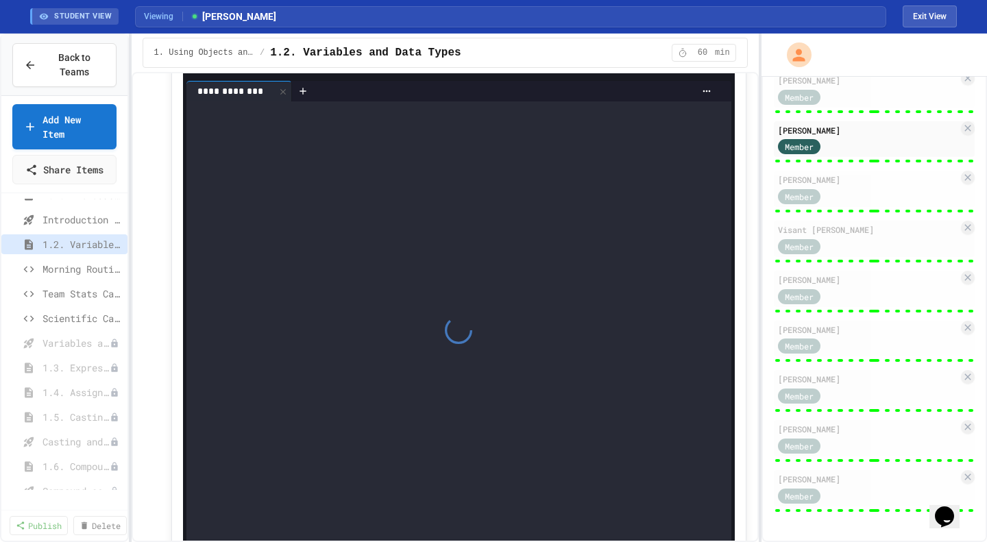
click at [64, 326] on span "Scientific Calculator" at bounding box center [81, 318] width 79 height 14
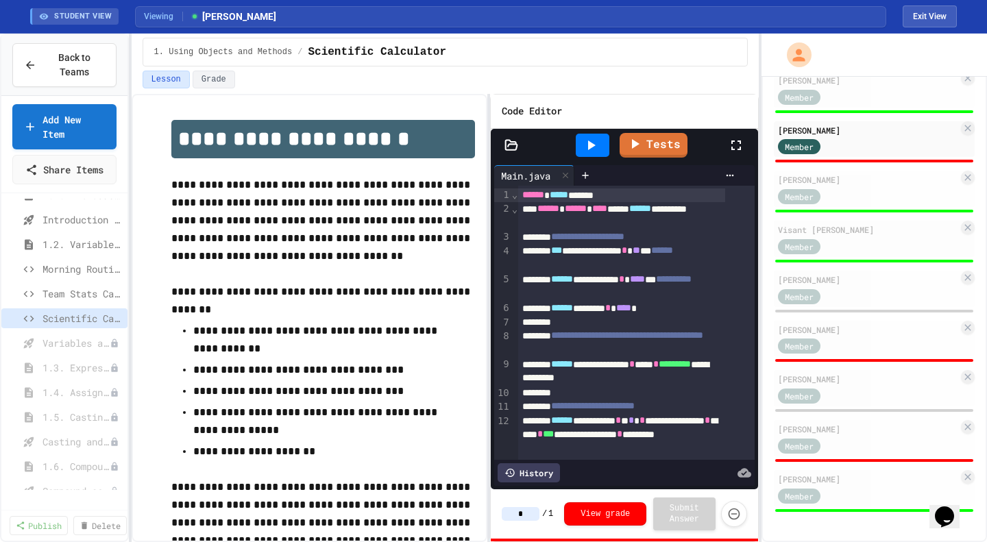
click at [887, 140] on div "Member" at bounding box center [868, 146] width 180 height 17
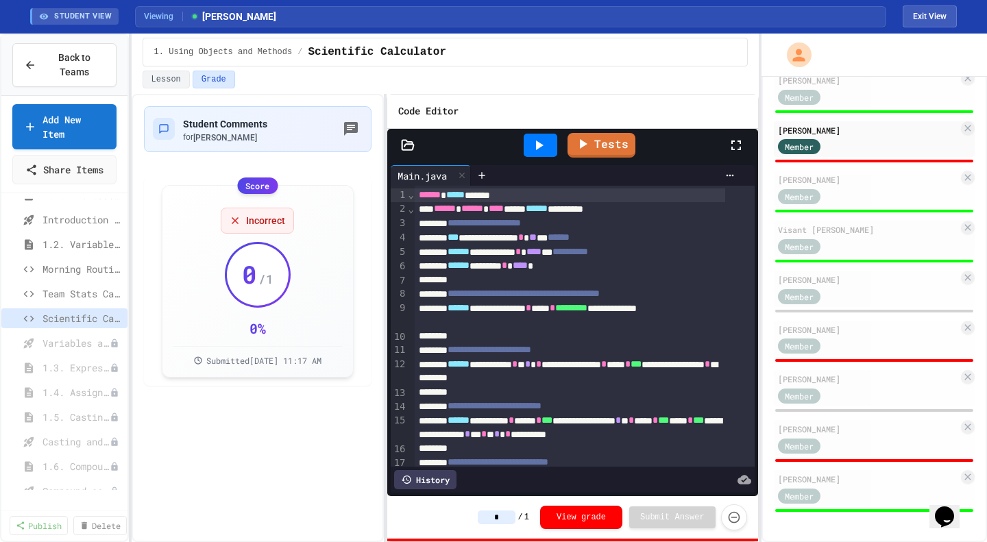
click at [384, 303] on div at bounding box center [385, 318] width 3 height 448
click at [933, 18] on button "Exit View" at bounding box center [930, 16] width 54 height 22
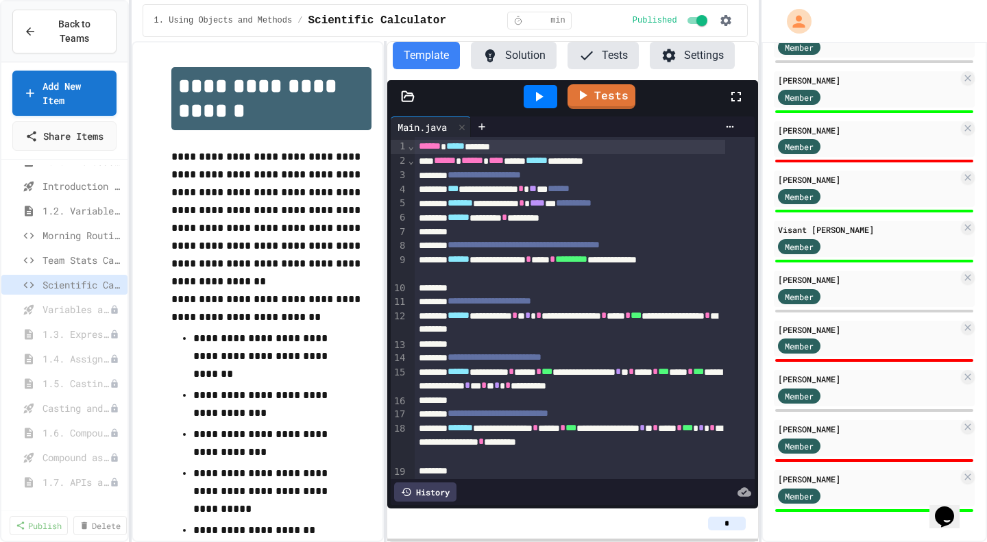
click at [506, 54] on button "Solution" at bounding box center [514, 55] width 86 height 27
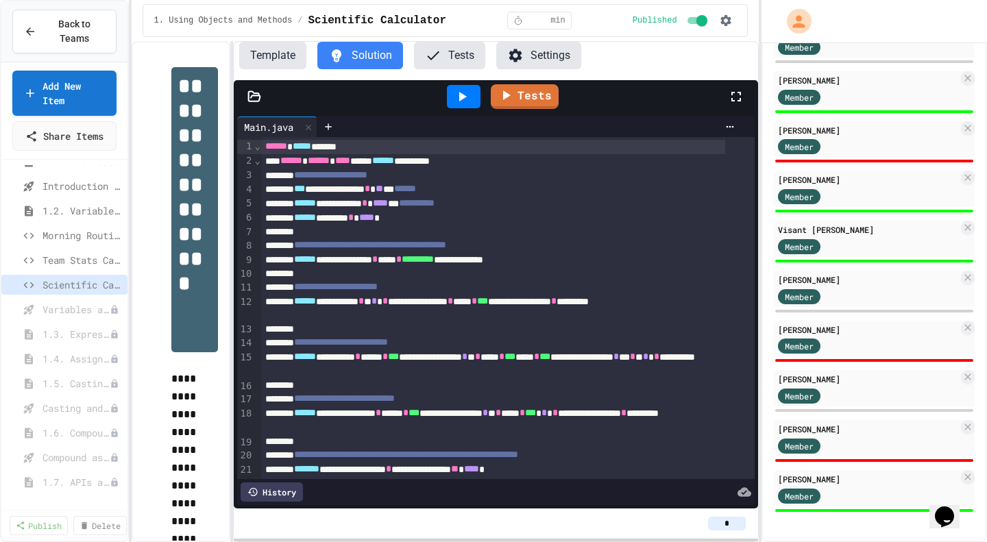
click at [232, 312] on div "**********" at bounding box center [445, 291] width 627 height 501
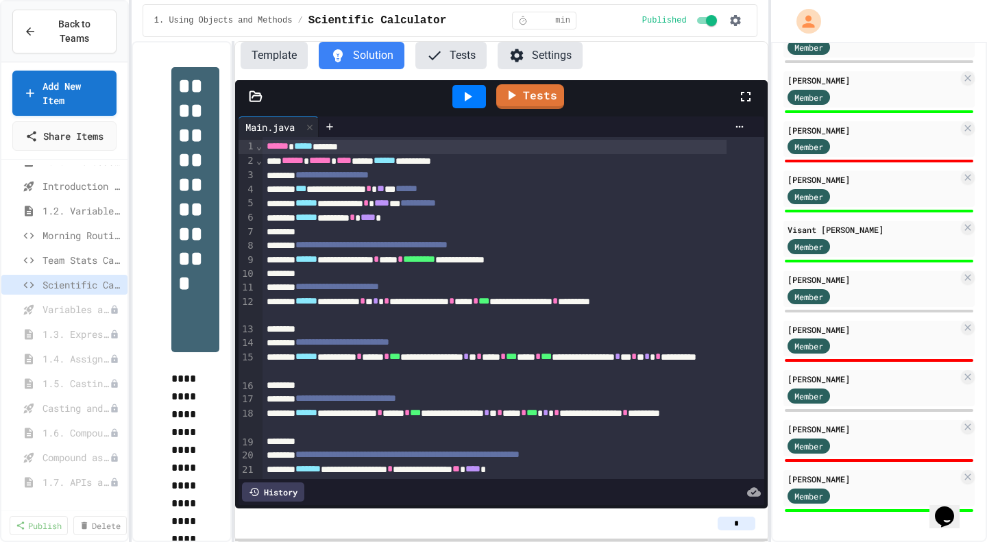
scroll to position [559, 0]
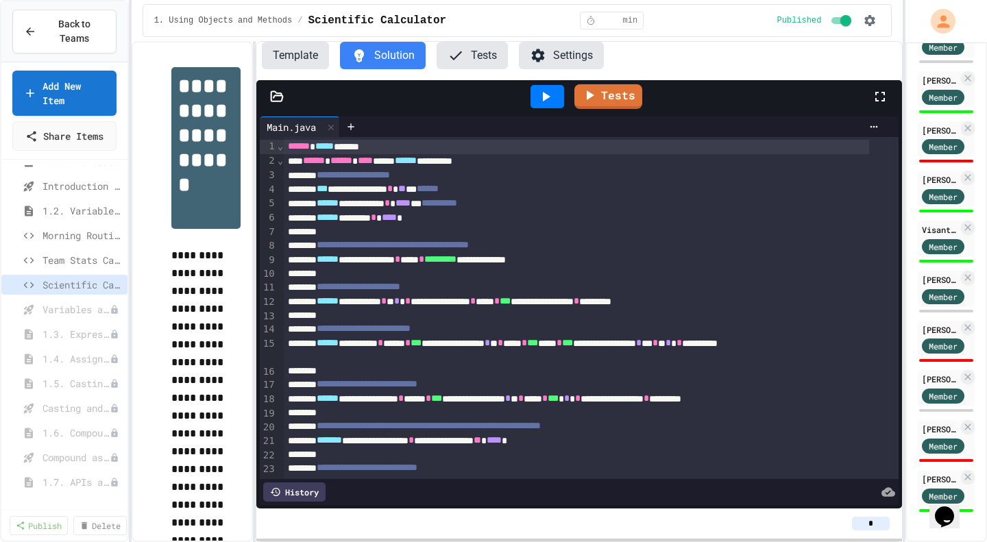
click at [907, 352] on div "**********" at bounding box center [493, 271] width 987 height 542
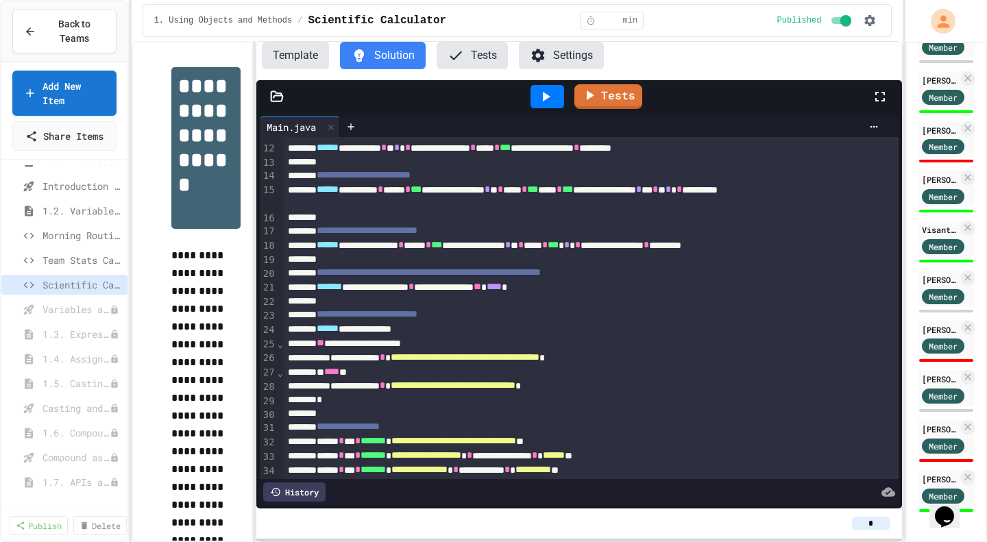
scroll to position [155, 0]
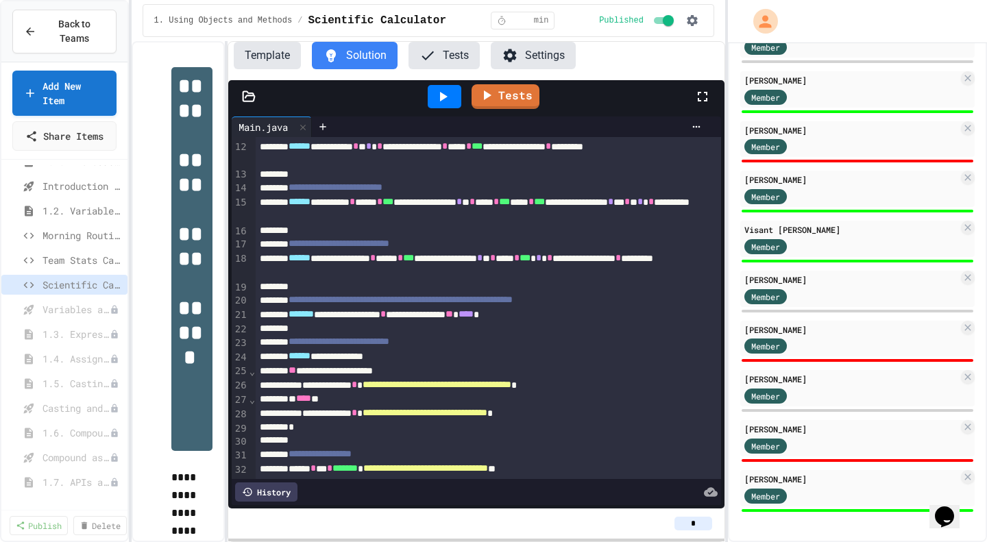
click at [730, 210] on div "**********" at bounding box center [493, 271] width 987 height 542
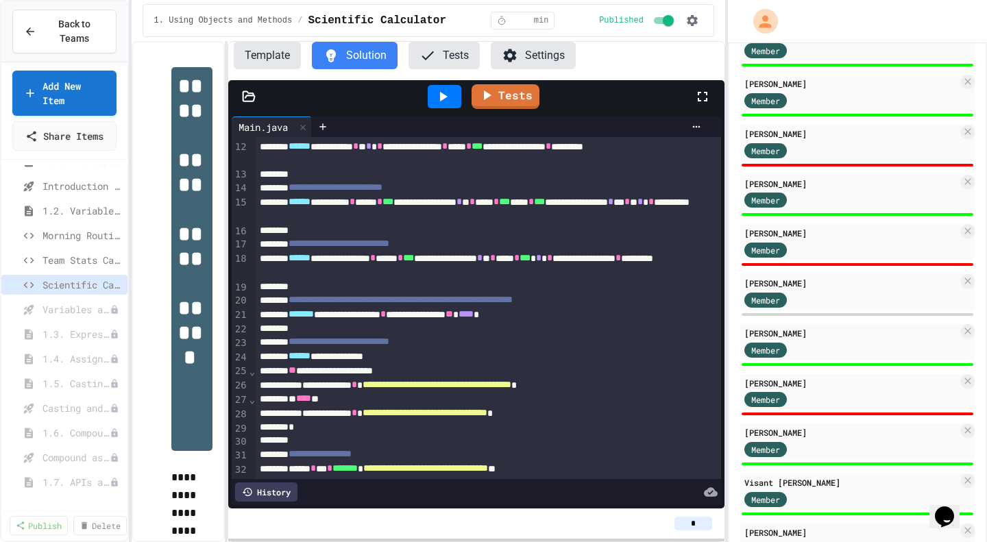
scroll to position [0, 0]
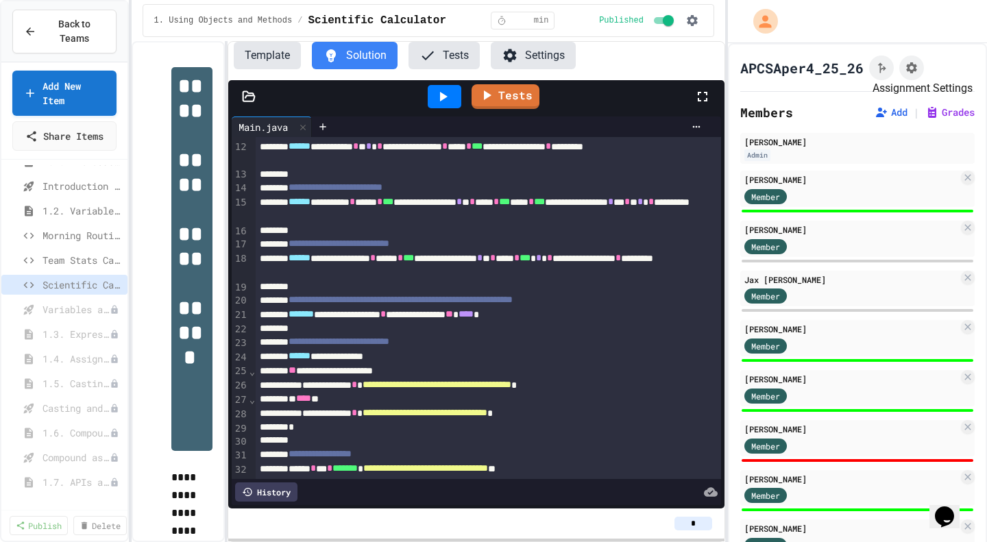
click at [916, 67] on icon "Assignment Settings" at bounding box center [911, 67] width 11 height 11
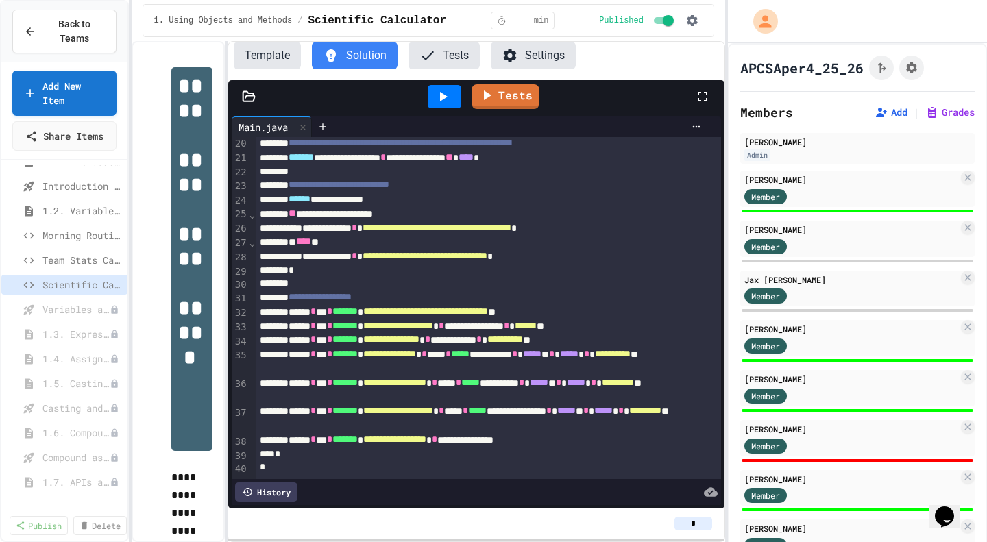
scroll to position [332, 0]
click at [71, 267] on span "Team Stats Calculator" at bounding box center [81, 260] width 79 height 14
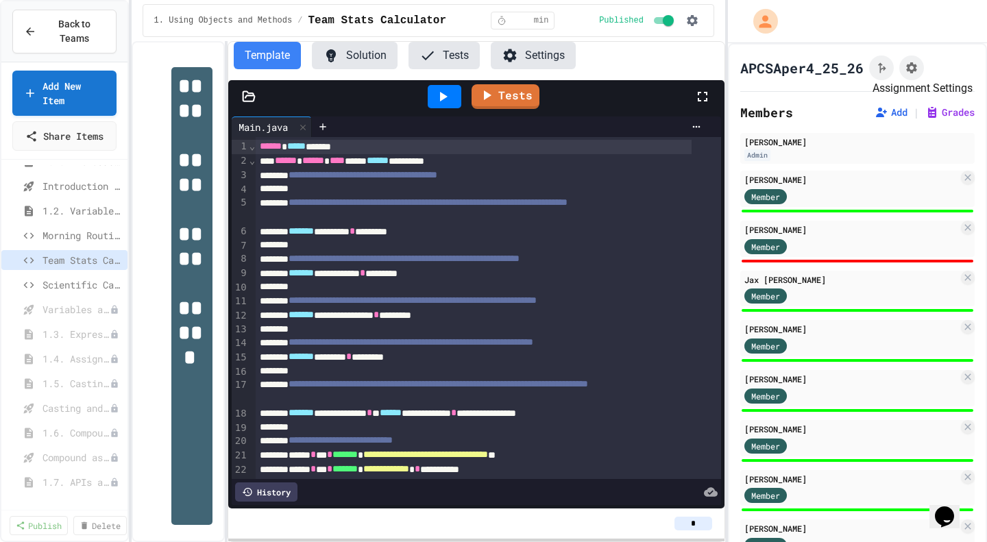
click at [913, 71] on icon "Assignment Settings" at bounding box center [912, 68] width 14 height 14
click at [62, 243] on span "Morning Routine Fix" at bounding box center [81, 235] width 79 height 14
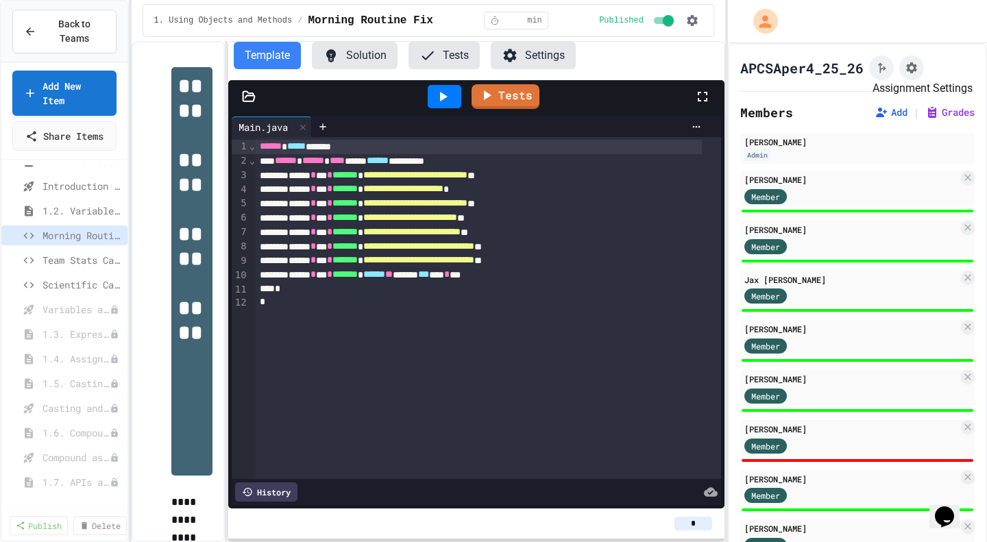
click at [909, 66] on icon "Assignment Settings" at bounding box center [911, 67] width 11 height 11
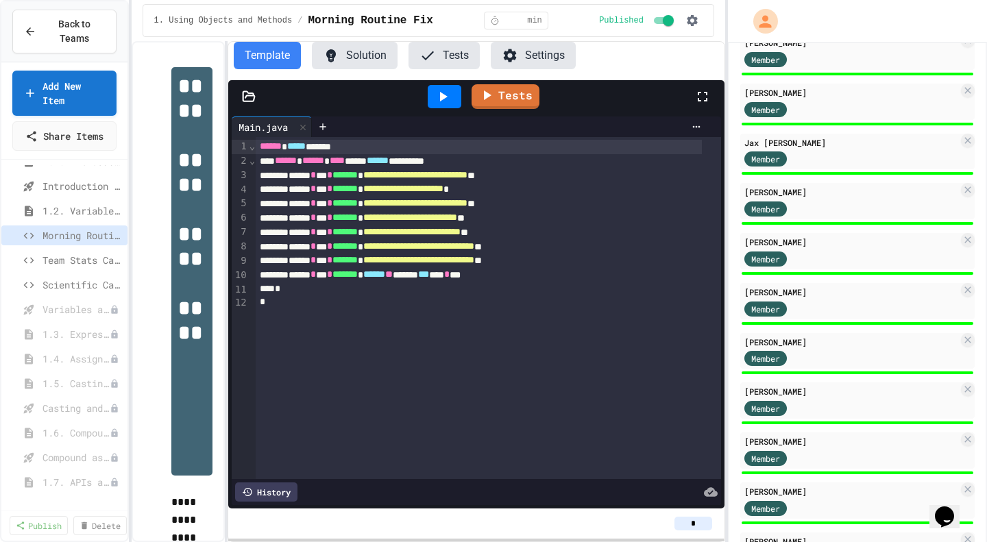
scroll to position [0, 0]
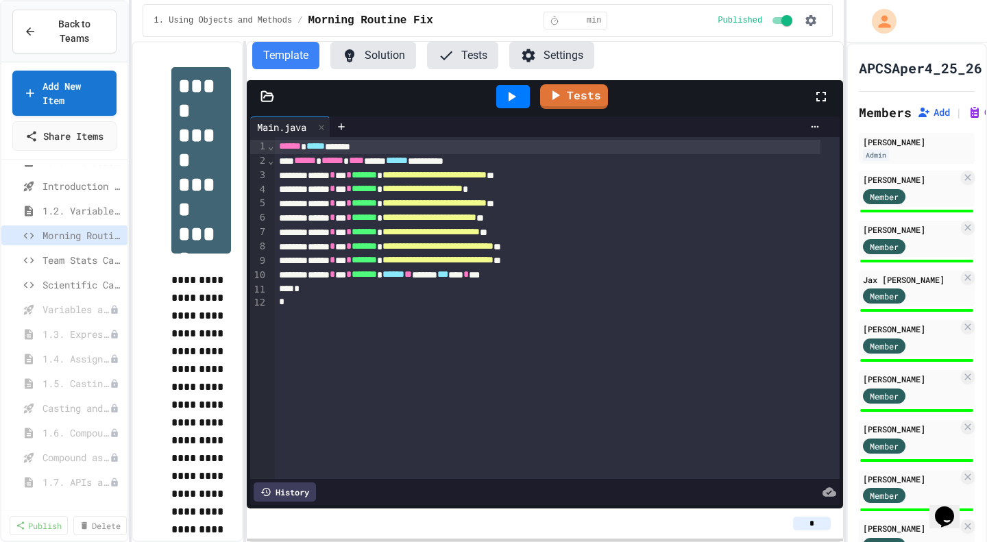
click at [848, 68] on div "**********" at bounding box center [493, 271] width 987 height 542
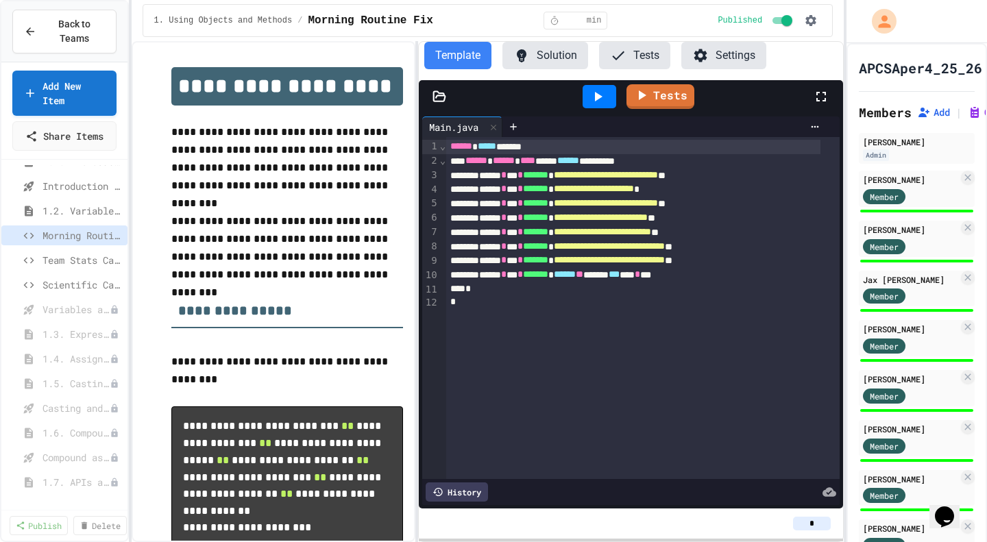
click at [419, 330] on div "**********" at bounding box center [488, 291] width 713 height 501
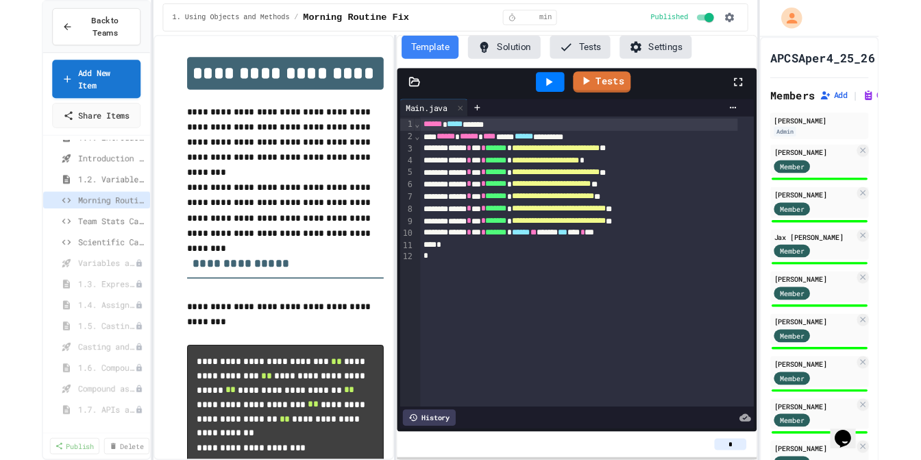
scroll to position [69, 0]
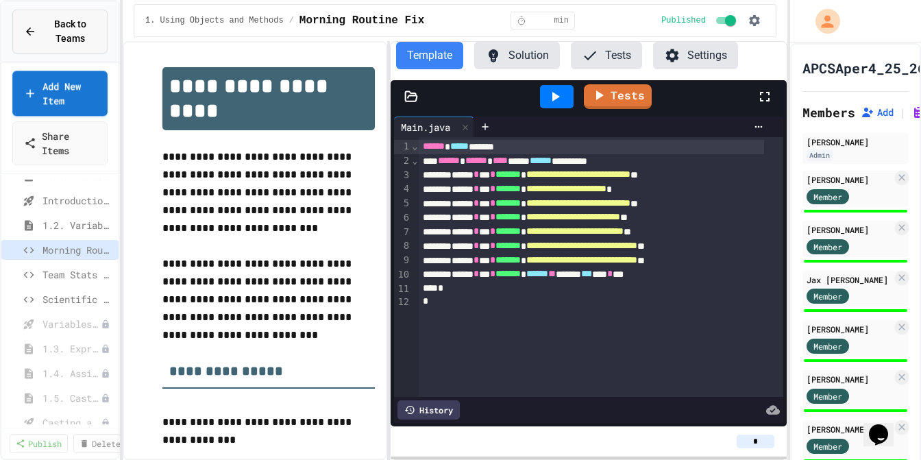
click at [63, 40] on span "Back to Teams" at bounding box center [70, 31] width 51 height 29
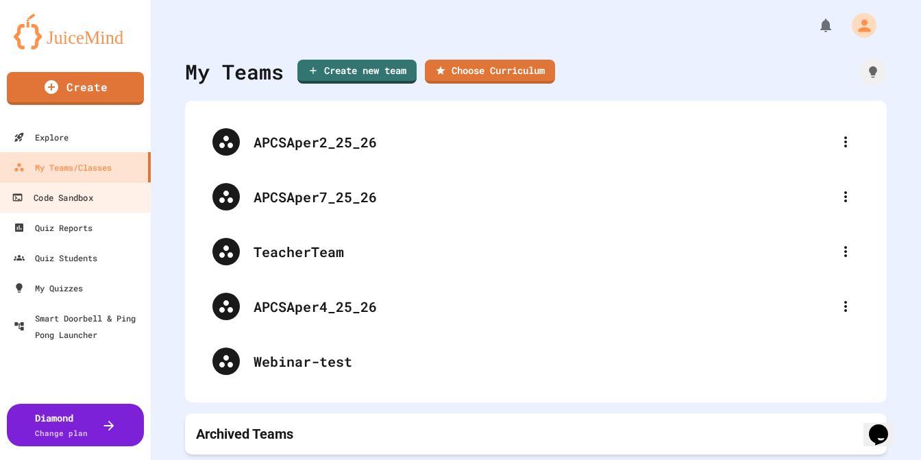
click at [64, 196] on div "Code Sandbox" at bounding box center [52, 197] width 81 height 17
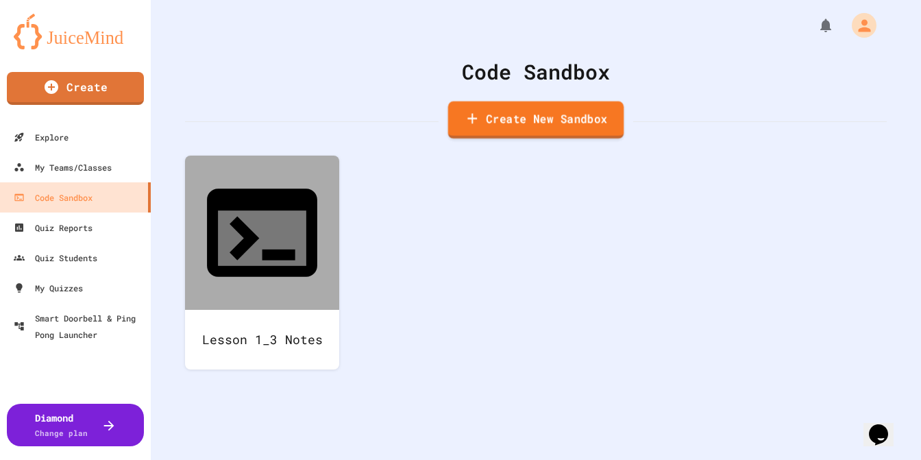
click at [545, 120] on link "Create New Sandbox" at bounding box center [536, 120] width 176 height 38
drag, startPoint x: 373, startPoint y: 162, endPoint x: 218, endPoint y: 164, distance: 154.9
type input "**********"
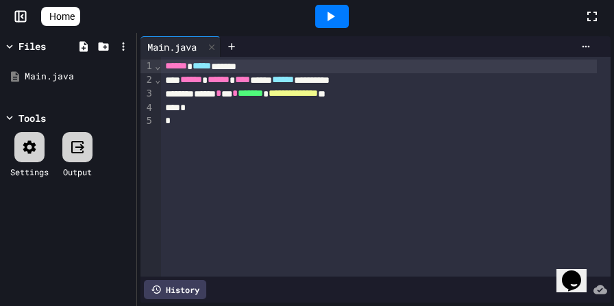
click at [402, 96] on div "**********" at bounding box center [379, 94] width 436 height 14
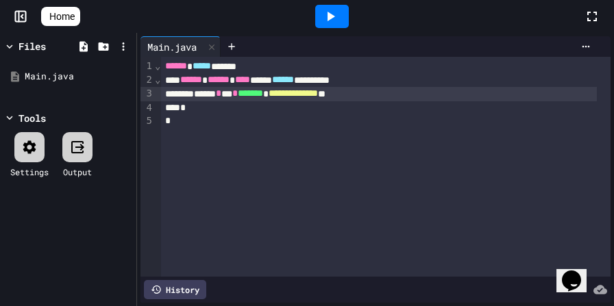
click at [403, 97] on div "**********" at bounding box center [379, 94] width 436 height 14
click at [206, 93] on div "**********" at bounding box center [379, 94] width 436 height 14
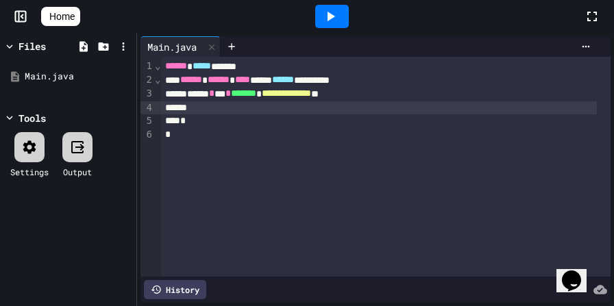
click at [213, 108] on div at bounding box center [379, 108] width 436 height 14
click at [358, 108] on div "****** * *** * ***** * ******** *" at bounding box center [379, 108] width 436 height 14
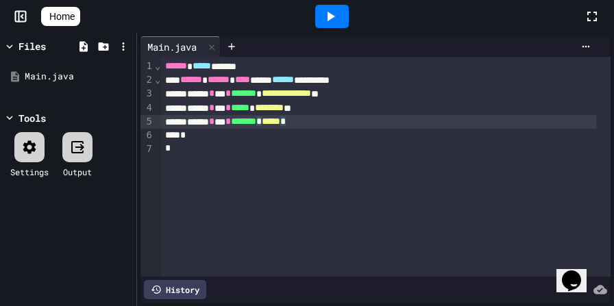
click at [342, 125] on div "****** * *** * ******* * ***** *" at bounding box center [379, 122] width 436 height 14
click at [339, 16] on icon at bounding box center [330, 16] width 16 height 16
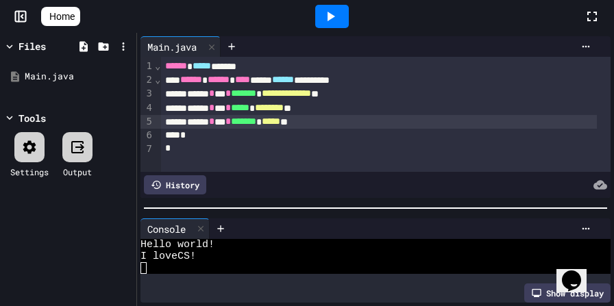
click at [396, 202] on div at bounding box center [375, 208] width 477 height 14
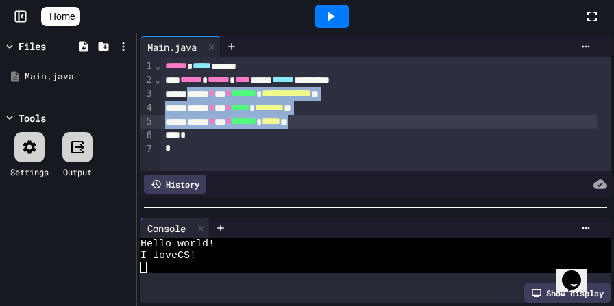
drag, startPoint x: 197, startPoint y: 93, endPoint x: 341, endPoint y: 122, distance: 147.6
click at [341, 122] on div "**********" at bounding box center [386, 114] width 450 height 114
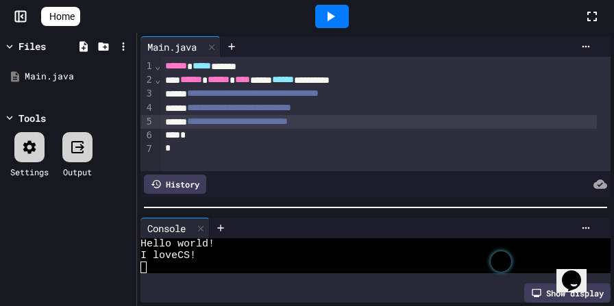
click at [356, 121] on div "**********" at bounding box center [379, 122] width 436 height 14
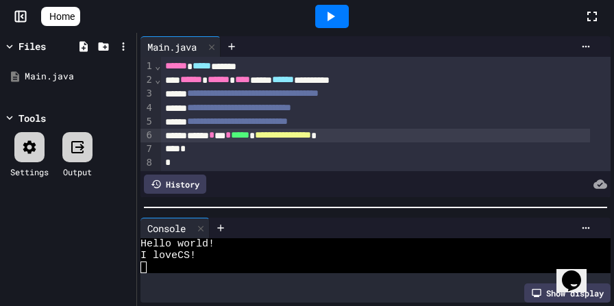
click at [396, 134] on div "**********" at bounding box center [375, 136] width 429 height 14
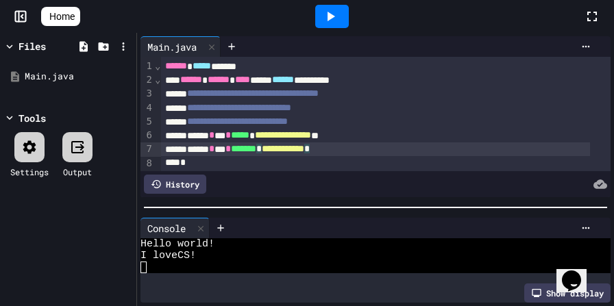
click at [384, 151] on div "**********" at bounding box center [375, 150] width 429 height 14
click at [334, 18] on icon at bounding box center [332, 17] width 8 height 10
click at [409, 139] on div "**********" at bounding box center [375, 136] width 429 height 14
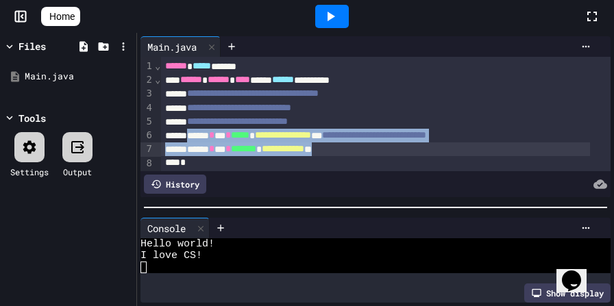
drag, startPoint x: 195, startPoint y: 137, endPoint x: 384, endPoint y: 147, distance: 190.1
click at [384, 147] on div "**********" at bounding box center [386, 121] width 450 height 129
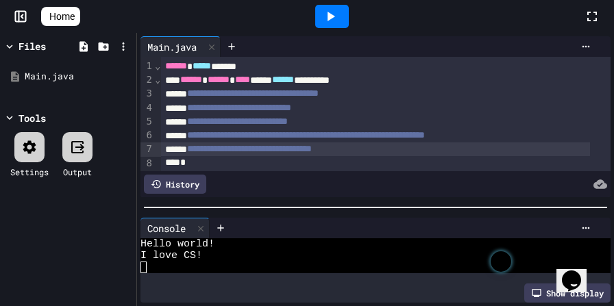
click at [390, 150] on div "**********" at bounding box center [375, 150] width 429 height 14
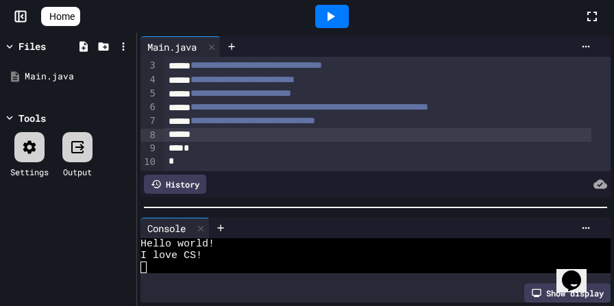
scroll to position [39, 0]
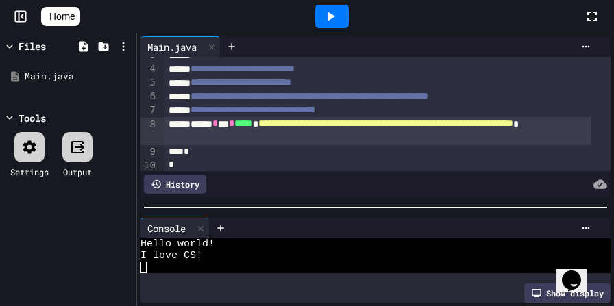
click at [282, 140] on div "**********" at bounding box center [377, 130] width 426 height 27
click at [342, 5] on div at bounding box center [332, 16] width 34 height 23
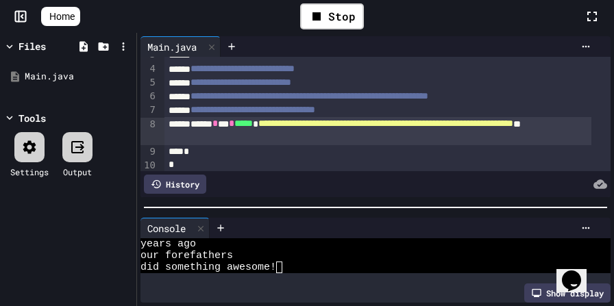
scroll to position [12, 0]
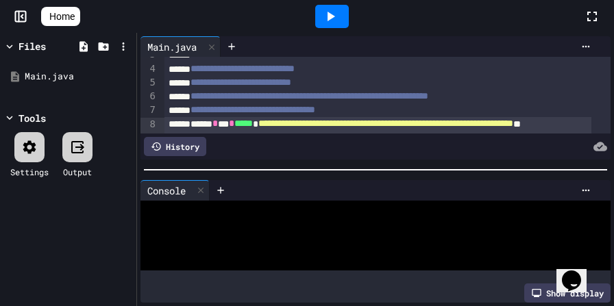
click at [384, 164] on div at bounding box center [375, 170] width 477 height 14
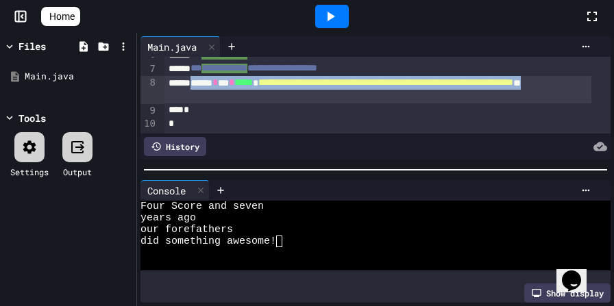
scroll to position [90, 0]
drag, startPoint x: 197, startPoint y: 73, endPoint x: 289, endPoint y: 88, distance: 92.3
click at [289, 88] on div "**********" at bounding box center [377, 89] width 426 height 27
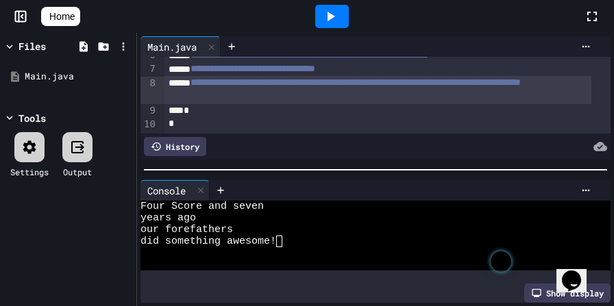
click at [403, 89] on div "**********" at bounding box center [377, 89] width 426 height 27
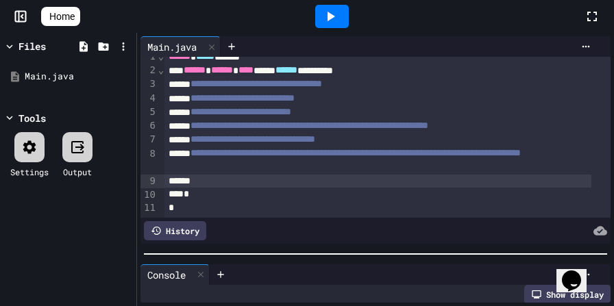
scroll to position [22, 0]
click at [391, 252] on div at bounding box center [375, 254] width 477 height 14
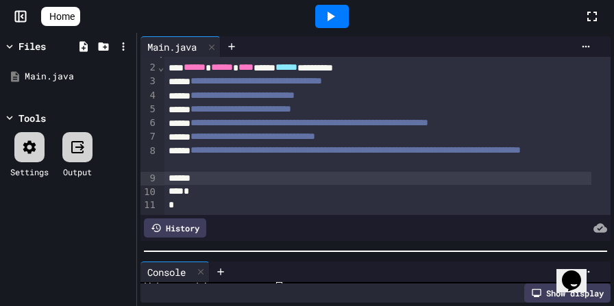
scroll to position [24, 0]
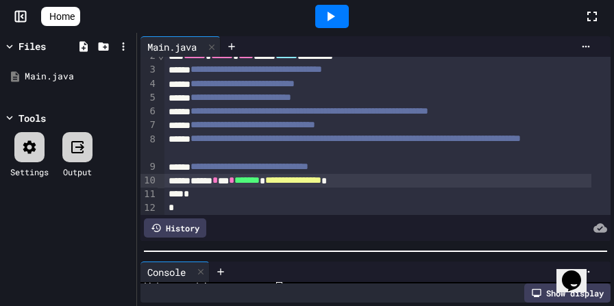
click at [330, 6] on div at bounding box center [332, 16] width 34 height 23
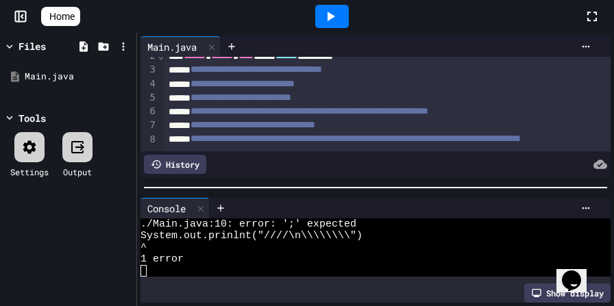
scroll to position [0, 0]
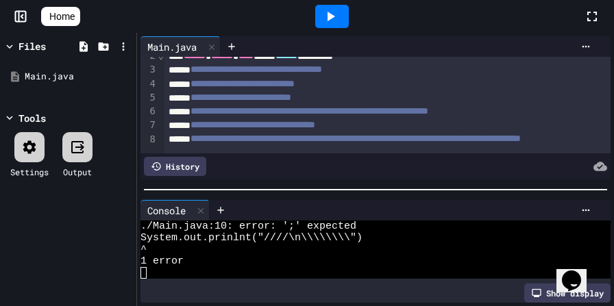
click at [376, 186] on div at bounding box center [375, 190] width 477 height 14
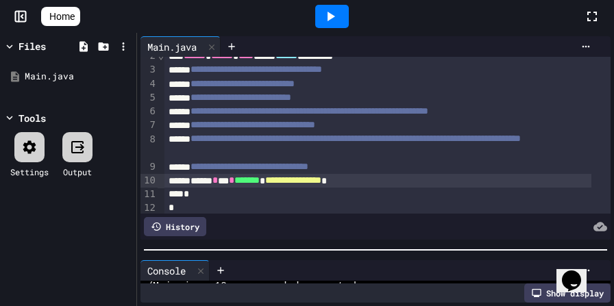
scroll to position [46, 0]
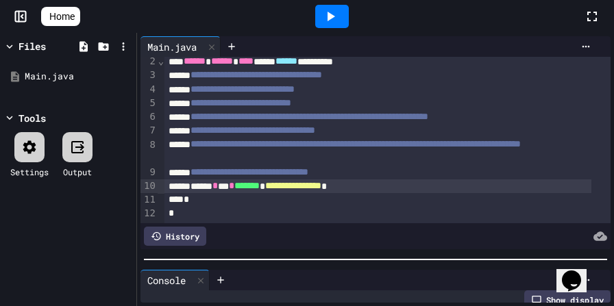
click at [404, 256] on div at bounding box center [375, 260] width 477 height 14
click at [406, 180] on div "**********" at bounding box center [377, 187] width 426 height 14
click at [260, 181] on span "*******" at bounding box center [246, 186] width 25 height 10
click at [260, 186] on span "*******" at bounding box center [246, 186] width 25 height 10
click at [339, 19] on icon at bounding box center [330, 16] width 16 height 16
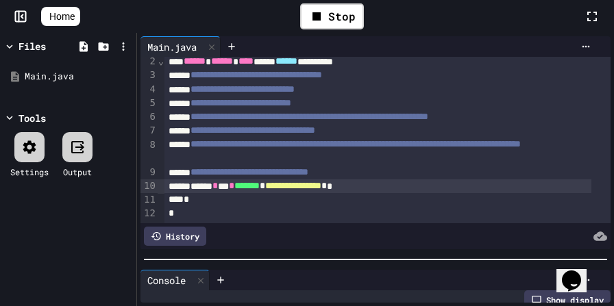
scroll to position [69, 0]
click at [260, 183] on span "*******" at bounding box center [246, 186] width 25 height 10
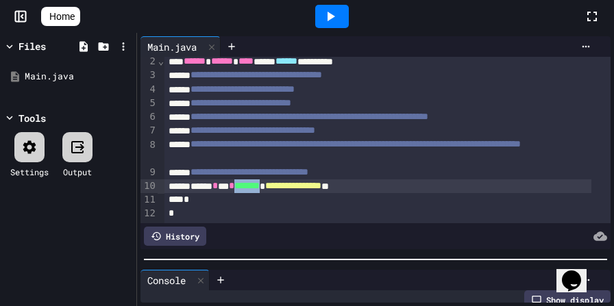
click at [260, 183] on span "*******" at bounding box center [246, 186] width 25 height 10
click at [330, 21] on icon at bounding box center [330, 16] width 16 height 16
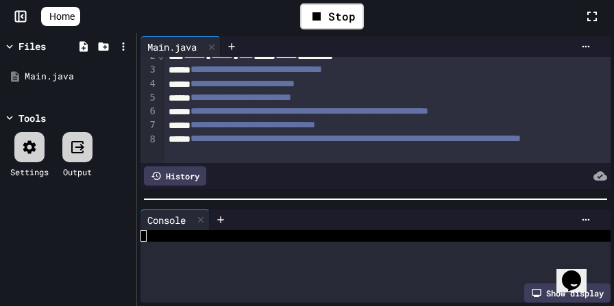
scroll to position [23, 0]
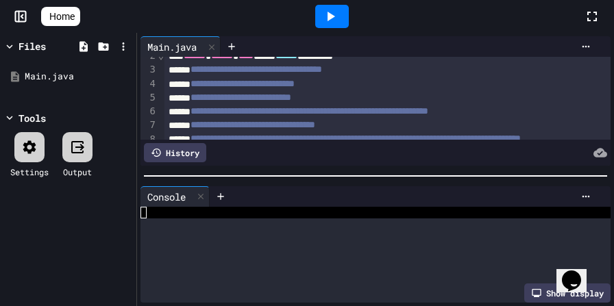
click at [360, 169] on div at bounding box center [375, 176] width 477 height 14
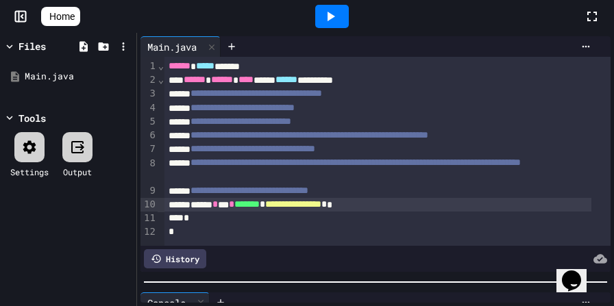
scroll to position [8, 0]
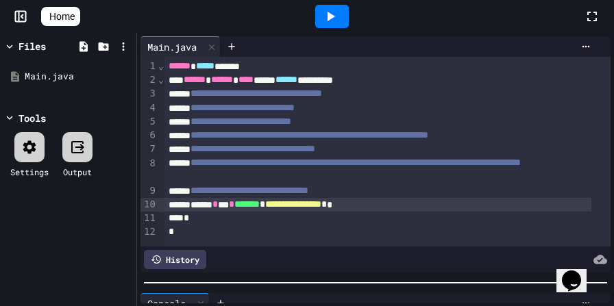
click at [413, 282] on div at bounding box center [375, 283] width 477 height 14
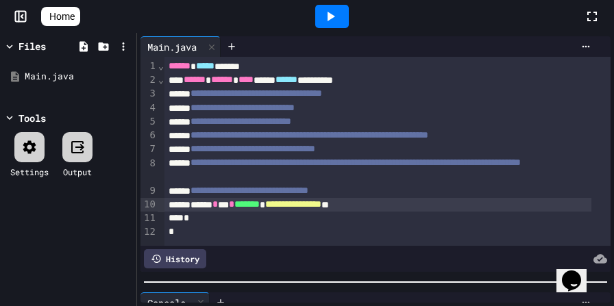
click at [418, 199] on div "**********" at bounding box center [377, 205] width 426 height 14
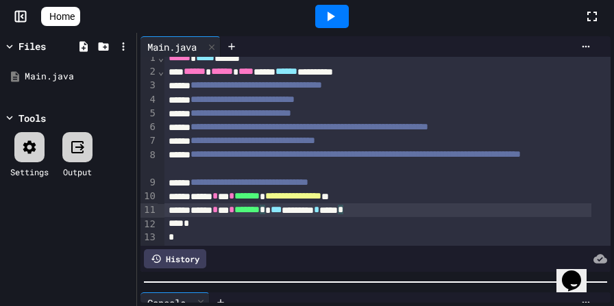
click at [358, 210] on div "****** * *** * ******* * * *** ******* * *** *" at bounding box center [377, 211] width 426 height 14
click at [420, 210] on div "**********" at bounding box center [377, 211] width 426 height 14
click at [469, 213] on div "**********" at bounding box center [377, 211] width 426 height 14
click at [498, 212] on div "**********" at bounding box center [377, 211] width 426 height 14
click at [345, 21] on div at bounding box center [332, 16] width 34 height 23
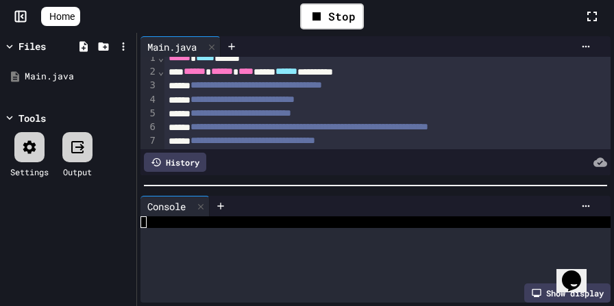
click at [374, 179] on div at bounding box center [375, 186] width 477 height 14
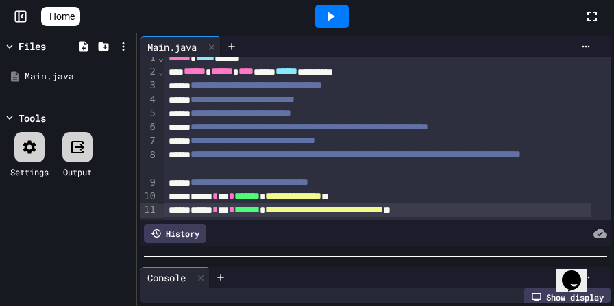
scroll to position [35, 0]
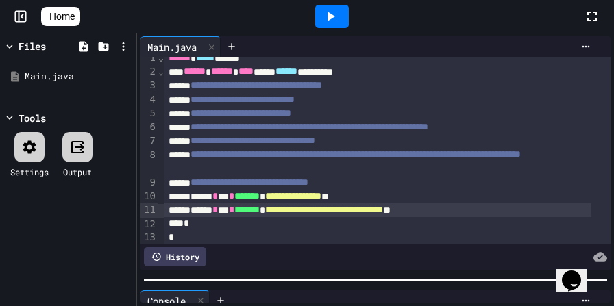
click at [384, 278] on div at bounding box center [375, 280] width 477 height 14
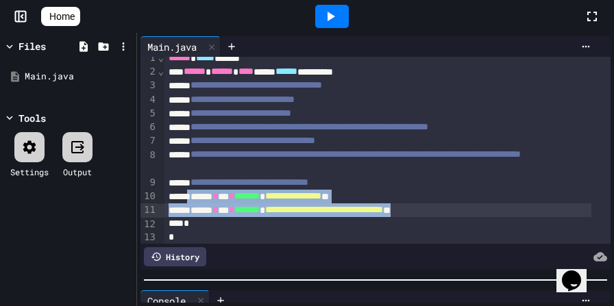
drag, startPoint x: 194, startPoint y: 193, endPoint x: 487, endPoint y: 210, distance: 293.8
click at [487, 210] on div "**********" at bounding box center [387, 148] width 446 height 198
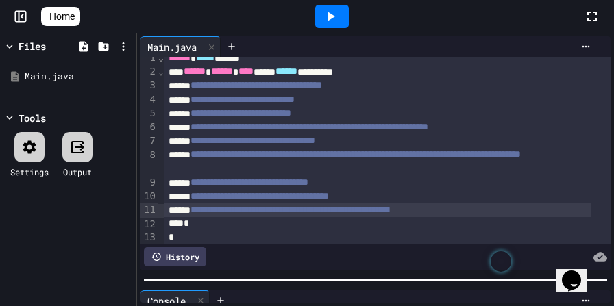
click at [513, 214] on div "**********" at bounding box center [377, 211] width 426 height 14
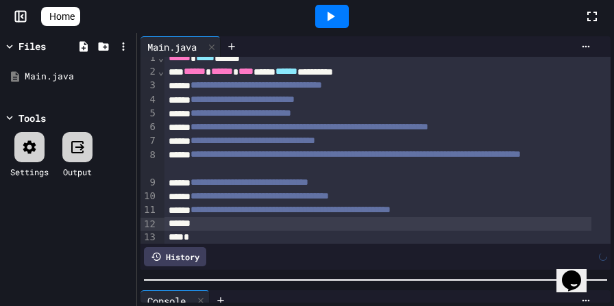
scroll to position [24, 0]
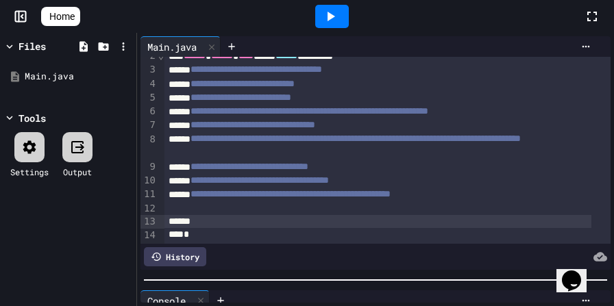
click at [211, 221] on div at bounding box center [377, 222] width 426 height 14
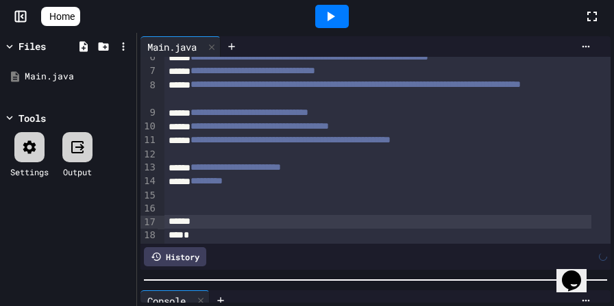
scroll to position [92, 0]
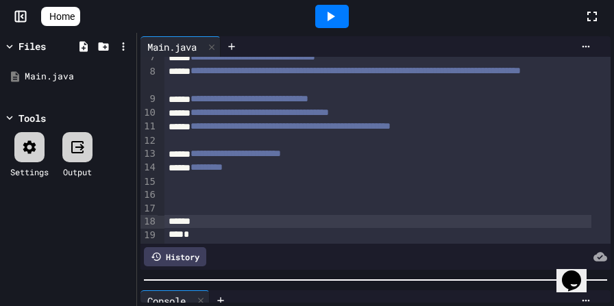
click at [221, 188] on div at bounding box center [377, 195] width 426 height 14
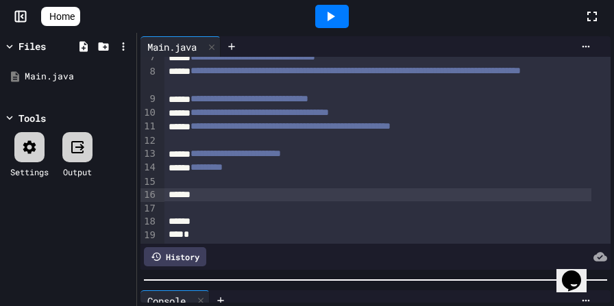
click at [206, 196] on div at bounding box center [377, 195] width 426 height 14
click at [329, 10] on icon at bounding box center [330, 16] width 16 height 16
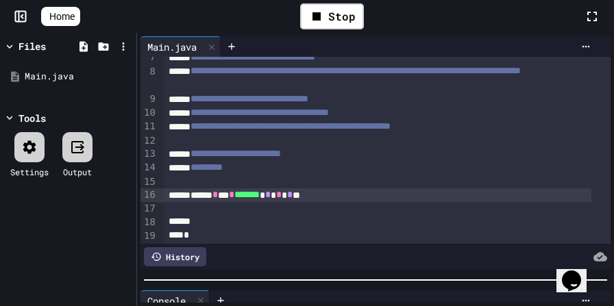
scroll to position [0, 0]
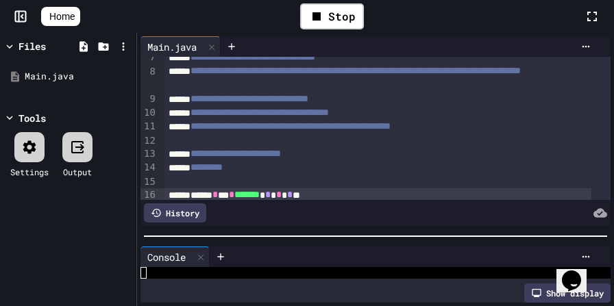
click at [399, 230] on div at bounding box center [375, 237] width 477 height 14
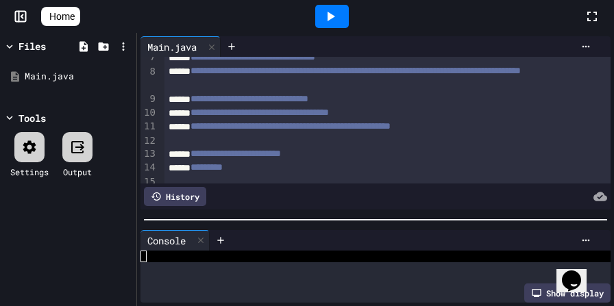
click at [395, 213] on div at bounding box center [375, 220] width 477 height 14
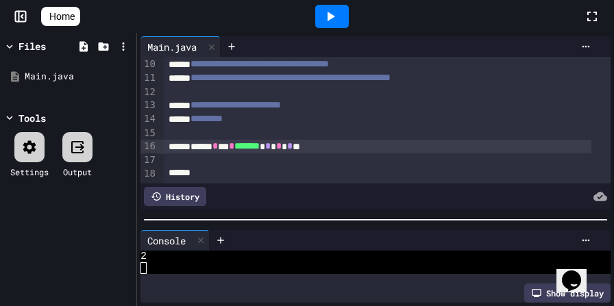
scroll to position [179, 0]
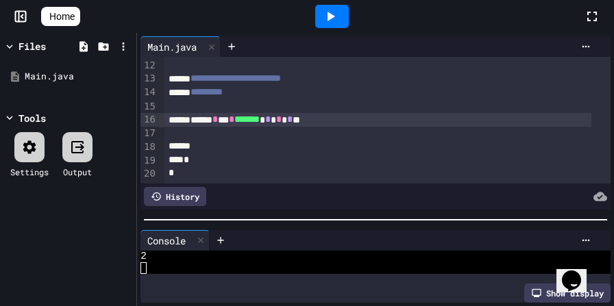
click at [363, 113] on div "****** * *** * ******* * * * * **" at bounding box center [377, 120] width 426 height 14
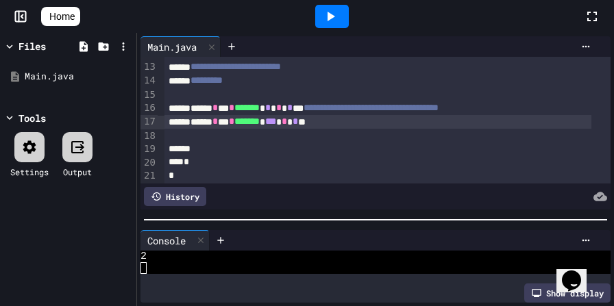
click at [330, 14] on icon at bounding box center [330, 16] width 16 height 16
click at [349, 121] on div "****** * *** * ******* * *** * * **" at bounding box center [377, 122] width 426 height 14
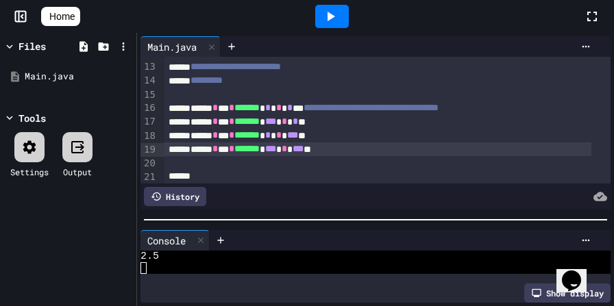
click at [347, 17] on div at bounding box center [332, 16] width 34 height 23
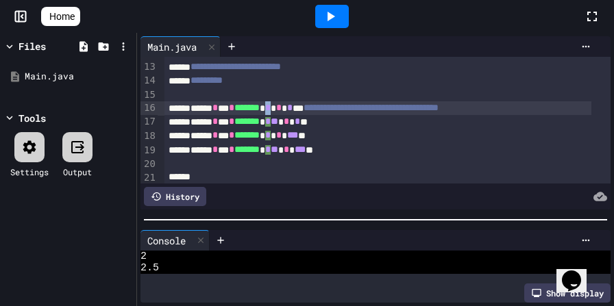
click at [303, 110] on div "**********" at bounding box center [377, 108] width 426 height 14
click at [293, 106] on span "*" at bounding box center [289, 108] width 5 height 10
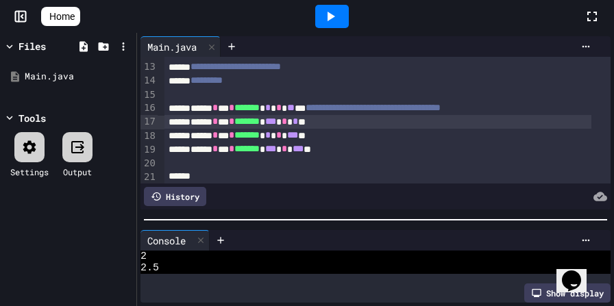
scroll to position [179, 0]
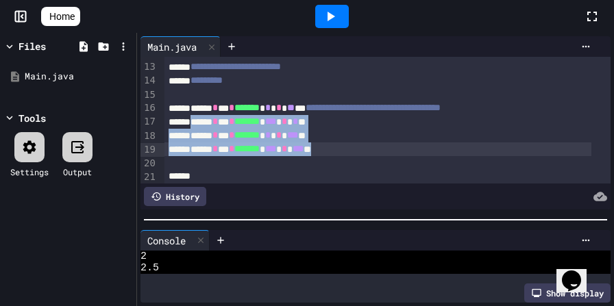
drag, startPoint x: 197, startPoint y: 121, endPoint x: 373, endPoint y: 156, distance: 180.4
click at [373, 156] on div "**********" at bounding box center [387, 45] width 446 height 334
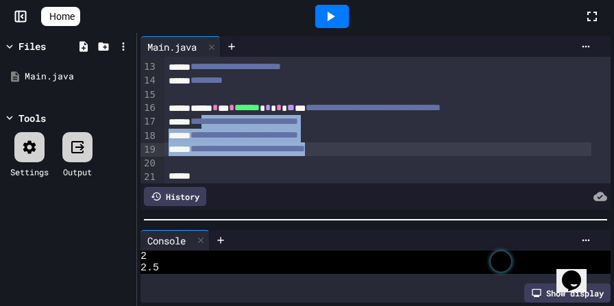
click at [339, 23] on icon at bounding box center [330, 16] width 16 height 16
click at [395, 136] on div "**********" at bounding box center [377, 136] width 426 height 14
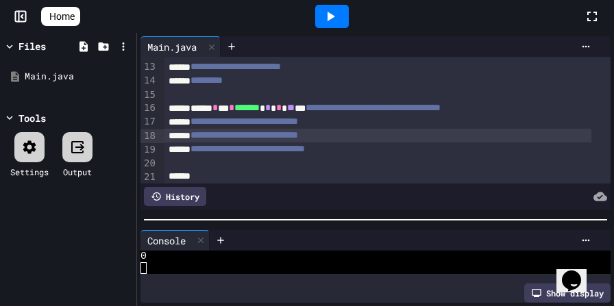
click at [271, 108] on span "*" at bounding box center [267, 108] width 5 height 10
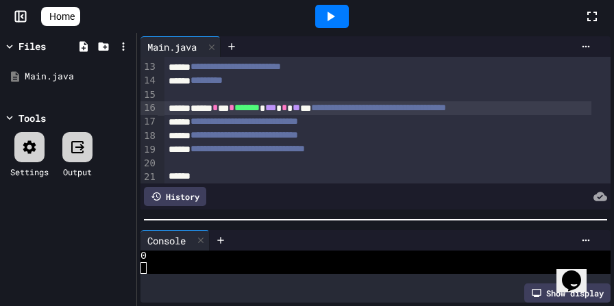
click at [336, 20] on icon at bounding box center [330, 16] width 16 height 16
click at [276, 108] on span "***" at bounding box center [270, 108] width 11 height 10
drag, startPoint x: 555, startPoint y: 108, endPoint x: 593, endPoint y: 138, distance: 49.2
click at [555, 108] on div "**********" at bounding box center [377, 108] width 426 height 14
click at [561, 111] on div "**********" at bounding box center [377, 108] width 426 height 14
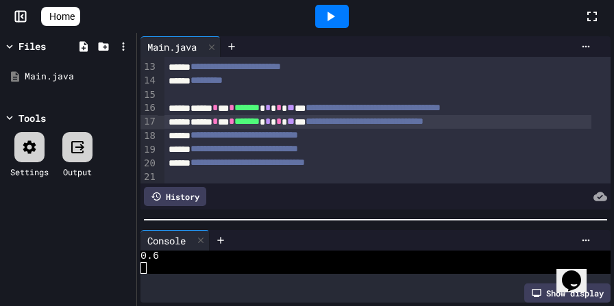
click at [334, 23] on icon at bounding box center [330, 16] width 16 height 16
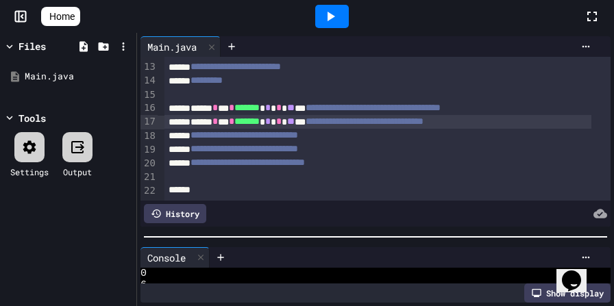
scroll to position [12, 0]
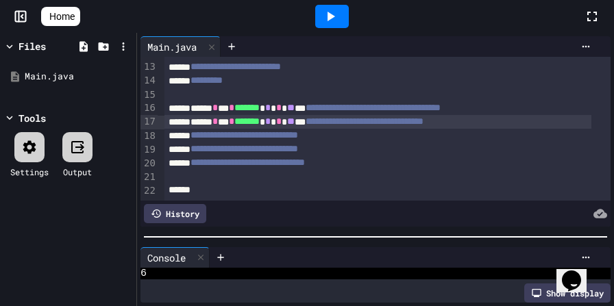
click at [395, 236] on div at bounding box center [375, 236] width 463 height 1
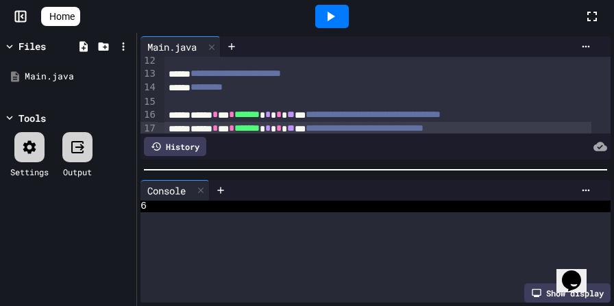
scroll to position [0, 0]
click at [356, 164] on div at bounding box center [375, 170] width 477 height 14
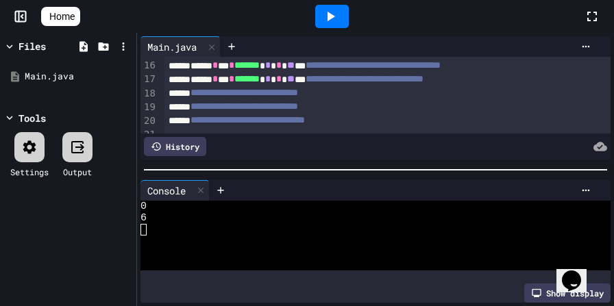
scroll to position [221, 0]
click at [271, 82] on span "*" at bounding box center [267, 79] width 5 height 10
click at [295, 78] on span "**" at bounding box center [291, 79] width 8 height 10
click at [338, 13] on icon at bounding box center [330, 16] width 16 height 16
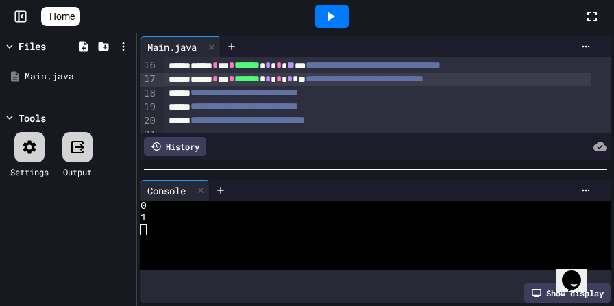
click at [304, 66] on div "**********" at bounding box center [377, 66] width 426 height 14
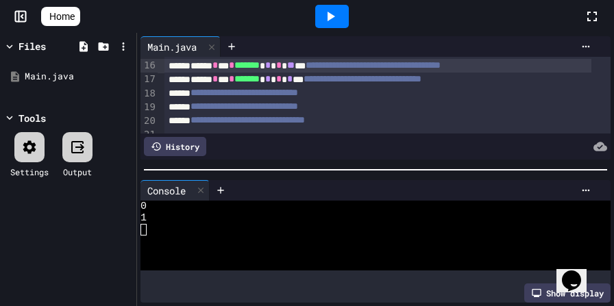
click at [295, 66] on span "**" at bounding box center [291, 65] width 8 height 10
click at [339, 16] on icon at bounding box center [330, 16] width 16 height 16
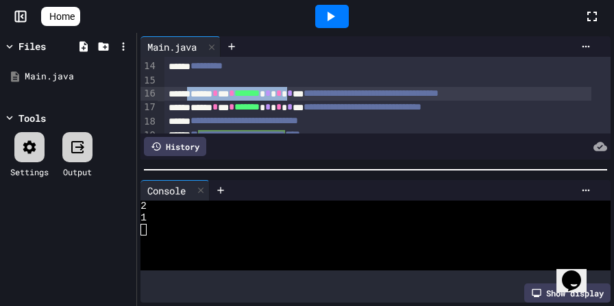
scroll to position [192, 0]
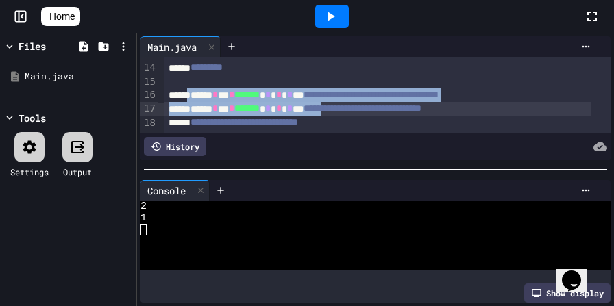
drag, startPoint x: 195, startPoint y: 91, endPoint x: 365, endPoint y: 106, distance: 171.3
click at [365, 106] on div "**********" at bounding box center [387, 39] width 446 height 349
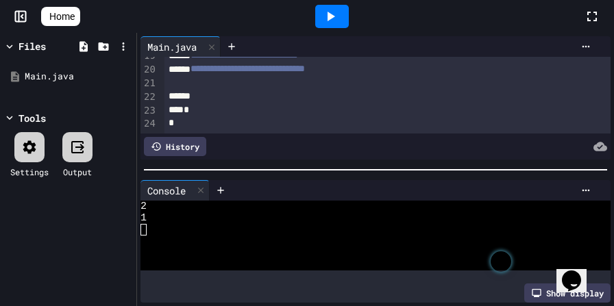
scroll to position [282, 0]
click at [232, 90] on div at bounding box center [377, 97] width 426 height 14
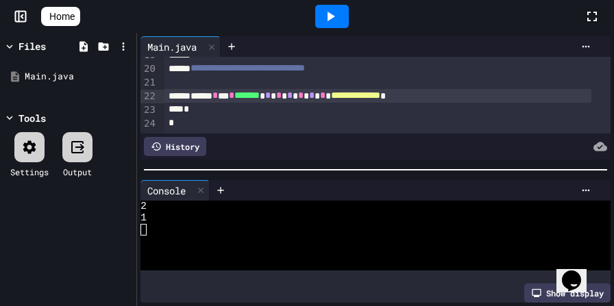
click at [455, 89] on div "**********" at bounding box center [377, 96] width 426 height 14
click at [334, 16] on icon at bounding box center [332, 17] width 8 height 10
click at [271, 90] on span "*" at bounding box center [267, 95] width 5 height 10
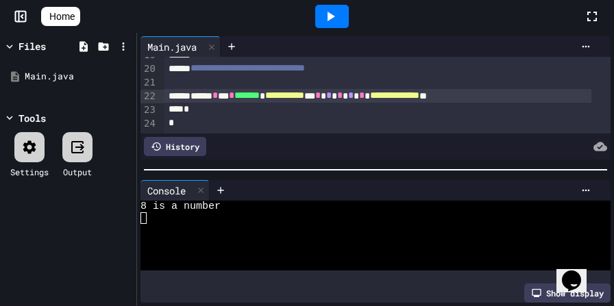
click at [363, 89] on div "**********" at bounding box center [377, 96] width 426 height 14
click at [337, 10] on icon at bounding box center [330, 16] width 16 height 16
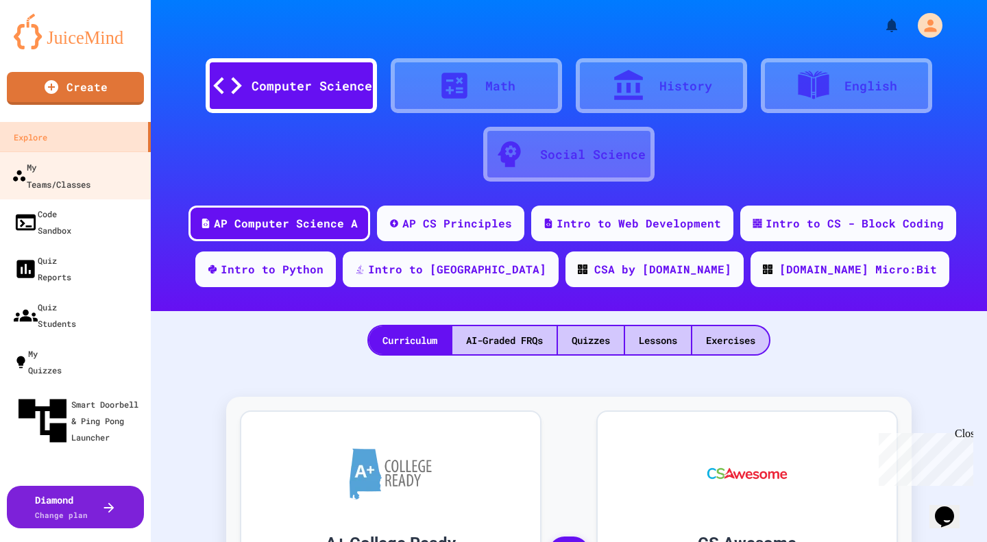
click at [90, 166] on div "My Teams/Classes" at bounding box center [51, 175] width 79 height 34
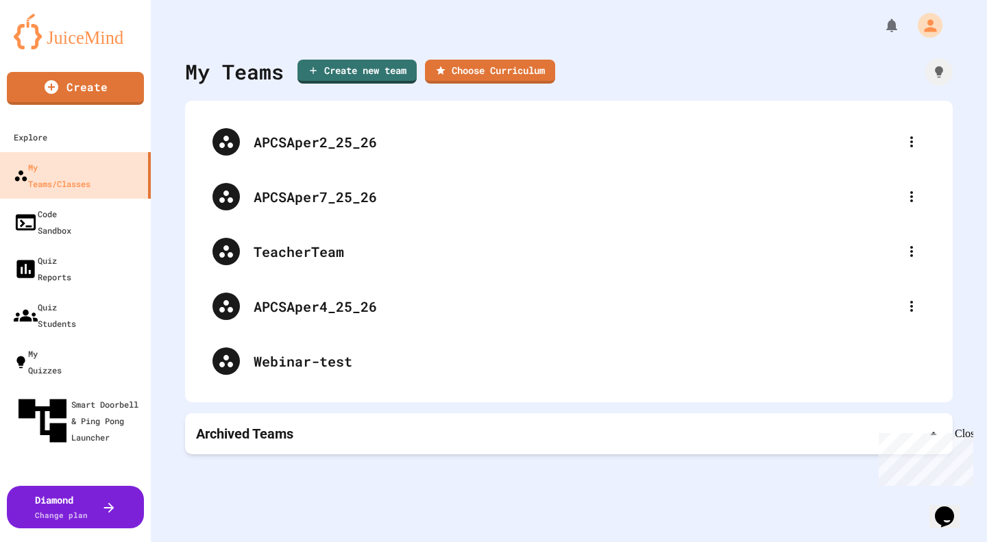
click at [331, 195] on div "APCSAper7_25_26" at bounding box center [576, 196] width 644 height 21
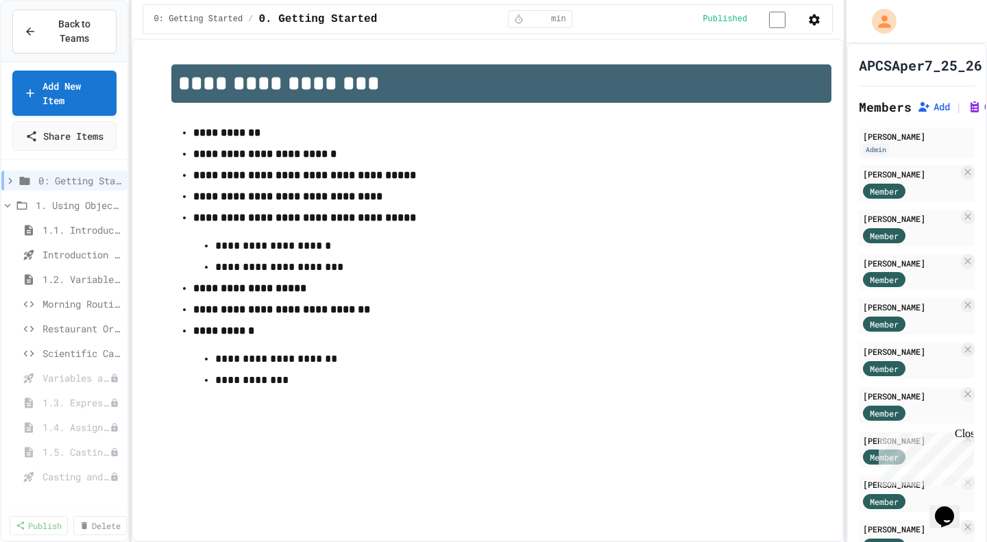
click at [63, 311] on span "Morning Routine Fix" at bounding box center [81, 304] width 79 height 14
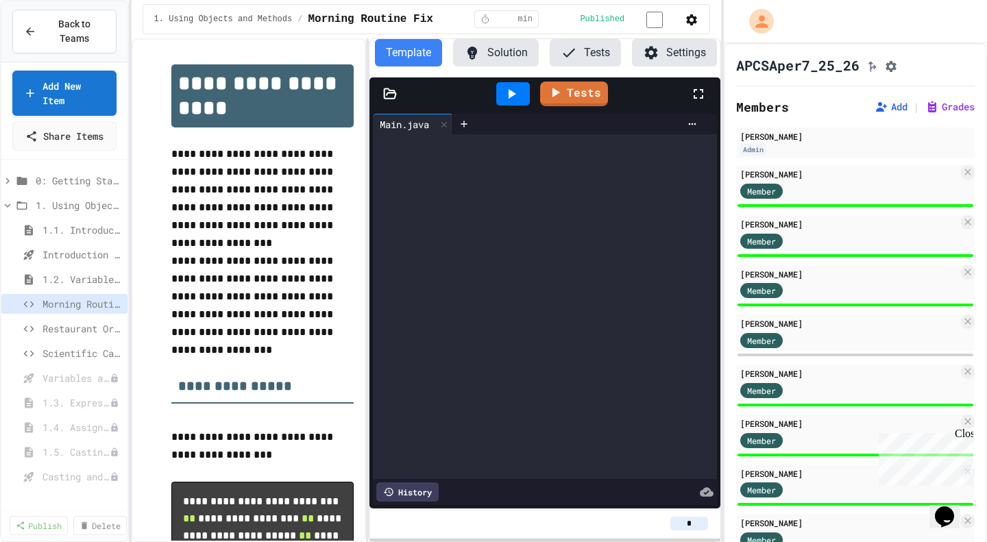
click at [657, 277] on div at bounding box center [722, 271] width 3 height 542
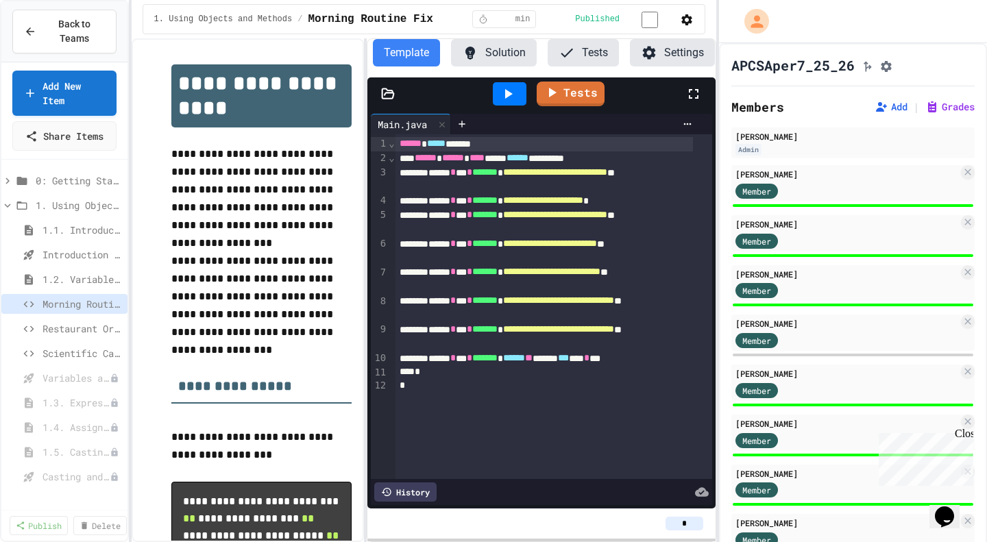
click at [657, 70] on icon "Assignment Settings" at bounding box center [886, 66] width 11 height 11
click at [73, 336] on span "Restaurant Order System" at bounding box center [81, 328] width 79 height 14
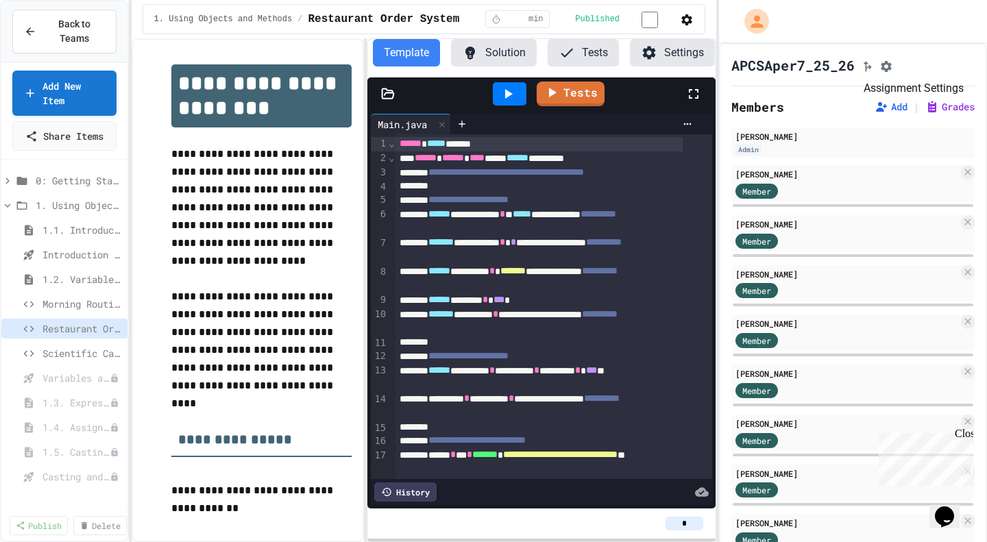
click at [657, 70] on button "Assignment Settings" at bounding box center [886, 65] width 14 height 16
click at [64, 360] on span "Scientific Calculator" at bounding box center [81, 353] width 79 height 14
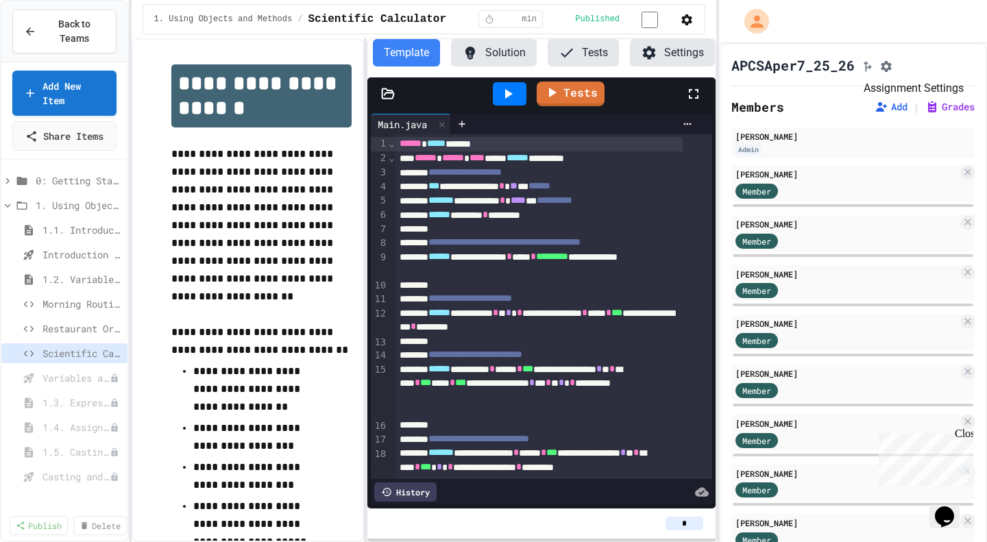
click at [657, 62] on icon "Assignment Settings" at bounding box center [886, 67] width 14 height 14
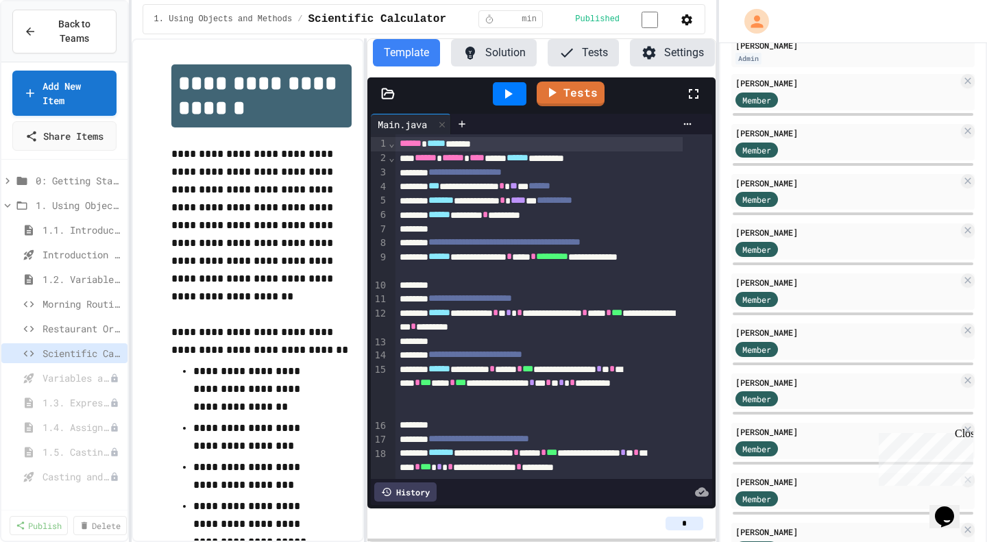
scroll to position [137, 0]
